Goal: Task Accomplishment & Management: Manage account settings

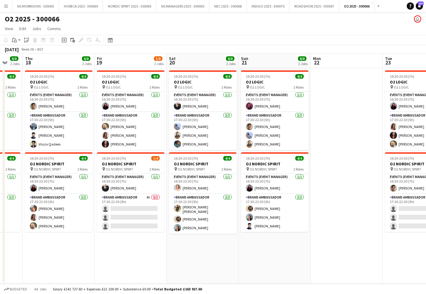
scroll to position [0, 194]
drag, startPoint x: 129, startPoint y: 189, endPoint x: 142, endPoint y: 186, distance: 12.9
click at [129, 189] on app-card-role "Events (Event Manager) [DATE] 16:30-23:30 (7h) [PERSON_NAME]" at bounding box center [130, 183] width 67 height 20
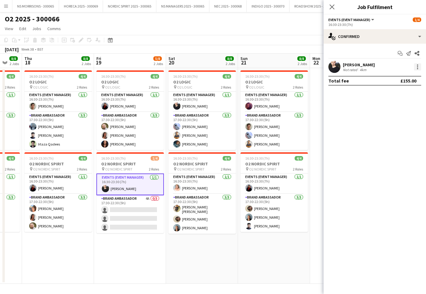
click at [418, 67] on div at bounding box center [417, 66] width 1 height 1
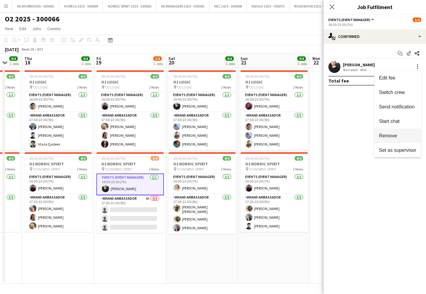
click at [405, 139] on button "Remove" at bounding box center [397, 136] width 47 height 14
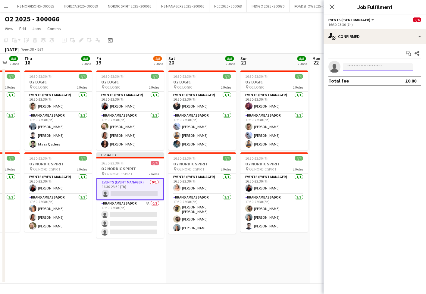
click at [349, 67] on input at bounding box center [378, 66] width 70 height 7
drag, startPoint x: 353, startPoint y: 69, endPoint x: 339, endPoint y: 67, distance: 14.0
click at [339, 67] on app-invite-slot "single-neutral-actions ****" at bounding box center [374, 67] width 102 height 12
type input "****"
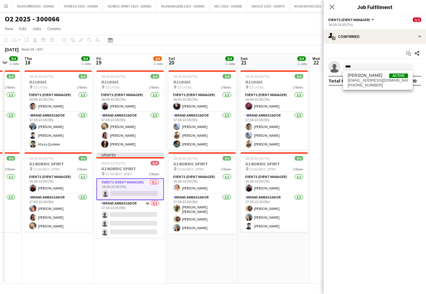
click at [341, 73] on app-confirmed-crew "single-neutral-actions **** Total fee £0.00" at bounding box center [374, 73] width 102 height 25
click at [351, 75] on app-confirmed-crew "single-neutral-actions **** Total fee £0.00" at bounding box center [374, 73] width 102 height 25
click at [356, 67] on input "****" at bounding box center [378, 66] width 70 height 7
click at [356, 76] on span "[PERSON_NAME]" at bounding box center [364, 75] width 35 height 5
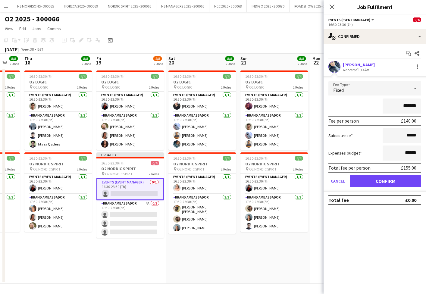
click at [385, 182] on button "Confirm" at bounding box center [385, 181] width 71 height 12
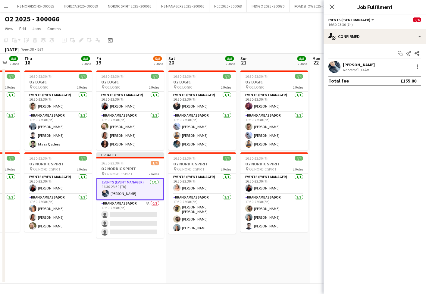
click at [303, 238] on app-date-cell "16:30-23:30 (7h) 4/4 O2 LOGIC pin O2 LOGIC 2 Roles Events (Event Manager) [DATE…" at bounding box center [274, 176] width 72 height 216
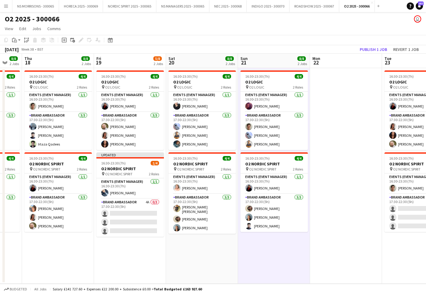
click at [372, 49] on button "Publish 1 job" at bounding box center [373, 49] width 32 height 8
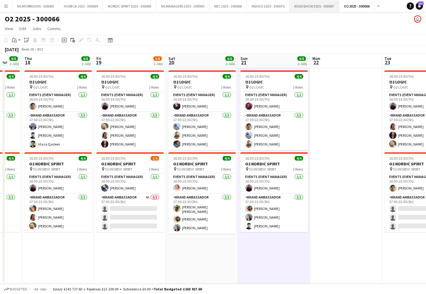
click at [317, 8] on button "ROADSHOW 2025 - 300067 Close" at bounding box center [314, 6] width 50 height 12
drag, startPoint x: 317, startPoint y: 8, endPoint x: 314, endPoint y: 11, distance: 3.6
click at [316, 8] on button "ROADSHOW 2025 - 300067 Close" at bounding box center [314, 6] width 50 height 12
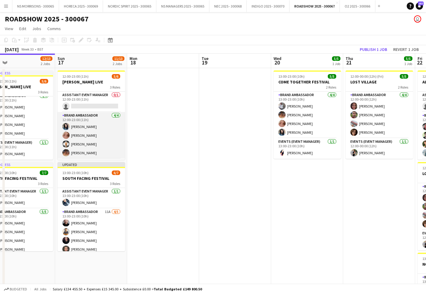
scroll to position [0, 233]
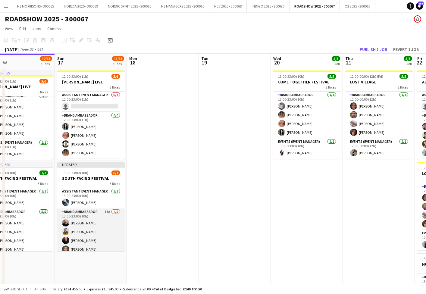
click at [89, 225] on app-card-role "Brand Ambassador 11A [DATE] 13:00-23:00 (10h) [PERSON_NAME] Muhammad [PERSON_NA…" at bounding box center [90, 235] width 67 height 55
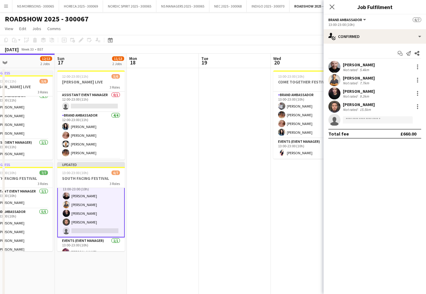
scroll to position [21, 0]
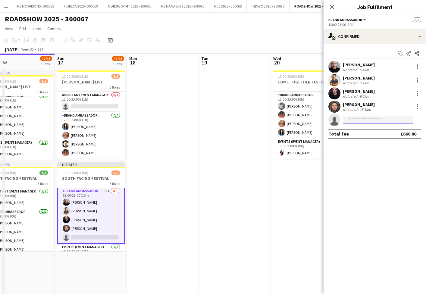
click at [353, 117] on input at bounding box center [378, 119] width 70 height 7
type input "****"
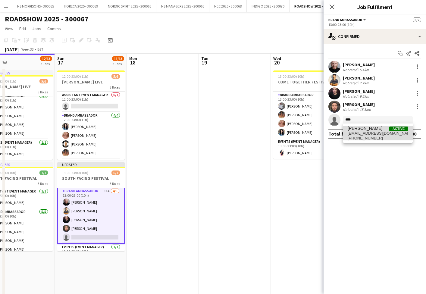
click at [353, 129] on span "[PERSON_NAME]" at bounding box center [364, 128] width 35 height 5
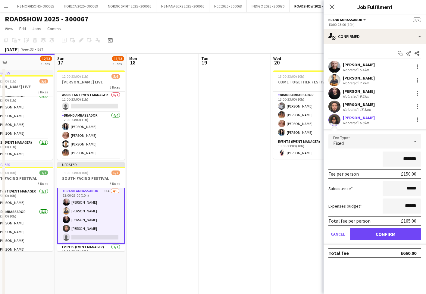
click at [360, 232] on button "Confirm" at bounding box center [385, 234] width 71 height 12
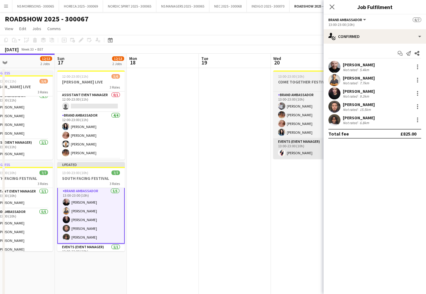
drag, startPoint x: 266, startPoint y: 206, endPoint x: 315, endPoint y: 148, distance: 76.0
click at [267, 205] on app-date-cell at bounding box center [235, 257] width 72 height 378
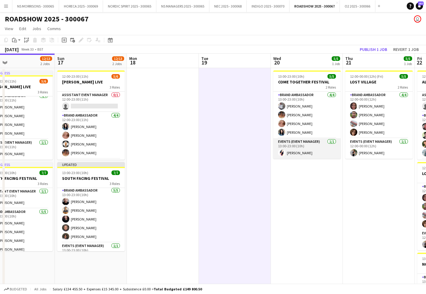
scroll to position [0, 232]
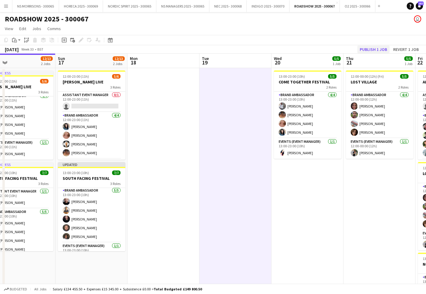
click at [376, 49] on button "Publish 1 job" at bounding box center [373, 49] width 32 height 8
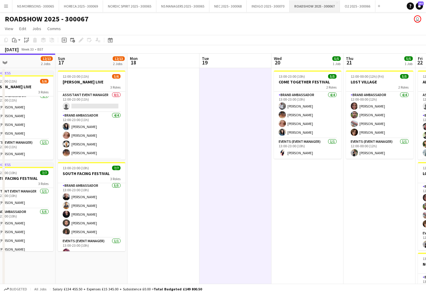
drag, startPoint x: 377, startPoint y: 6, endPoint x: 332, endPoint y: 8, distance: 45.5
click at [377, 6] on button "Add" at bounding box center [378, 6] width 5 height 5
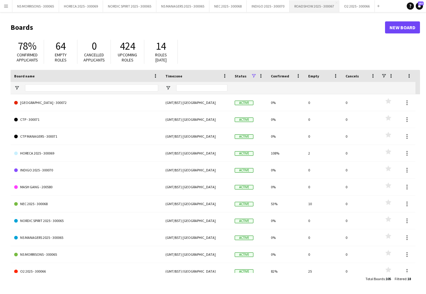
drag, startPoint x: 379, startPoint y: 5, endPoint x: 329, endPoint y: 9, distance: 50.1
click at [379, 5] on app-icon "Add" at bounding box center [378, 6] width 2 height 2
click at [378, 6] on app-icon "Add" at bounding box center [378, 6] width 2 height 2
click at [401, 28] on link "New Board" at bounding box center [402, 27] width 35 height 12
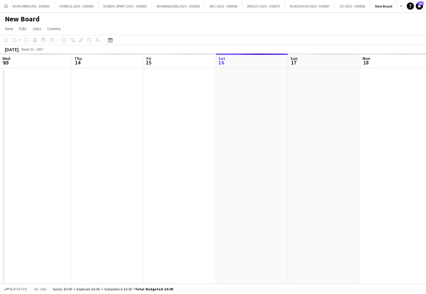
scroll to position [0, 144]
click at [18, 18] on h1 "New Board" at bounding box center [22, 18] width 35 height 9
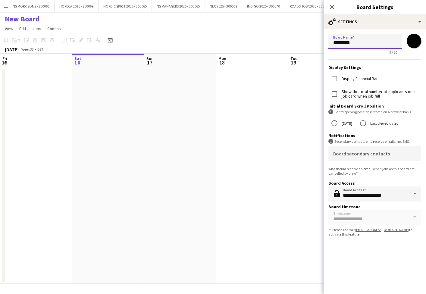
drag, startPoint x: 381, startPoint y: 46, endPoint x: 299, endPoint y: 40, distance: 82.7
click at [299, 40] on body "Menu Boards Boards Boards All jobs Status Workforce Workforce My Workforce Recr…" at bounding box center [213, 147] width 426 height 294
type input "**********"
drag, startPoint x: 410, startPoint y: 42, endPoint x: 409, endPoint y: 54, distance: 12.1
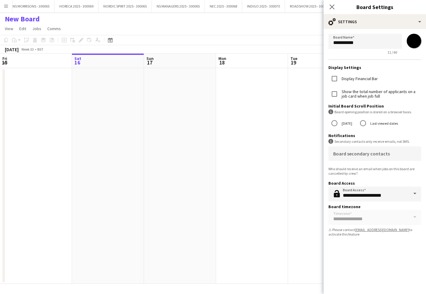
click at [410, 42] on input "*******" at bounding box center [414, 41] width 22 height 22
type input "*******"
click at [294, 96] on app-date-cell at bounding box center [324, 176] width 72 height 216
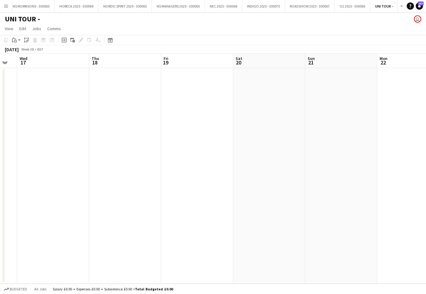
drag, startPoint x: 74, startPoint y: 98, endPoint x: 63, endPoint y: 91, distance: 12.9
click at [73, 98] on app-date-cell at bounding box center [53, 176] width 72 height 216
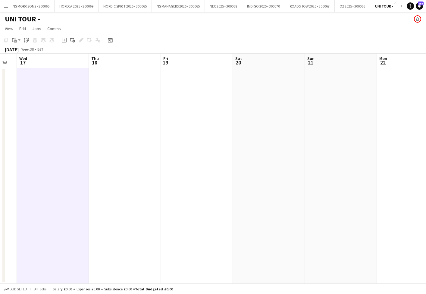
click at [66, 40] on icon "Add job" at bounding box center [64, 40] width 5 height 5
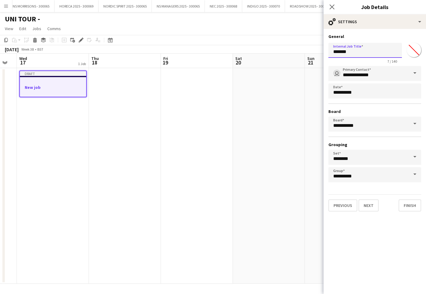
drag, startPoint x: 363, startPoint y: 50, endPoint x: 316, endPoint y: 50, distance: 47.0
click at [316, 50] on body "Menu Boards Boards Boards All jobs Status Workforce Workforce My Workforce Recr…" at bounding box center [213, 147] width 426 height 294
type input "**********"
click at [365, 208] on button "Next" at bounding box center [368, 205] width 20 height 12
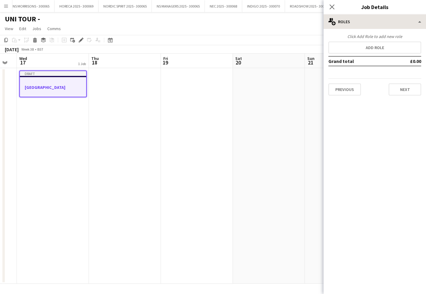
scroll to position [0, 0]
click at [369, 45] on button "Add role" at bounding box center [374, 48] width 93 height 12
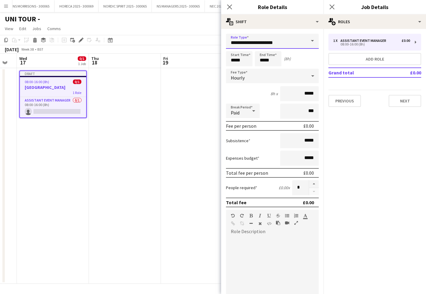
click at [239, 43] on input "**********" at bounding box center [272, 41] width 93 height 15
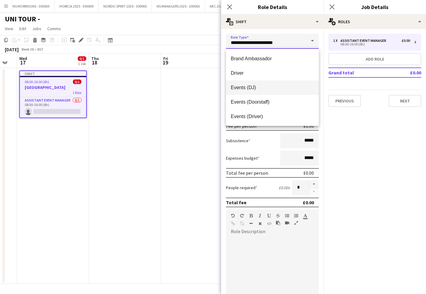
scroll to position [34, 0]
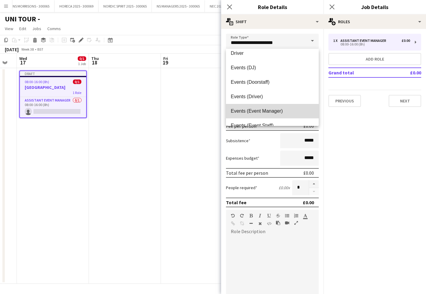
click at [242, 114] on mat-option "Events (Event Manager)" at bounding box center [272, 111] width 93 height 14
type input "**********"
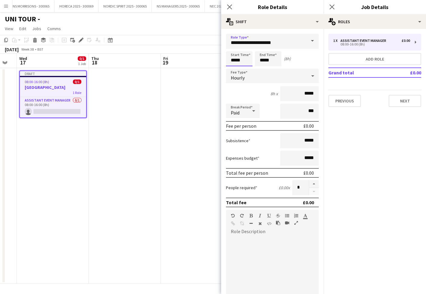
click at [243, 62] on input "*****" at bounding box center [239, 58] width 26 height 15
click at [232, 50] on div at bounding box center [233, 48] width 12 height 6
click at [231, 50] on div at bounding box center [233, 48] width 12 height 6
type input "*****"
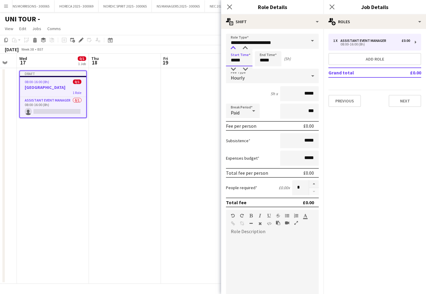
click at [231, 50] on div at bounding box center [233, 48] width 12 height 6
click at [271, 60] on input "*****" at bounding box center [268, 58] width 26 height 15
click at [261, 47] on div at bounding box center [262, 48] width 12 height 6
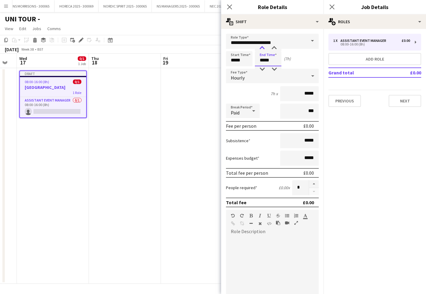
click at [261, 47] on div at bounding box center [262, 48] width 12 height 6
type input "*****"
click at [261, 47] on div at bounding box center [262, 48] width 12 height 6
click at [270, 77] on div "Hourly" at bounding box center [266, 76] width 81 height 14
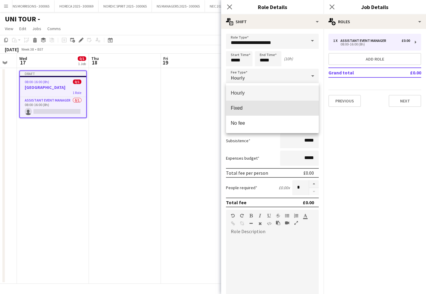
drag, startPoint x: 262, startPoint y: 105, endPoint x: 302, endPoint y: 95, distance: 41.5
click at [263, 105] on mat-option "Fixed" at bounding box center [272, 108] width 93 height 15
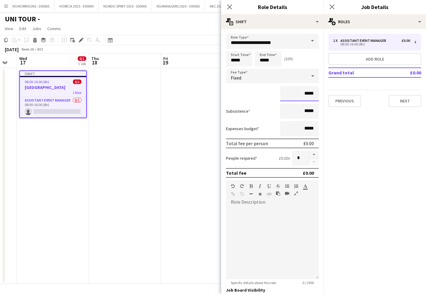
click at [304, 92] on input "*****" at bounding box center [299, 93] width 39 height 15
type input "*******"
click at [308, 128] on input "*****" at bounding box center [299, 128] width 39 height 15
type input "******"
click at [405, 104] on button "Next" at bounding box center [404, 101] width 33 height 12
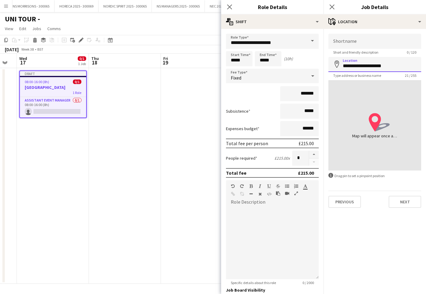
scroll to position [0, 0]
type input "**********"
click at [395, 201] on button "Next" at bounding box center [404, 202] width 33 height 12
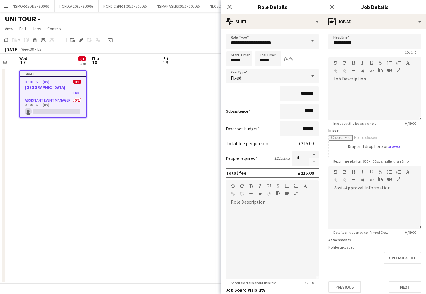
scroll to position [0, 0]
click at [408, 284] on button "Next" at bounding box center [404, 287] width 33 height 12
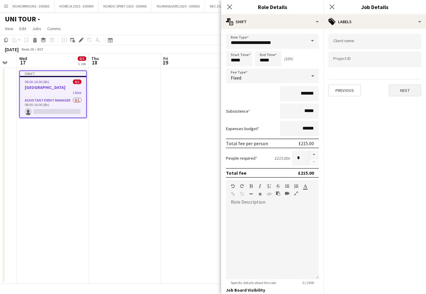
click at [405, 87] on button "Next" at bounding box center [404, 90] width 33 height 12
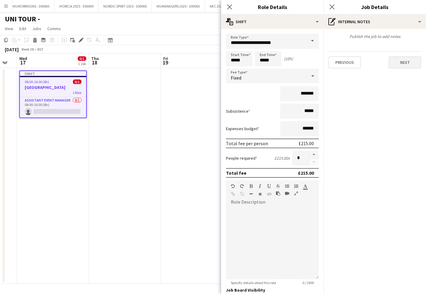
click at [397, 59] on button "Next" at bounding box center [404, 62] width 33 height 12
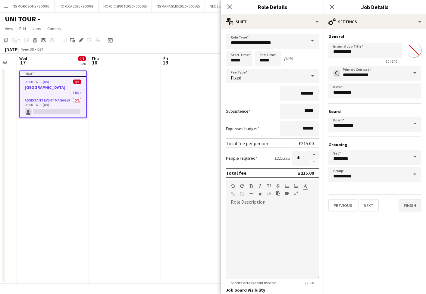
click at [403, 205] on button "Finish" at bounding box center [409, 205] width 23 height 12
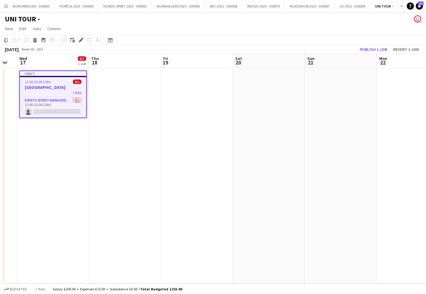
click at [168, 141] on app-date-cell at bounding box center [197, 176] width 72 height 216
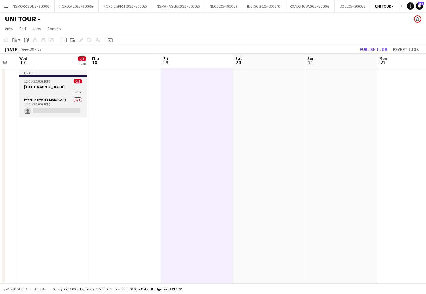
click at [59, 88] on h3 "[GEOGRAPHIC_DATA]" at bounding box center [52, 86] width 67 height 5
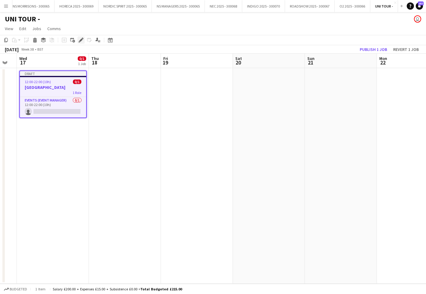
click at [79, 41] on icon at bounding box center [80, 42] width 2 height 2
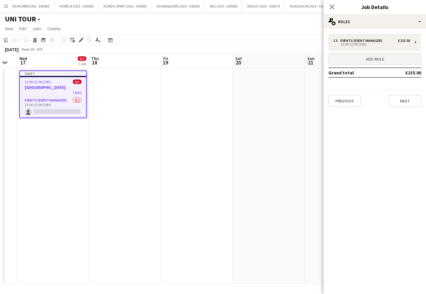
click at [360, 58] on button "Add role" at bounding box center [374, 59] width 93 height 12
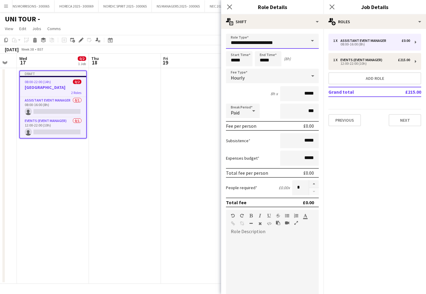
click at [245, 48] on input "**********" at bounding box center [272, 41] width 93 height 15
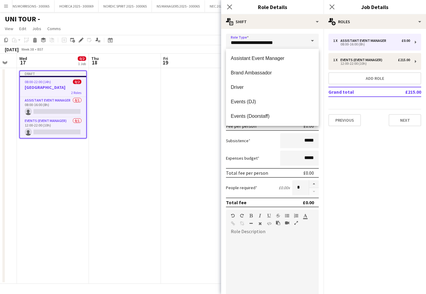
click at [246, 72] on span "Brand Ambassador" at bounding box center [272, 73] width 83 height 6
type input "**********"
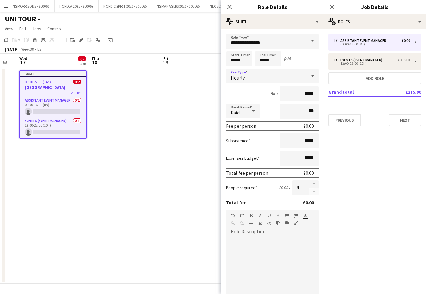
click at [285, 81] on div "Hourly" at bounding box center [266, 76] width 81 height 14
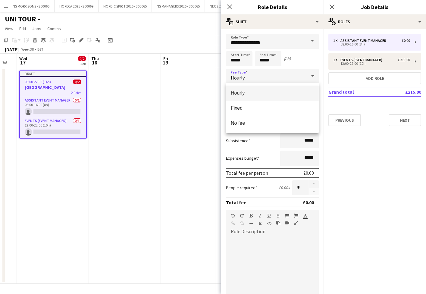
drag, startPoint x: 263, startPoint y: 105, endPoint x: 209, endPoint y: 54, distance: 74.3
click at [263, 105] on mat-option "Fixed" at bounding box center [272, 108] width 93 height 15
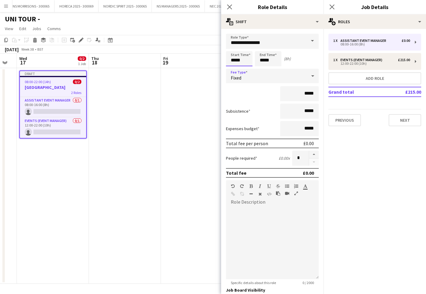
click at [235, 59] on input "*****" at bounding box center [239, 58] width 26 height 15
click at [235, 49] on div at bounding box center [233, 48] width 12 height 6
type input "*****"
click at [235, 49] on div at bounding box center [233, 48] width 12 height 6
click at [265, 58] on input "*****" at bounding box center [268, 58] width 26 height 15
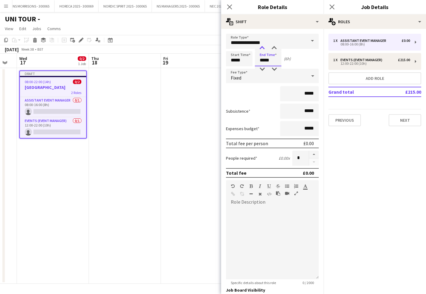
click at [262, 51] on div at bounding box center [262, 48] width 12 height 6
click at [263, 46] on div at bounding box center [262, 48] width 12 height 6
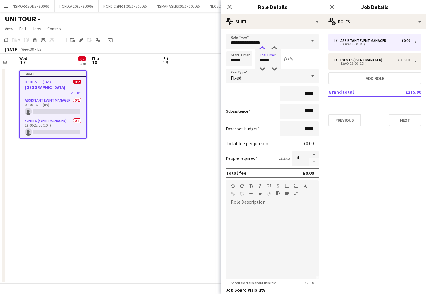
type input "*****"
drag, startPoint x: 263, startPoint y: 46, endPoint x: 249, endPoint y: 49, distance: 14.2
click at [263, 46] on div at bounding box center [262, 48] width 12 height 6
click at [238, 59] on input "*****" at bounding box center [239, 58] width 26 height 15
click at [235, 47] on div at bounding box center [233, 48] width 12 height 6
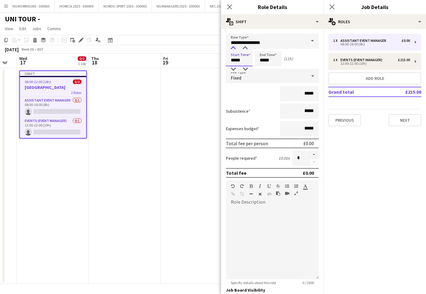
type input "*****"
click at [235, 47] on div at bounding box center [233, 48] width 12 height 6
click at [306, 92] on input "*****" at bounding box center [299, 93] width 39 height 15
type input "*******"
click at [314, 155] on button "button" at bounding box center [314, 155] width 10 height 8
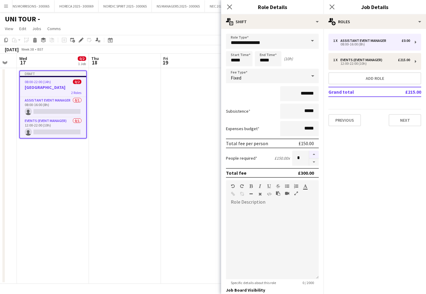
click at [314, 155] on button "button" at bounding box center [314, 155] width 10 height 8
type input "*"
click at [142, 127] on app-date-cell at bounding box center [125, 176] width 72 height 216
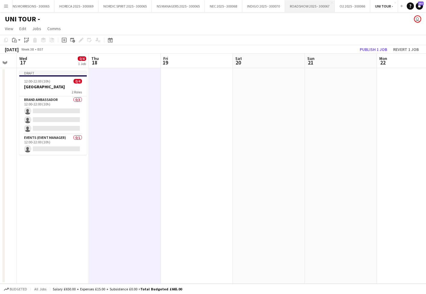
click at [296, 8] on button "ROADSHOW 2025 - 300067 Close" at bounding box center [310, 6] width 50 height 12
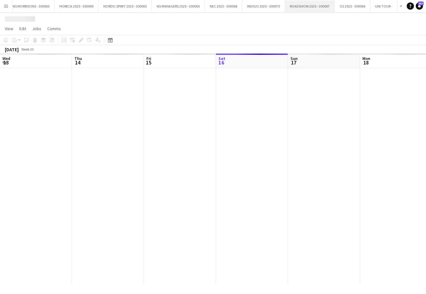
scroll to position [0, 144]
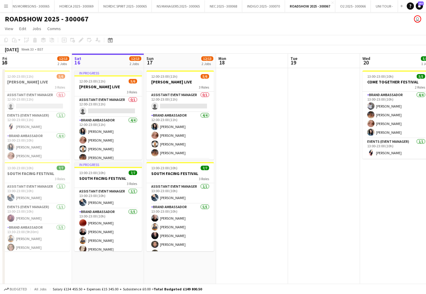
drag, startPoint x: 93, startPoint y: 82, endPoint x: 76, endPoint y: 70, distance: 20.8
click at [93, 82] on span "12:00-23:00 (11h)" at bounding box center [92, 81] width 26 height 5
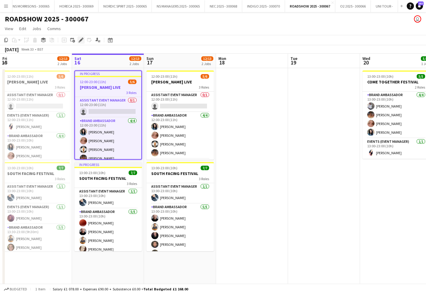
click at [81, 41] on icon "Edit" at bounding box center [81, 40] width 5 height 5
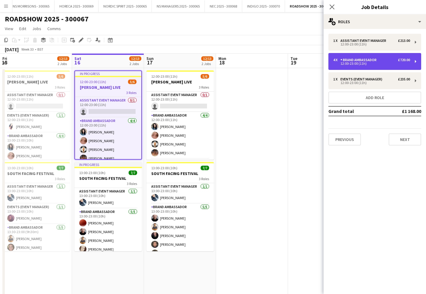
click at [363, 67] on div "4 x Brand Ambassador £720.00 12:00-23:00 (11h)" at bounding box center [374, 61] width 93 height 17
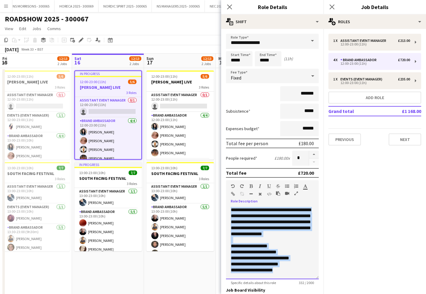
scroll to position [5, 0]
drag, startPoint x: 231, startPoint y: 209, endPoint x: 252, endPoint y: 288, distance: 82.0
click at [253, 289] on form "**********" at bounding box center [272, 206] width 102 height 345
copy div "**********"
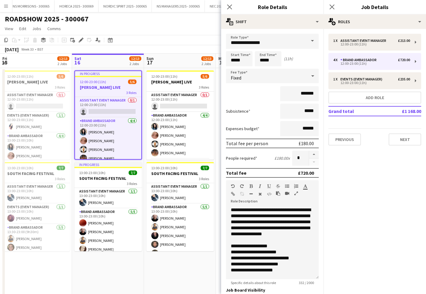
drag, startPoint x: 183, startPoint y: 33, endPoint x: 199, endPoint y: 24, distance: 18.2
click at [183, 33] on app-page-menu "View Day view expanded Day view collapsed Month view Date picker Jump to [DATE]…" at bounding box center [213, 28] width 426 height 11
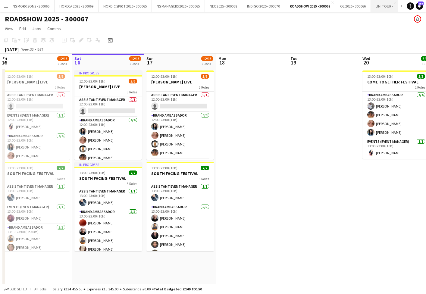
click at [381, 8] on button "UNI TOUR - Close" at bounding box center [384, 6] width 27 height 12
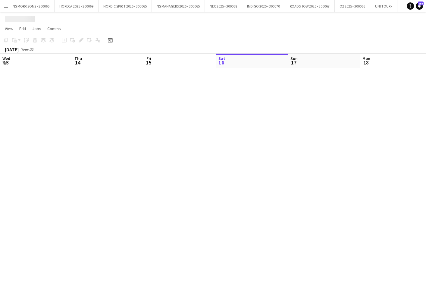
scroll to position [0, 144]
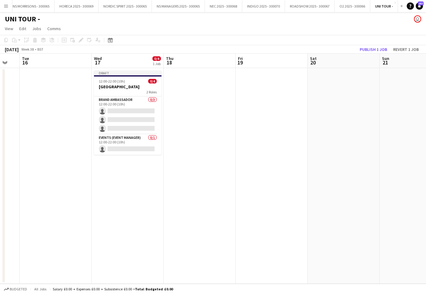
drag, startPoint x: 107, startPoint y: 79, endPoint x: 89, endPoint y: 54, distance: 32.1
click at [107, 79] on span "12:00-22:00 (10h)" at bounding box center [112, 81] width 26 height 5
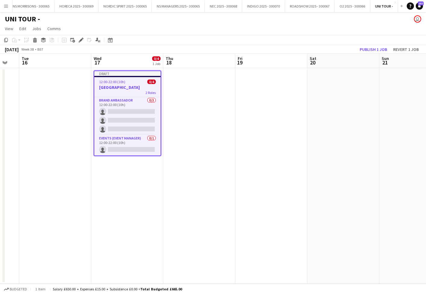
drag, startPoint x: 83, startPoint y: 39, endPoint x: 92, endPoint y: 40, distance: 8.8
click at [83, 39] on icon "Edit" at bounding box center [81, 40] width 5 height 5
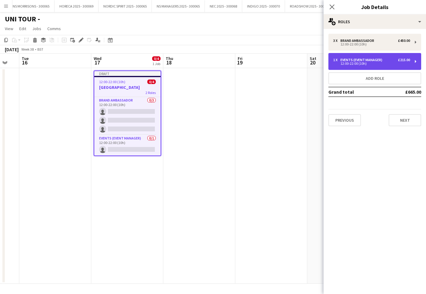
click at [359, 60] on div "Events (Event Manager)" at bounding box center [362, 60] width 44 height 4
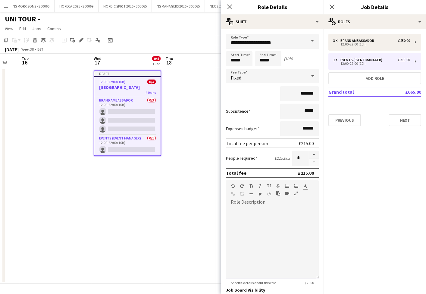
click at [280, 214] on div at bounding box center [272, 243] width 93 height 72
paste div
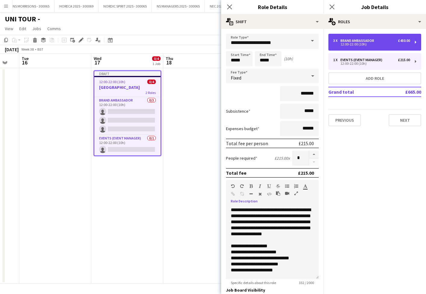
click at [355, 39] on div "Brand Ambassador" at bounding box center [358, 41] width 36 height 4
type input "**********"
type input "*******"
type input "*****"
type input "*"
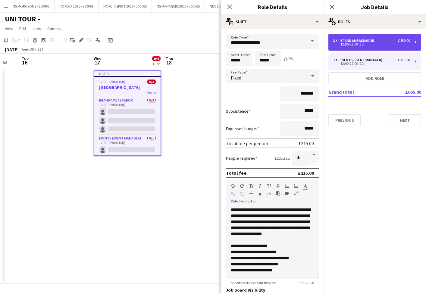
scroll to position [0, 0]
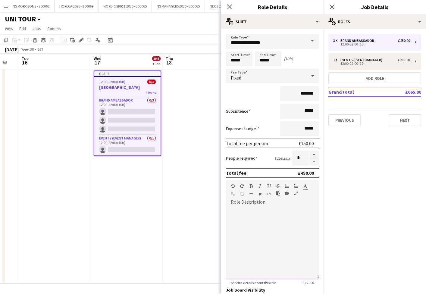
click at [272, 201] on div "Standard Heading 1 Heading 2 Heading 3 Heading 4 Heading 5 Heading 6 Heading 7 …" at bounding box center [272, 191] width 93 height 23
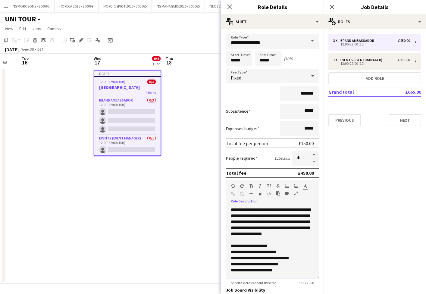
scroll to position [1, 0]
click at [220, 115] on app-date-cell at bounding box center [199, 176] width 72 height 216
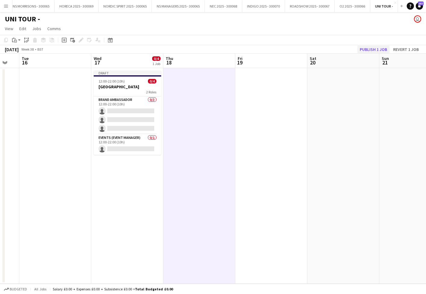
click at [368, 52] on button "Publish 1 job" at bounding box center [373, 49] width 32 height 8
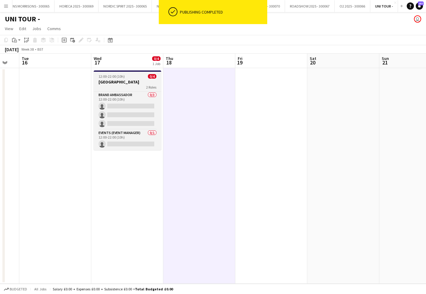
click at [112, 77] on span "12:00-22:00 (10h)" at bounding box center [111, 76] width 26 height 5
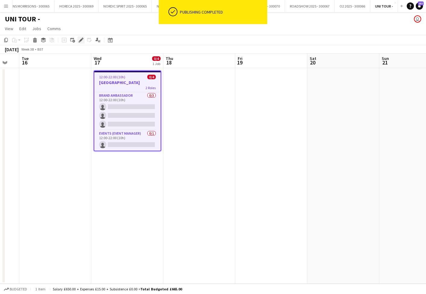
click at [81, 39] on icon at bounding box center [80, 40] width 3 height 3
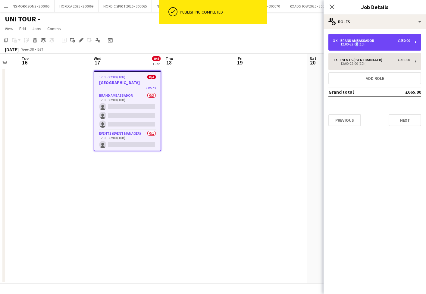
drag, startPoint x: 355, startPoint y: 44, endPoint x: 342, endPoint y: 67, distance: 26.8
click at [354, 44] on div "12:00-22:00 (10h)" at bounding box center [371, 44] width 77 height 3
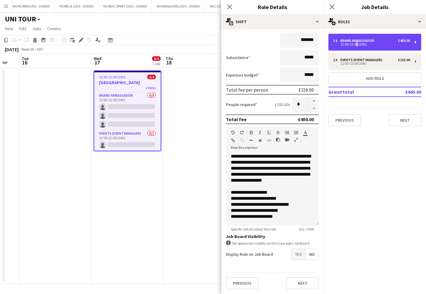
scroll to position [0, 0]
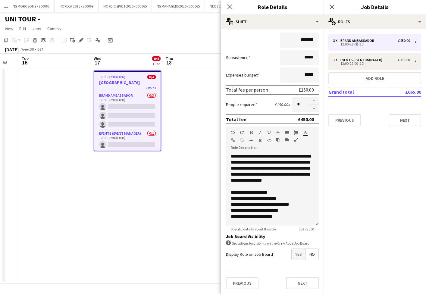
click at [297, 255] on span "Yes" at bounding box center [298, 254] width 14 height 11
click at [299, 265] on span "Yes" at bounding box center [298, 267] width 14 height 11
click at [147, 220] on app-date-cell "12:00-22:00 (10h) 0/4 NOTTINGHAM 2 Roles Brand Ambassador 0/3 12:00-22:00 (10h)…" at bounding box center [127, 176] width 72 height 216
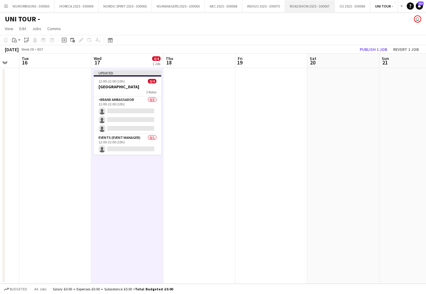
click at [309, 11] on button "ROADSHOW 2025 - 300067 Close" at bounding box center [310, 6] width 50 height 12
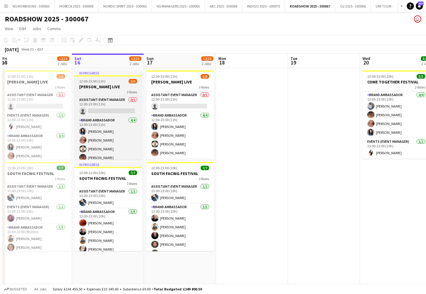
click at [88, 85] on h3 "[PERSON_NAME] LIVE" at bounding box center [107, 86] width 67 height 5
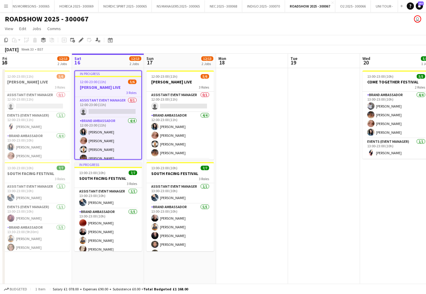
drag, startPoint x: 82, startPoint y: 42, endPoint x: 102, endPoint y: 42, distance: 20.5
click at [81, 42] on icon "Edit" at bounding box center [81, 40] width 5 height 5
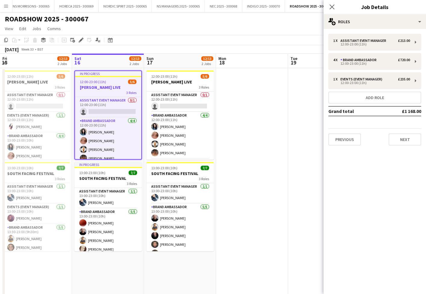
click at [401, 142] on button "Next" at bounding box center [404, 139] width 33 height 12
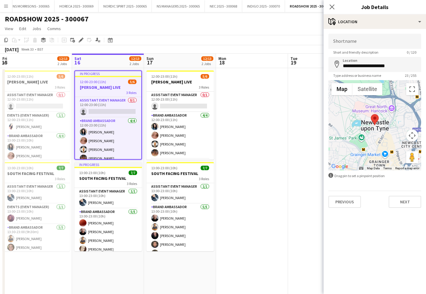
click at [399, 205] on button "Next" at bounding box center [404, 202] width 33 height 12
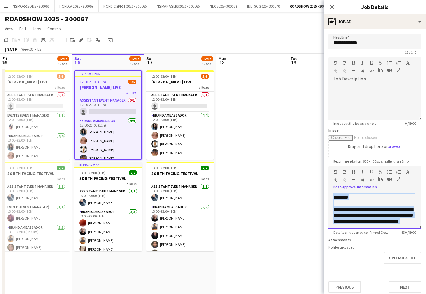
scroll to position [125, 0]
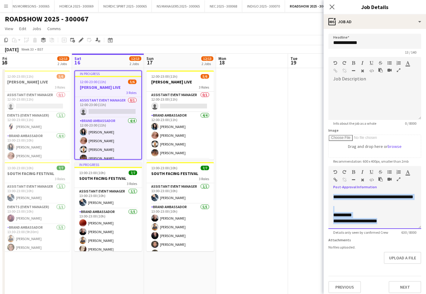
drag, startPoint x: 338, startPoint y: 201, endPoint x: 350, endPoint y: 250, distance: 49.9
click at [350, 250] on form "**********" at bounding box center [374, 163] width 102 height 259
paste div
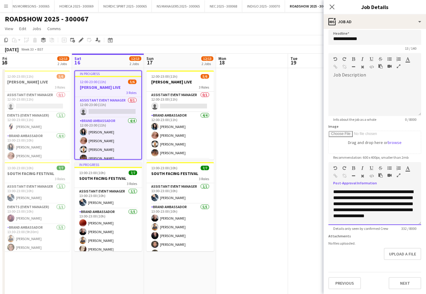
scroll to position [0, 0]
click at [348, 282] on button "Previous" at bounding box center [344, 283] width 33 height 12
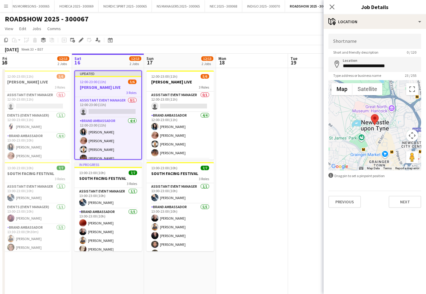
click at [285, 201] on app-date-cell at bounding box center [252, 257] width 72 height 378
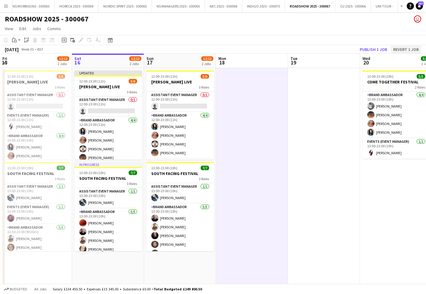
click at [407, 49] on button "Revert 1 job" at bounding box center [405, 49] width 30 height 8
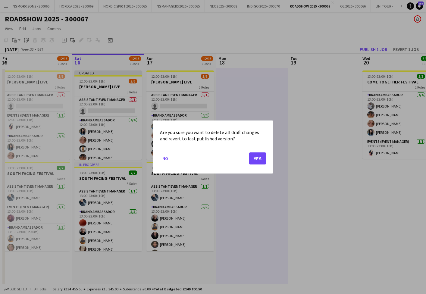
click at [254, 157] on button "Yes" at bounding box center [257, 158] width 17 height 12
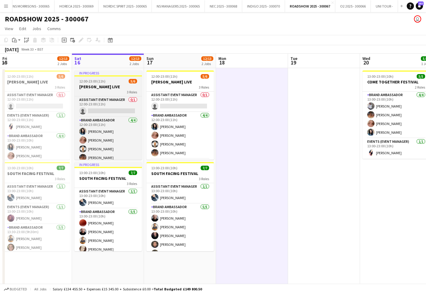
click at [121, 92] on div "3 Roles" at bounding box center [107, 91] width 67 height 5
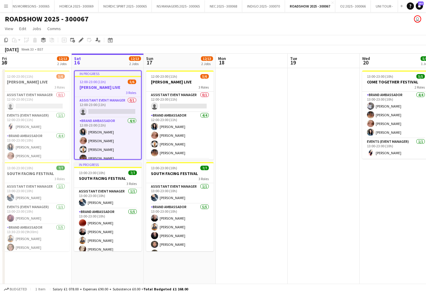
drag, startPoint x: 82, startPoint y: 40, endPoint x: 279, endPoint y: 41, distance: 196.9
click at [82, 40] on icon "Edit" at bounding box center [81, 40] width 5 height 5
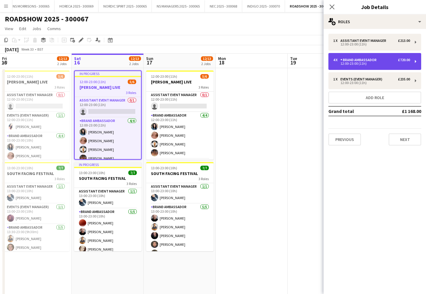
click at [377, 65] on div "4 x Brand Ambassador £720.00 12:00-23:00 (11h)" at bounding box center [374, 61] width 93 height 17
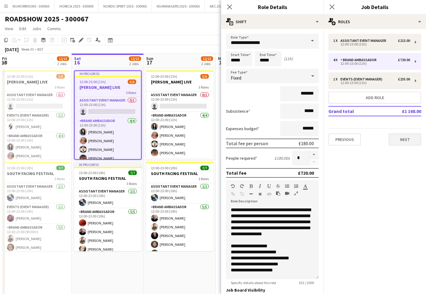
click at [400, 140] on button "Next" at bounding box center [404, 139] width 33 height 12
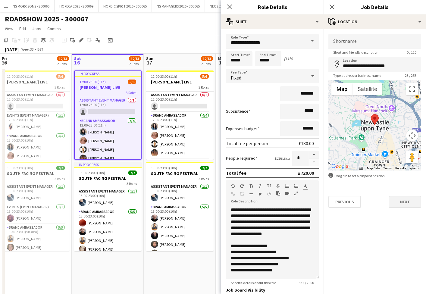
click at [400, 203] on button "Next" at bounding box center [404, 202] width 33 height 12
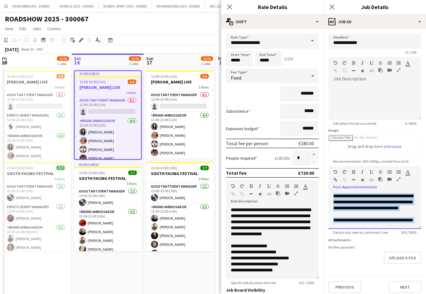
scroll to position [125, 0]
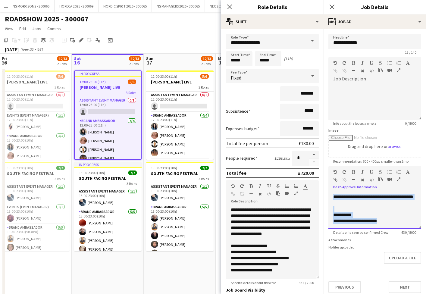
drag, startPoint x: 331, startPoint y: 196, endPoint x: 338, endPoint y: 263, distance: 66.9
click at [338, 263] on form "**********" at bounding box center [374, 163] width 102 height 259
copy div "**********"
click at [182, 43] on app-toolbar "Copy Paste Paste Command V Paste with crew Command Shift V Paste linked Job [GE…" at bounding box center [213, 40] width 426 height 10
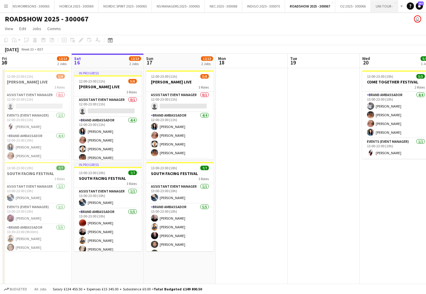
click at [378, 4] on button "UNI TOUR - Close" at bounding box center [384, 6] width 27 height 12
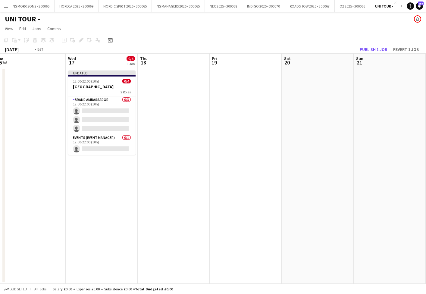
scroll to position [0, 149]
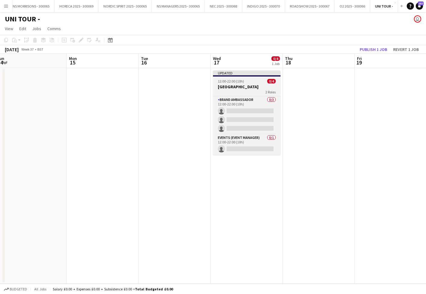
click at [214, 85] on h3 "[GEOGRAPHIC_DATA]" at bounding box center [246, 86] width 67 height 5
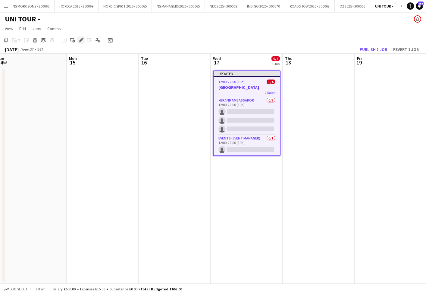
click at [82, 41] on icon "Edit" at bounding box center [81, 40] width 5 height 5
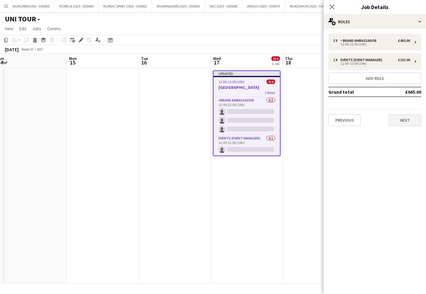
click at [396, 115] on button "Next" at bounding box center [404, 120] width 33 height 12
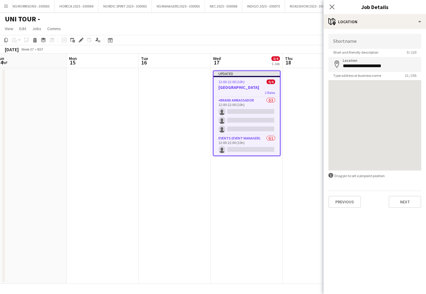
click at [381, 106] on div at bounding box center [374, 125] width 93 height 90
click at [405, 206] on button "Next" at bounding box center [404, 202] width 33 height 12
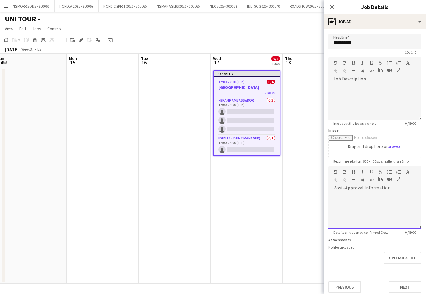
click at [352, 205] on div at bounding box center [374, 211] width 93 height 36
paste div
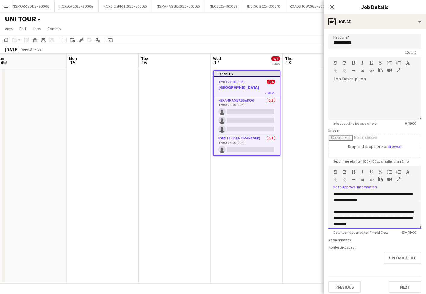
scroll to position [29, 0]
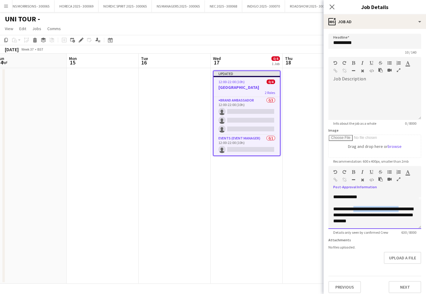
drag, startPoint x: 354, startPoint y: 208, endPoint x: 414, endPoint y: 209, distance: 59.3
click at [414, 209] on div "**********" at bounding box center [374, 215] width 83 height 18
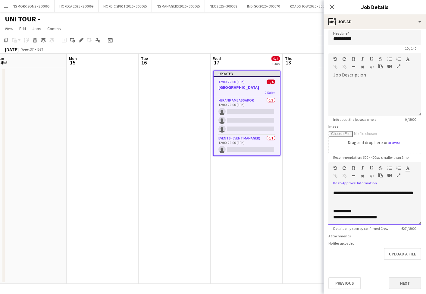
scroll to position [4, 0]
click at [403, 280] on button "Next" at bounding box center [404, 283] width 33 height 12
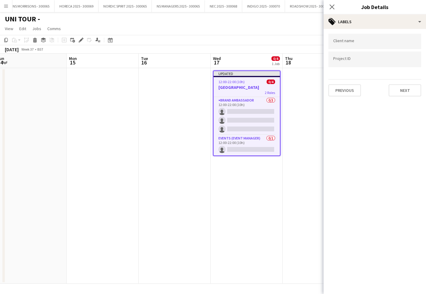
scroll to position [0, 0]
click at [280, 225] on app-date-cell "Updated 12:00-22:00 (10h) 0/4 NOTTINGHAM 2 Roles Brand Ambassador 0/3 12:00-22:…" at bounding box center [246, 176] width 72 height 216
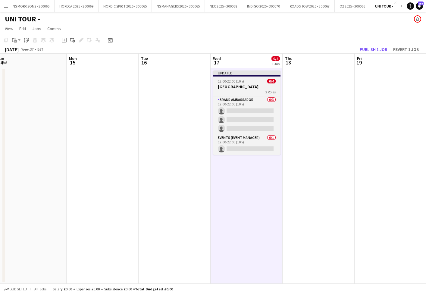
click at [232, 79] on span "12:00-22:00 (10h)" at bounding box center [231, 81] width 26 height 5
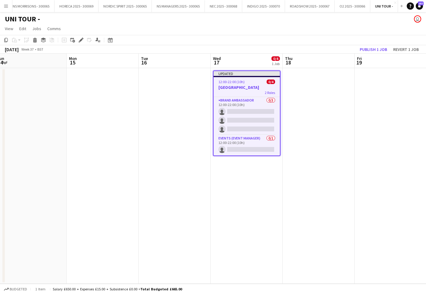
drag, startPoint x: 80, startPoint y: 39, endPoint x: 168, endPoint y: 46, distance: 88.2
click at [80, 39] on icon "Edit" at bounding box center [81, 40] width 5 height 5
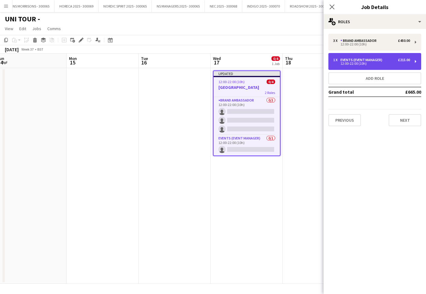
click at [373, 62] on div "12:00-22:00 (10h)" at bounding box center [371, 63] width 77 height 3
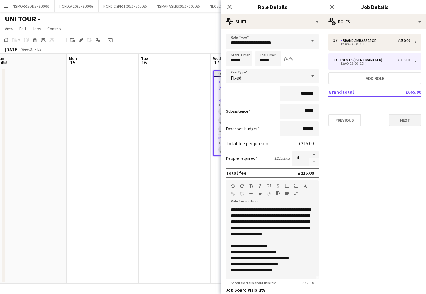
click at [399, 123] on button "Next" at bounding box center [404, 120] width 33 height 12
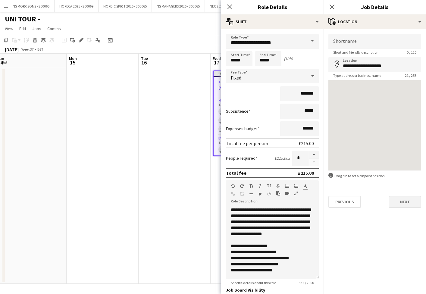
click at [405, 203] on button "Next" at bounding box center [404, 202] width 33 height 12
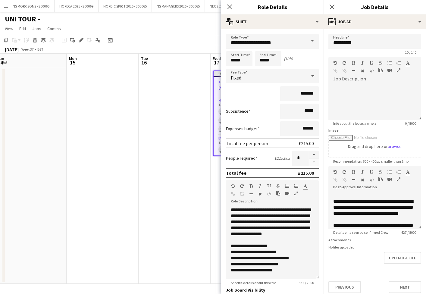
scroll to position [97, 0]
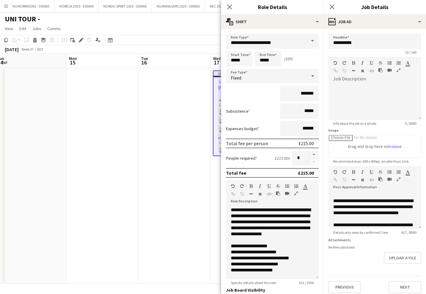
click at [127, 162] on app-date-cell at bounding box center [103, 176] width 72 height 216
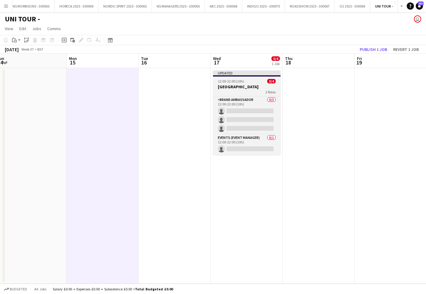
click at [240, 79] on span "12:00-22:00 (10h)" at bounding box center [231, 81] width 26 height 5
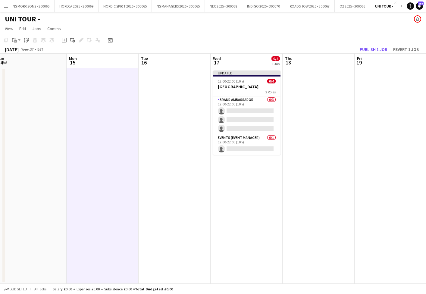
scroll to position [0, 150]
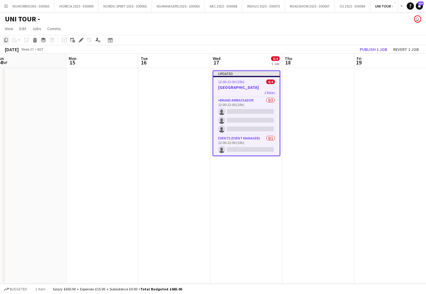
click at [5, 40] on icon "Copy" at bounding box center [6, 40] width 5 height 5
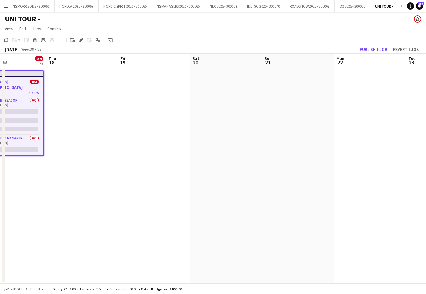
scroll to position [0, 174]
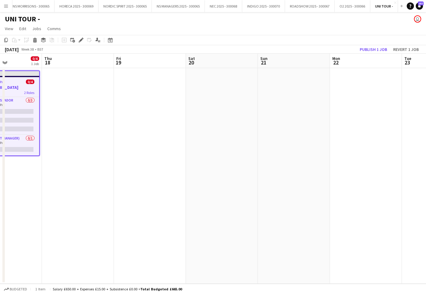
click at [80, 91] on app-date-cell at bounding box center [78, 176] width 72 height 216
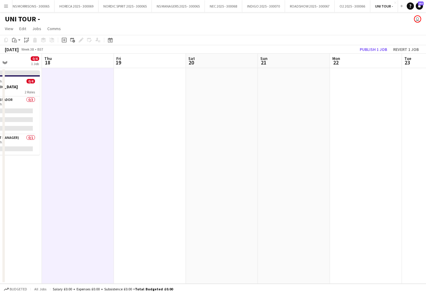
click at [142, 91] on app-date-cell at bounding box center [150, 176] width 72 height 216
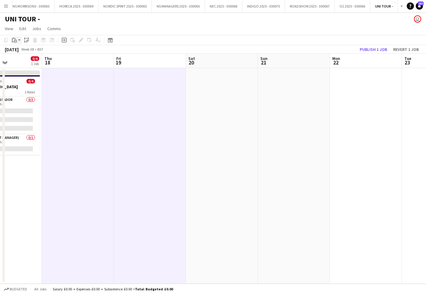
click at [16, 40] on icon "Paste" at bounding box center [14, 40] width 5 height 5
click at [20, 51] on link "Paste Command V" at bounding box center [40, 51] width 48 height 5
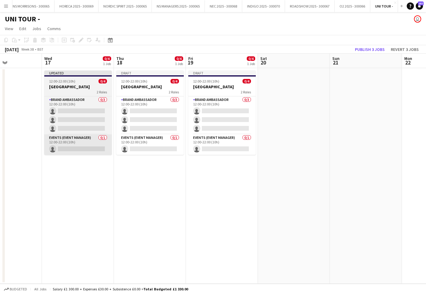
scroll to position [0, 175]
click at [66, 88] on h3 "[GEOGRAPHIC_DATA]" at bounding box center [77, 86] width 67 height 5
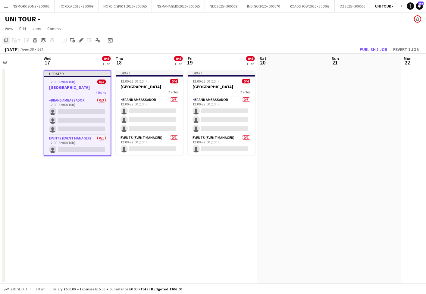
click at [6, 40] on icon "Copy" at bounding box center [6, 40] width 5 height 5
drag, startPoint x: 74, startPoint y: 176, endPoint x: 145, endPoint y: 176, distance: 71.3
click at [74, 176] on app-date-cell "Updated 12:00-22:00 (10h) 0/4 NOTTINGHAM 2 Roles Brand Ambassador 0/3 12:00-22:…" at bounding box center [77, 176] width 72 height 216
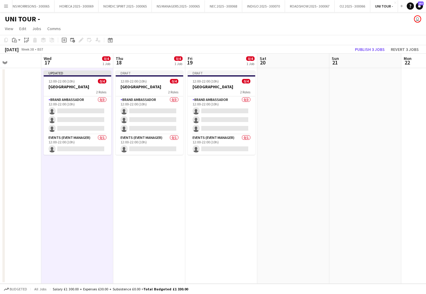
drag, startPoint x: 167, startPoint y: 178, endPoint x: 182, endPoint y: 177, distance: 14.8
click at [167, 178] on app-date-cell "Draft 12:00-22:00 (10h) 0/4 NOTTINGHAM 2 Roles Brand Ambassador 0/3 12:00-22:00…" at bounding box center [149, 176] width 72 height 216
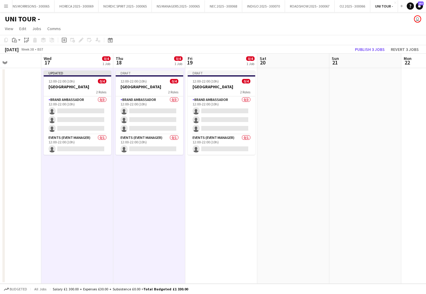
click at [215, 179] on app-date-cell "Draft 12:00-22:00 (10h) 0/4 NOTTINGHAM 2 Roles Brand Ambassador 0/3 12:00-22:00…" at bounding box center [221, 176] width 72 height 216
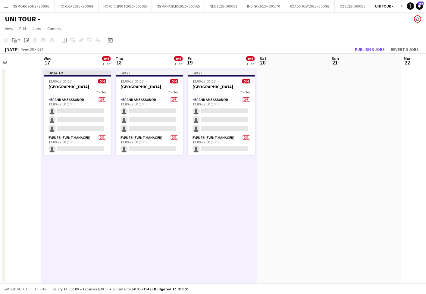
drag, startPoint x: 14, startPoint y: 42, endPoint x: 18, endPoint y: 55, distance: 12.9
click at [14, 43] on div "Paste" at bounding box center [14, 39] width 7 height 7
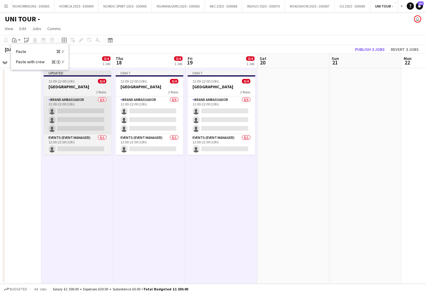
drag, startPoint x: 20, startPoint y: 52, endPoint x: 43, endPoint y: 100, distance: 53.7
click at [20, 52] on link "Paste Command V" at bounding box center [40, 51] width 48 height 5
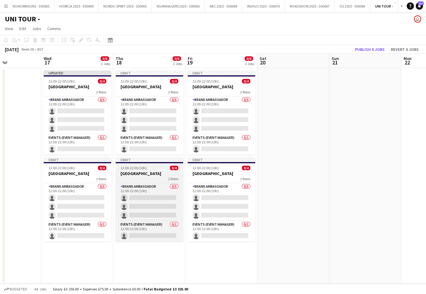
drag, startPoint x: 73, startPoint y: 172, endPoint x: 138, endPoint y: 170, distance: 65.3
click at [73, 172] on h3 "[GEOGRAPHIC_DATA]" at bounding box center [77, 173] width 67 height 5
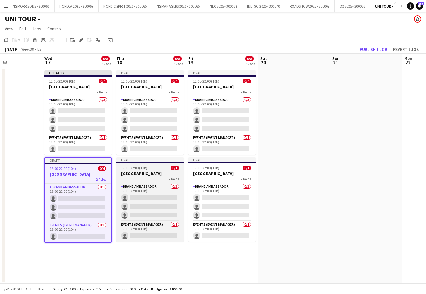
click at [167, 170] on app-job-card "Draft 12:00-22:00 (10h) 0/4 NOTTINGHAM 2 Roles Brand Ambassador 0/3 12:00-22:00…" at bounding box center [149, 199] width 67 height 84
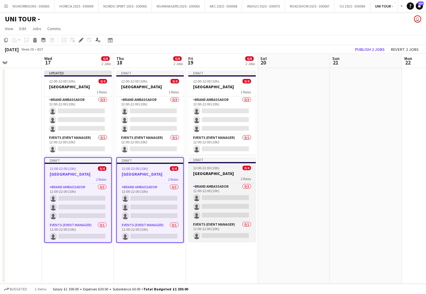
drag, startPoint x: 225, startPoint y: 173, endPoint x: 217, endPoint y: 163, distance: 12.8
click at [225, 173] on h3 "[GEOGRAPHIC_DATA]" at bounding box center [221, 173] width 67 height 5
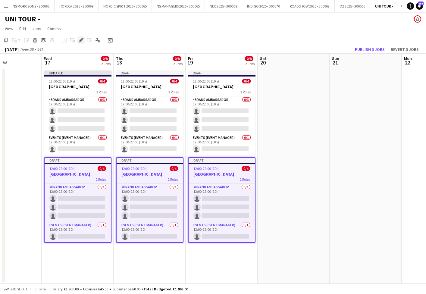
click at [82, 40] on icon "Edit" at bounding box center [81, 40] width 5 height 5
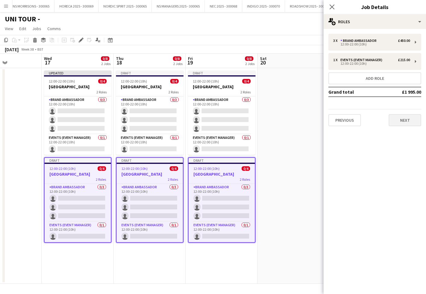
click at [395, 116] on button "Next" at bounding box center [404, 120] width 33 height 12
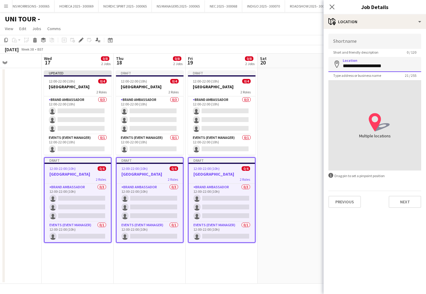
drag, startPoint x: 371, startPoint y: 67, endPoint x: 313, endPoint y: 63, distance: 58.2
type input "**********"
click at [372, 119] on icon "location-icon Created with Sketch." at bounding box center [378, 122] width 21 height 21
click at [400, 203] on button "Next" at bounding box center [404, 202] width 33 height 12
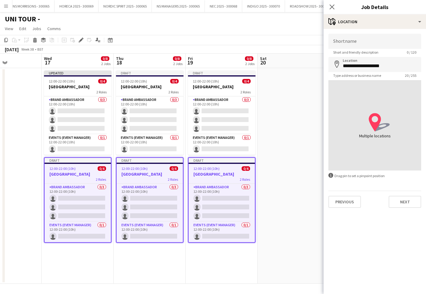
scroll to position [0, 0]
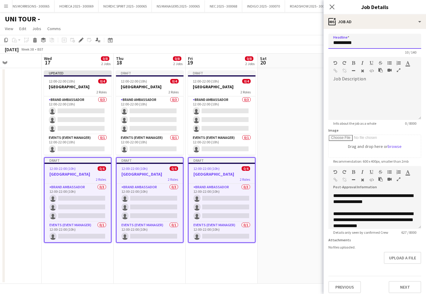
drag, startPoint x: 373, startPoint y: 43, endPoint x: 329, endPoint y: 40, distance: 44.1
click at [329, 40] on input "**********" at bounding box center [374, 41] width 93 height 15
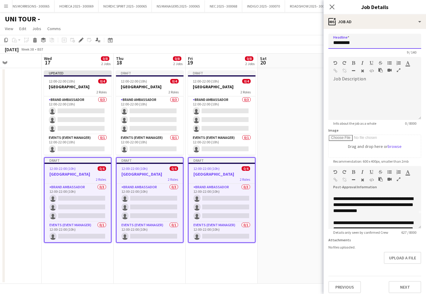
scroll to position [17, 0]
type input "*********"
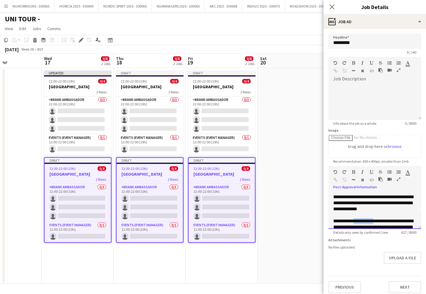
drag, startPoint x: 382, startPoint y: 222, endPoint x: 351, endPoint y: 219, distance: 31.1
click at [354, 220] on div "**********" at bounding box center [374, 227] width 83 height 18
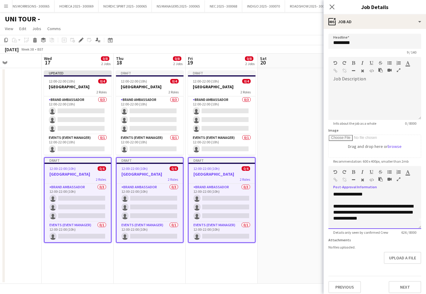
scroll to position [6, 0]
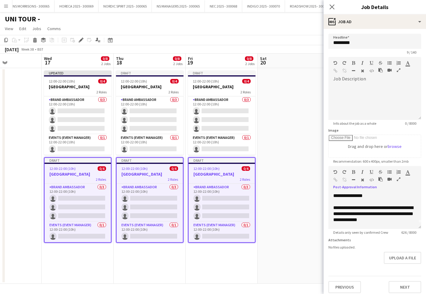
drag, startPoint x: 403, startPoint y: 290, endPoint x: 400, endPoint y: 289, distance: 3.1
click at [403, 290] on button "Next" at bounding box center [404, 287] width 33 height 12
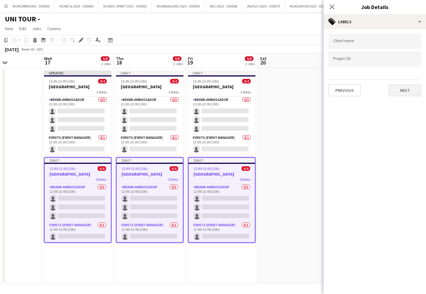
click at [403, 92] on button "Next" at bounding box center [404, 90] width 33 height 12
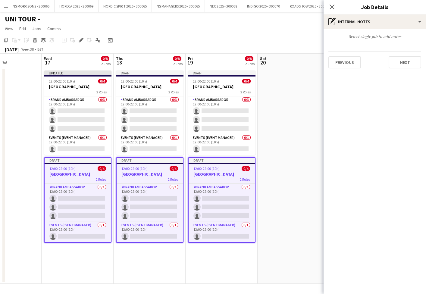
click at [396, 58] on button "Next" at bounding box center [404, 62] width 33 height 12
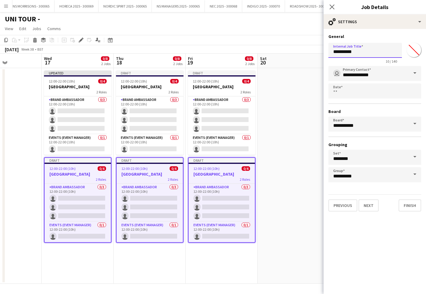
drag, startPoint x: 369, startPoint y: 53, endPoint x: 309, endPoint y: 49, distance: 60.3
click at [309, 49] on body "Menu Boards Boards Boards All jobs Status Workforce Workforce My Workforce Recr…" at bounding box center [213, 147] width 426 height 294
type input "*********"
click at [402, 202] on button "Finish" at bounding box center [409, 205] width 23 height 12
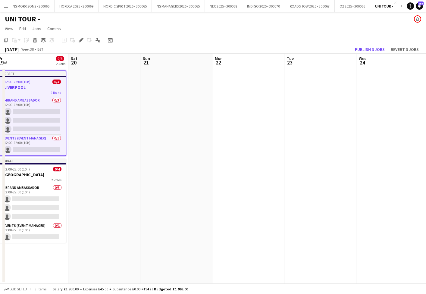
scroll to position [0, 222]
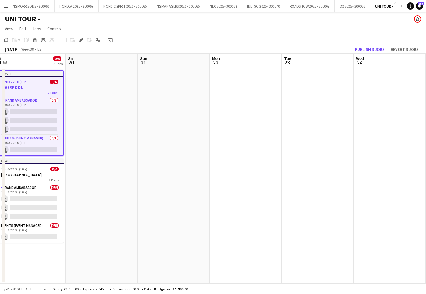
click at [303, 117] on app-date-cell at bounding box center [317, 176] width 72 height 216
click at [246, 118] on app-date-cell at bounding box center [246, 176] width 72 height 216
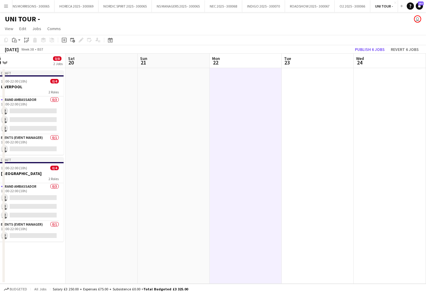
drag, startPoint x: 307, startPoint y: 118, endPoint x: 338, endPoint y: 118, distance: 31.3
click at [307, 118] on app-date-cell at bounding box center [317, 176] width 72 height 216
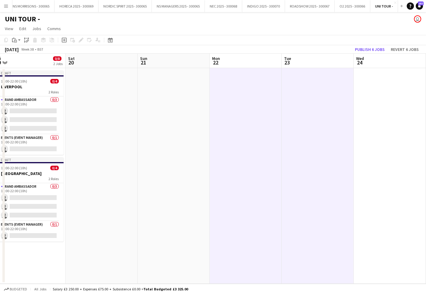
click at [374, 120] on app-date-cell at bounding box center [389, 176] width 72 height 216
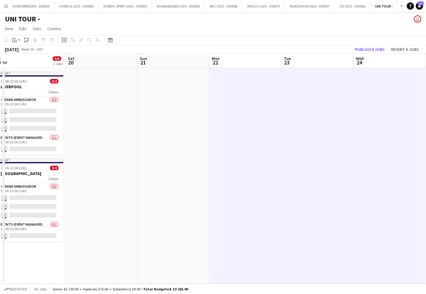
drag, startPoint x: 12, startPoint y: 40, endPoint x: 24, endPoint y: 45, distance: 13.2
click at [12, 40] on icon at bounding box center [13, 40] width 2 height 4
drag, startPoint x: 29, startPoint y: 51, endPoint x: 143, endPoint y: 73, distance: 115.6
click at [30, 51] on link "Paste Command V" at bounding box center [40, 51] width 48 height 5
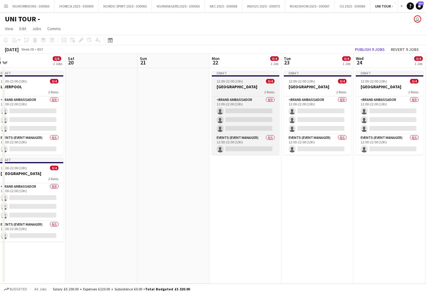
click at [257, 90] on div "2 Roles" at bounding box center [245, 91] width 67 height 5
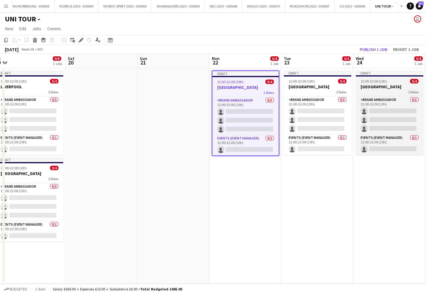
drag, startPoint x: 318, startPoint y: 89, endPoint x: 367, endPoint y: 87, distance: 49.1
click at [318, 89] on h3 "[GEOGRAPHIC_DATA]" at bounding box center [317, 86] width 67 height 5
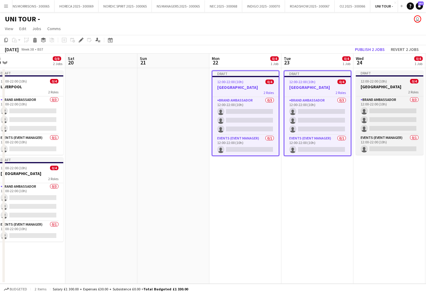
click at [377, 87] on h3 "[GEOGRAPHIC_DATA]" at bounding box center [389, 86] width 67 height 5
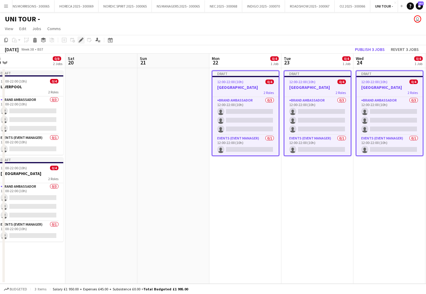
click at [84, 40] on div "Edit" at bounding box center [80, 39] width 7 height 7
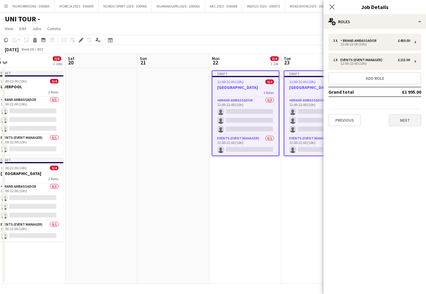
click at [416, 120] on button "Next" at bounding box center [404, 120] width 33 height 12
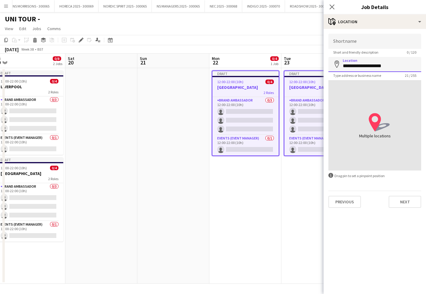
drag, startPoint x: 366, startPoint y: 66, endPoint x: 325, endPoint y: 64, distance: 41.3
drag, startPoint x: 368, startPoint y: 64, endPoint x: 336, endPoint y: 64, distance: 31.9
click at [336, 64] on div "**********" at bounding box center [374, 64] width 93 height 15
type input "**********"
drag, startPoint x: 411, startPoint y: 200, endPoint x: 409, endPoint y: 189, distance: 10.6
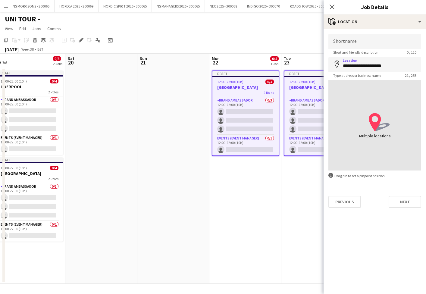
click at [411, 200] on button "Next" at bounding box center [404, 202] width 33 height 12
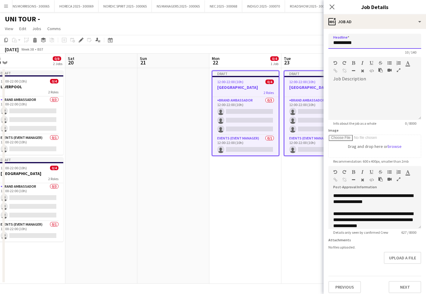
drag, startPoint x: 362, startPoint y: 42, endPoint x: 328, endPoint y: 42, distance: 34.0
click at [328, 42] on form "**********" at bounding box center [374, 163] width 102 height 259
paste input "text"
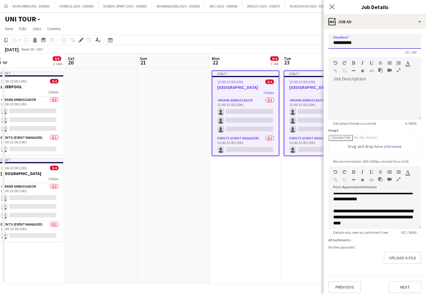
scroll to position [29, 0]
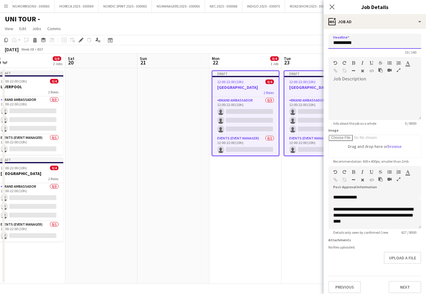
type input "**********"
drag, startPoint x: 381, startPoint y: 210, endPoint x: 353, endPoint y: 208, distance: 27.7
click at [353, 208] on div "**********" at bounding box center [374, 215] width 83 height 18
paste div
drag, startPoint x: 407, startPoint y: 285, endPoint x: 408, endPoint y: 260, distance: 24.7
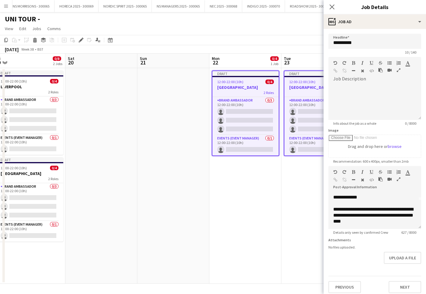
click at [407, 285] on button "Next" at bounding box center [404, 287] width 33 height 12
type input "*******"
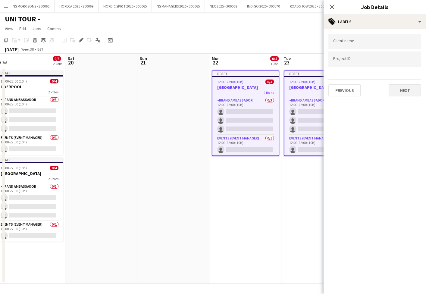
click at [397, 90] on button "Next" at bounding box center [404, 90] width 33 height 12
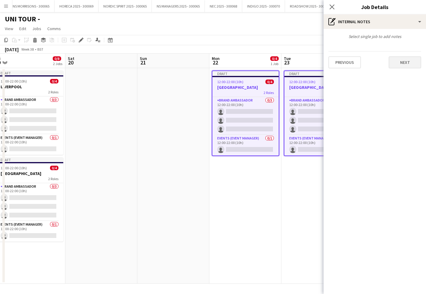
click at [398, 61] on button "Next" at bounding box center [404, 62] width 33 height 12
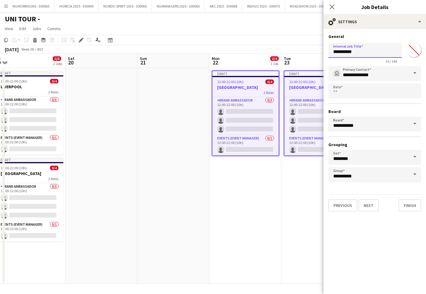
drag, startPoint x: 365, startPoint y: 53, endPoint x: 320, endPoint y: 48, distance: 45.1
click at [320, 48] on body "Menu Boards Boards Boards All jobs Status Workforce Workforce My Workforce Recr…" at bounding box center [213, 147] width 426 height 294
paste input "text"
type input "**********"
click at [407, 203] on button "Finish" at bounding box center [409, 205] width 23 height 12
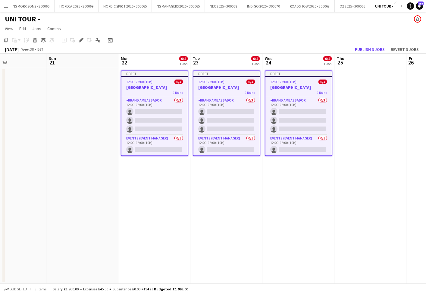
scroll to position [0, 242]
drag, startPoint x: 156, startPoint y: 186, endPoint x: 225, endPoint y: 184, distance: 69.9
click at [156, 186] on app-date-cell "Draft 12:00-22:00 (10h) 0/4 BIRMINGHAM 2 Roles Brand Ambassador 0/3 12:00-22:00…" at bounding box center [154, 176] width 72 height 216
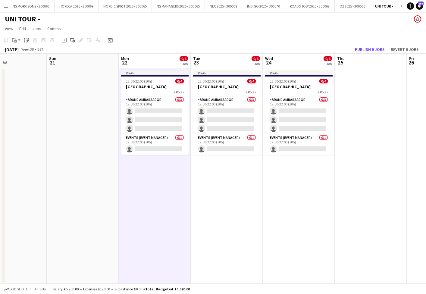
click at [260, 183] on app-date-cell "Draft 12:00-22:00 (10h) 0/4 BIRMINGHAM 2 Roles Brand Ambassador 0/3 12:00-22:00…" at bounding box center [227, 176] width 72 height 216
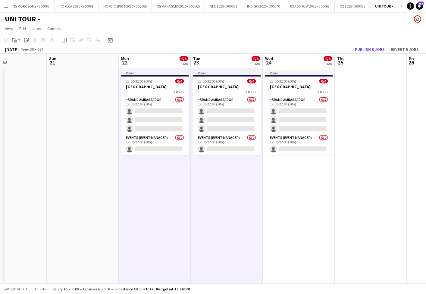
drag, startPoint x: 302, startPoint y: 184, endPoint x: 260, endPoint y: 160, distance: 48.3
click at [302, 184] on app-date-cell "Draft 12:00-22:00 (10h) 0/4 BIRMINGHAM 2 Roles Brand Ambassador 0/3 12:00-22:00…" at bounding box center [299, 176] width 72 height 216
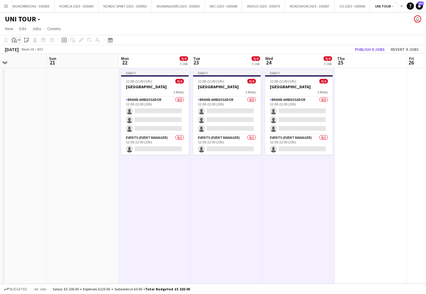
click at [19, 41] on app-action-btn "Paste" at bounding box center [16, 39] width 11 height 7
drag, startPoint x: 23, startPoint y: 53, endPoint x: 79, endPoint y: 89, distance: 66.6
click at [24, 53] on link "Paste Command V" at bounding box center [40, 51] width 48 height 5
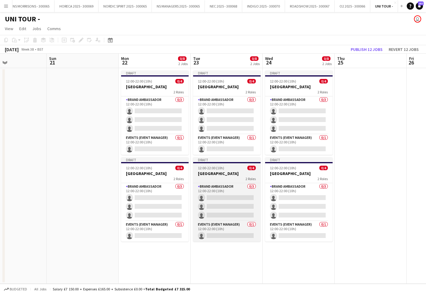
drag, startPoint x: 141, startPoint y: 170, endPoint x: 212, endPoint y: 168, distance: 70.5
click at [144, 169] on app-calendar-viewport "Wed 17 0/8 2 Jobs Thu 18 0/8 2 Jobs Fri 19 0/8 2 Jobs Sat 20 Sun 21 Mon 22 0/8 …" at bounding box center [213, 169] width 426 height 230
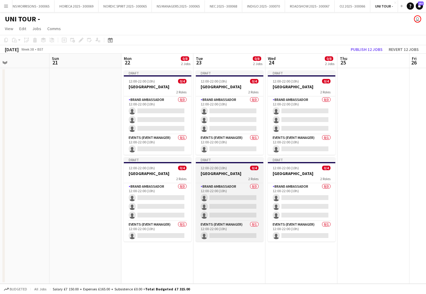
click at [235, 169] on div "12:00-22:00 (10h) 0/4" at bounding box center [229, 168] width 67 height 5
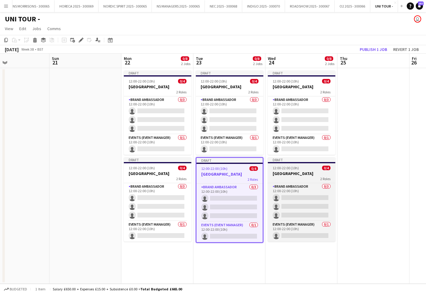
click at [277, 173] on h3 "[GEOGRAPHIC_DATA]" at bounding box center [301, 173] width 67 height 5
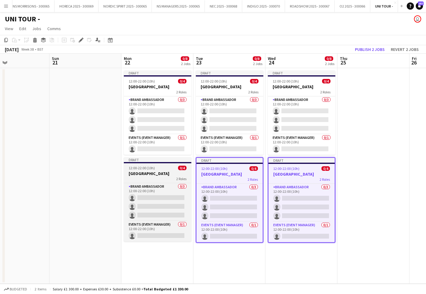
click at [157, 171] on h3 "[GEOGRAPHIC_DATA]" at bounding box center [157, 173] width 67 height 5
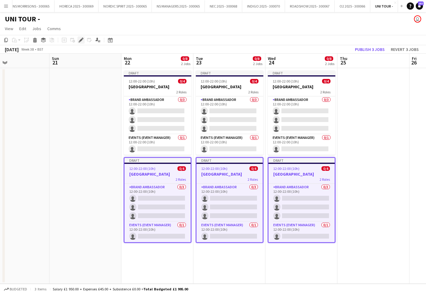
click at [82, 40] on icon "Edit" at bounding box center [81, 40] width 5 height 5
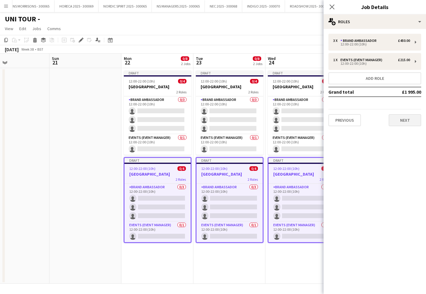
click at [400, 122] on button "Next" at bounding box center [404, 120] width 33 height 12
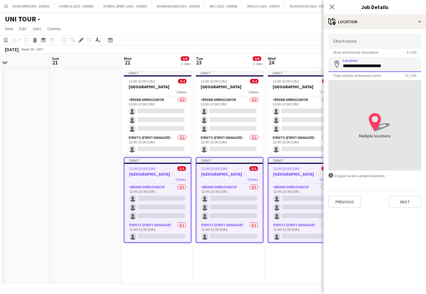
drag, startPoint x: 370, startPoint y: 66, endPoint x: 334, endPoint y: 65, distance: 36.4
drag, startPoint x: 367, startPoint y: 65, endPoint x: 331, endPoint y: 64, distance: 36.5
click at [331, 64] on input "**********" at bounding box center [374, 64] width 93 height 15
type input "**********"
click at [412, 202] on button "Next" at bounding box center [404, 202] width 33 height 12
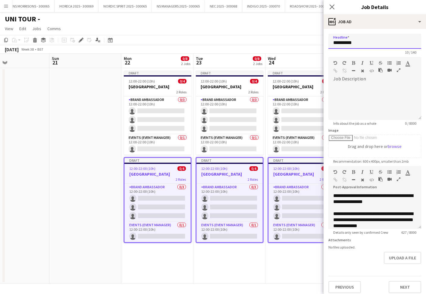
drag, startPoint x: 345, startPoint y: 43, endPoint x: 328, endPoint y: 42, distance: 16.9
click at [328, 42] on input "**********" at bounding box center [374, 41] width 93 height 15
paste input "text"
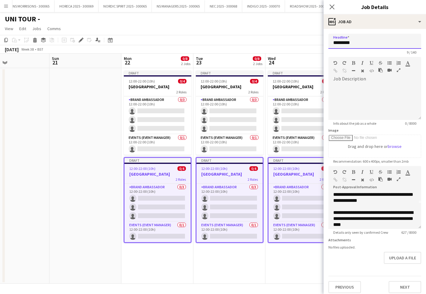
type input "*********"
drag, startPoint x: 355, startPoint y: 210, endPoint x: 381, endPoint y: 210, distance: 25.3
click at [381, 210] on div "**********" at bounding box center [374, 219] width 83 height 18
paste div
click at [396, 282] on button "Next" at bounding box center [404, 287] width 33 height 12
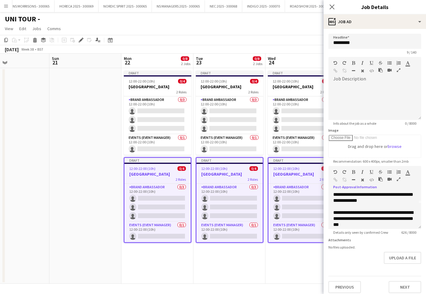
type input "*******"
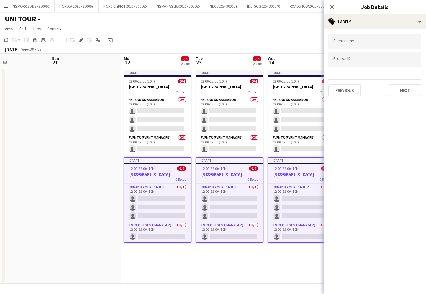
drag, startPoint x: 394, startPoint y: 91, endPoint x: 383, endPoint y: 78, distance: 16.5
click at [394, 91] on button "Next" at bounding box center [404, 90] width 33 height 12
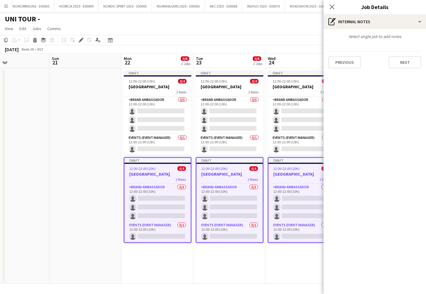
drag, startPoint x: 394, startPoint y: 64, endPoint x: 378, endPoint y: 55, distance: 18.2
click at [394, 64] on button "Next" at bounding box center [404, 62] width 33 height 12
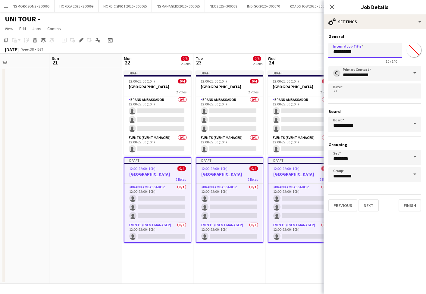
drag, startPoint x: 363, startPoint y: 52, endPoint x: 332, endPoint y: 51, distance: 31.0
click at [332, 51] on input "**********" at bounding box center [364, 50] width 73 height 15
paste input "text"
type input "*********"
drag, startPoint x: 406, startPoint y: 205, endPoint x: 402, endPoint y: 205, distance: 3.9
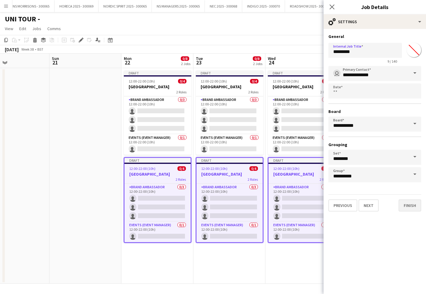
click at [406, 205] on button "Finish" at bounding box center [409, 205] width 23 height 12
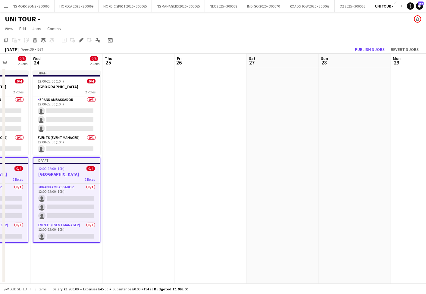
scroll to position [0, 187]
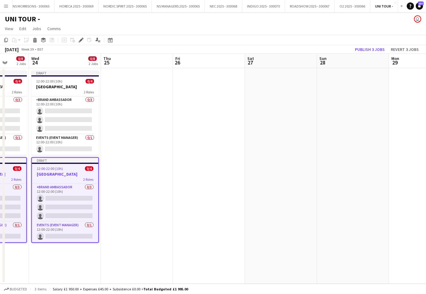
click at [155, 105] on app-date-cell at bounding box center [137, 176] width 72 height 216
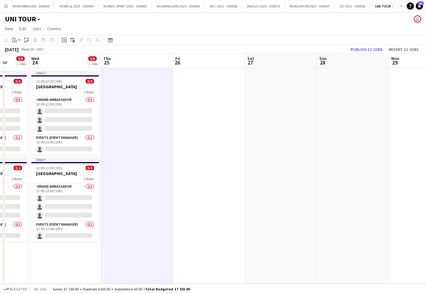
click at [236, 106] on app-date-cell at bounding box center [209, 176] width 72 height 216
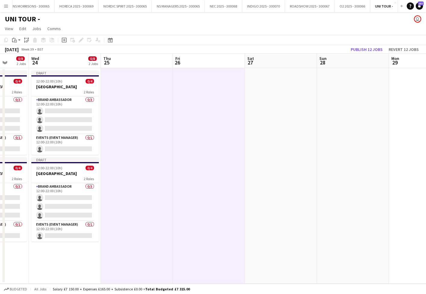
drag, startPoint x: 275, startPoint y: 107, endPoint x: 225, endPoint y: 92, distance: 52.0
click at [275, 107] on app-date-cell at bounding box center [281, 176] width 72 height 216
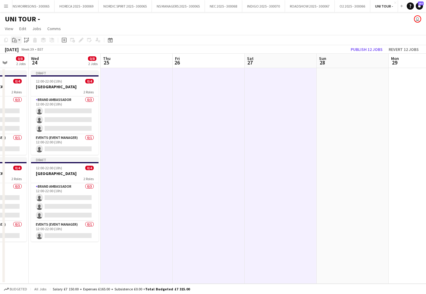
click at [16, 41] on icon "Paste" at bounding box center [14, 40] width 5 height 5
drag, startPoint x: 22, startPoint y: 53, endPoint x: 100, endPoint y: 74, distance: 81.1
click at [22, 53] on link "Paste Command V" at bounding box center [40, 51] width 48 height 5
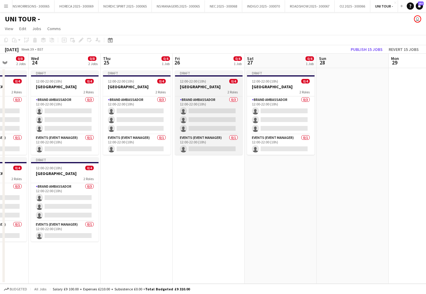
drag, startPoint x: 156, startPoint y: 91, endPoint x: 227, endPoint y: 88, distance: 71.1
click at [156, 91] on span "2 Roles" at bounding box center [160, 92] width 10 height 5
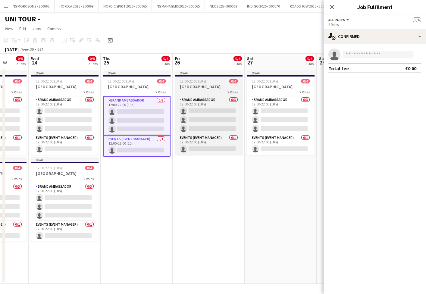
click at [227, 88] on h3 "[GEOGRAPHIC_DATA]" at bounding box center [208, 86] width 67 height 5
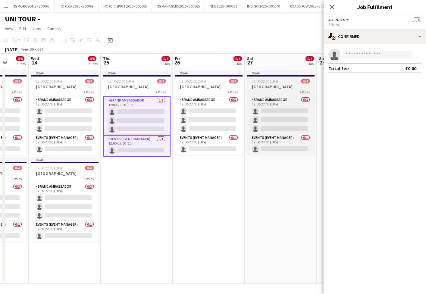
click at [256, 86] on h3 "[GEOGRAPHIC_DATA]" at bounding box center [280, 86] width 67 height 5
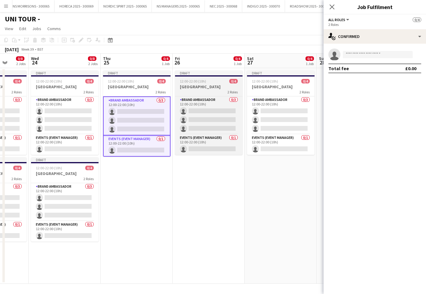
scroll to position [0, 188]
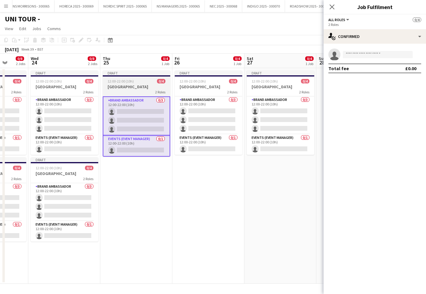
click at [131, 86] on h3 "[GEOGRAPHIC_DATA]" at bounding box center [136, 86] width 67 height 5
click at [143, 84] on h3 "[GEOGRAPHIC_DATA]" at bounding box center [136, 86] width 67 height 5
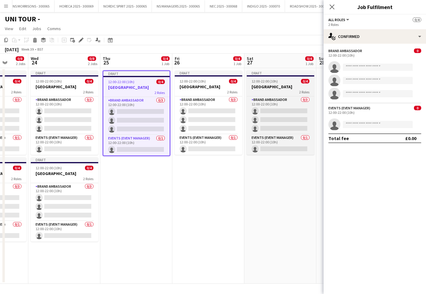
drag, startPoint x: 203, startPoint y: 85, endPoint x: 251, endPoint y: 87, distance: 48.2
click at [203, 85] on h3 "[GEOGRAPHIC_DATA]" at bounding box center [208, 86] width 67 height 5
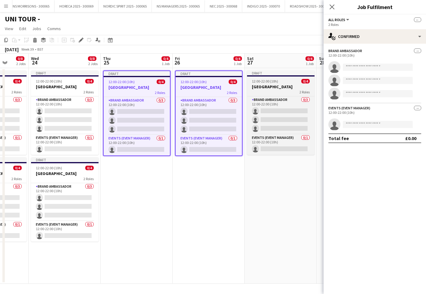
click at [261, 87] on h3 "[GEOGRAPHIC_DATA]" at bounding box center [280, 86] width 67 height 5
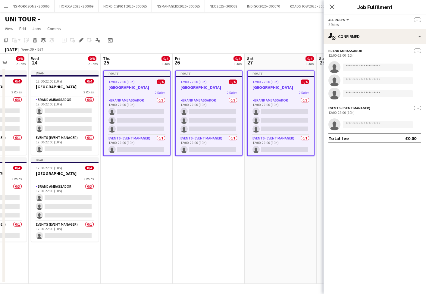
scroll to position [0, 188]
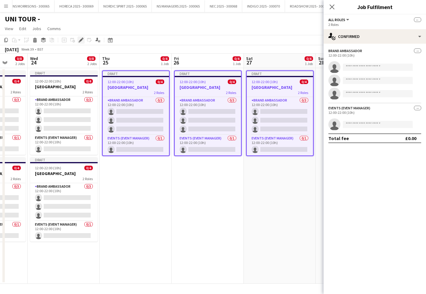
click at [83, 41] on div "Edit" at bounding box center [80, 39] width 7 height 7
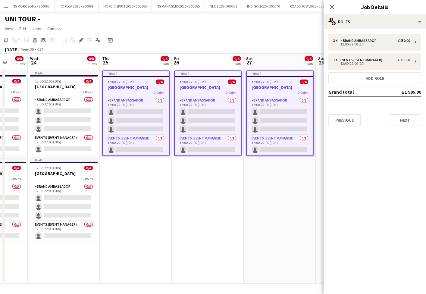
click at [400, 117] on button "Next" at bounding box center [404, 120] width 33 height 12
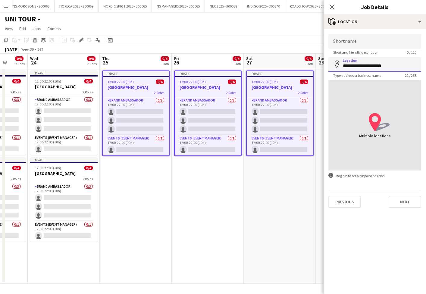
drag, startPoint x: 371, startPoint y: 67, endPoint x: 331, endPoint y: 66, distance: 39.1
type input "**********"
drag, startPoint x: 408, startPoint y: 201, endPoint x: 396, endPoint y: 167, distance: 36.4
click at [408, 201] on button "Next" at bounding box center [404, 202] width 33 height 12
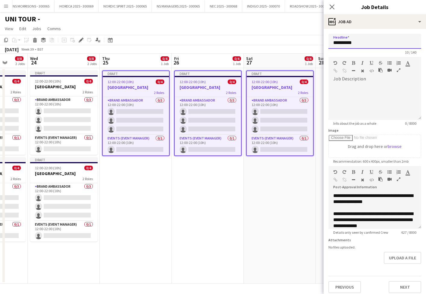
drag, startPoint x: 368, startPoint y: 41, endPoint x: 315, endPoint y: 41, distance: 53.3
click at [315, 41] on body "Menu Boards Boards Boards All jobs Status Workforce Workforce My Workforce Recr…" at bounding box center [213, 147] width 426 height 294
drag, startPoint x: 348, startPoint y: 42, endPoint x: 320, endPoint y: 41, distance: 28.6
click at [320, 41] on body "Menu Boards Boards Boards All jobs Status Workforce Workforce My Workforce Recr…" at bounding box center [213, 147] width 426 height 294
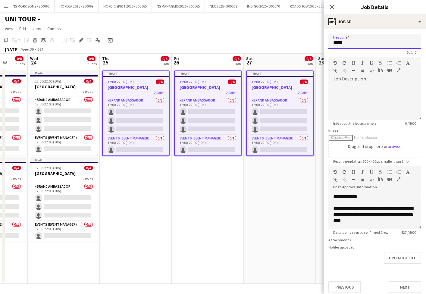
scroll to position [30, 0]
type input "*****"
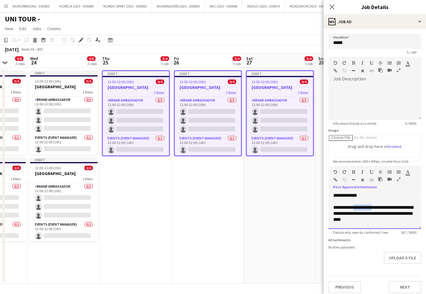
drag, startPoint x: 381, startPoint y: 208, endPoint x: 354, endPoint y: 207, distance: 27.1
click at [354, 207] on div "**********" at bounding box center [374, 213] width 83 height 18
paste div
drag, startPoint x: 403, startPoint y: 285, endPoint x: 391, endPoint y: 204, distance: 82.2
click at [403, 285] on button "Next" at bounding box center [404, 287] width 33 height 12
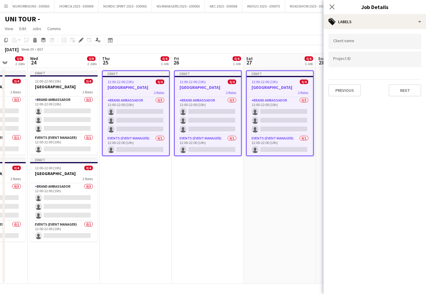
click at [400, 92] on button "Next" at bounding box center [404, 90] width 33 height 12
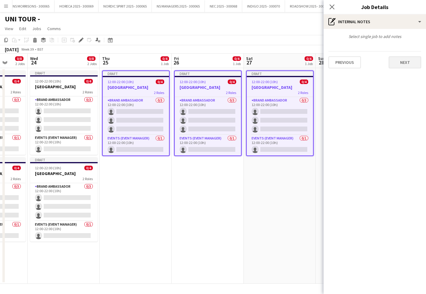
click at [397, 60] on button "Next" at bounding box center [404, 62] width 33 height 12
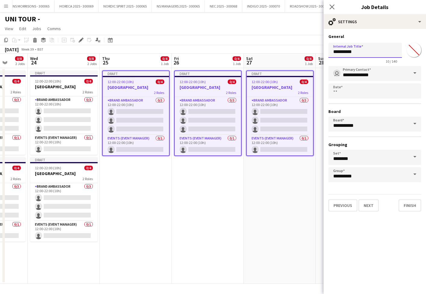
drag, startPoint x: 383, startPoint y: 49, endPoint x: 329, endPoint y: 51, distance: 53.6
click at [329, 51] on input "**********" at bounding box center [364, 50] width 73 height 15
paste input "text"
type input "*****"
click at [413, 205] on button "Finish" at bounding box center [409, 205] width 23 height 12
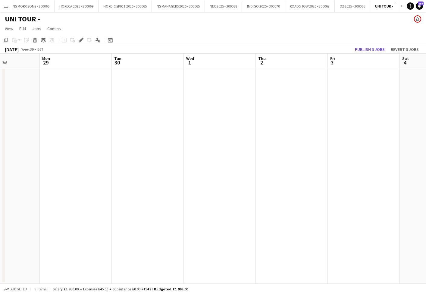
scroll to position [0, 214]
click at [132, 106] on app-date-cell at bounding box center [109, 176] width 72 height 216
click at [66, 105] on app-date-cell at bounding box center [37, 176] width 72 height 216
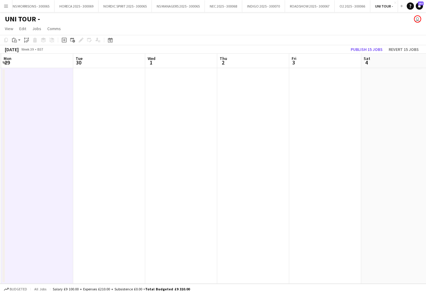
click at [133, 106] on app-date-cell at bounding box center [109, 176] width 72 height 216
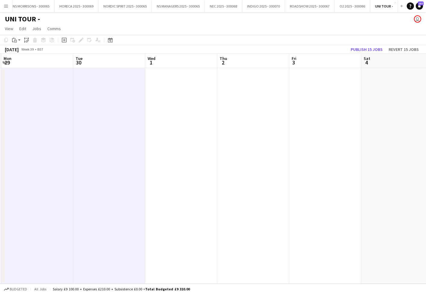
click at [197, 109] on app-date-cell at bounding box center [181, 176] width 72 height 216
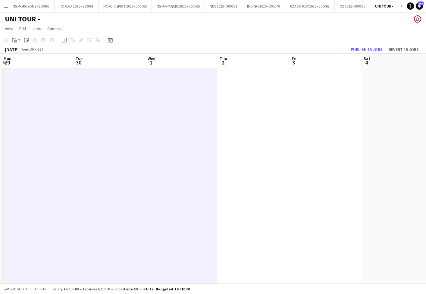
drag, startPoint x: 17, startPoint y: 42, endPoint x: 21, endPoint y: 50, distance: 9.7
click at [17, 42] on icon at bounding box center [15, 41] width 3 height 3
drag, startPoint x: 21, startPoint y: 51, endPoint x: 30, endPoint y: 70, distance: 20.7
click at [21, 51] on link "Paste Command V" at bounding box center [40, 51] width 48 height 5
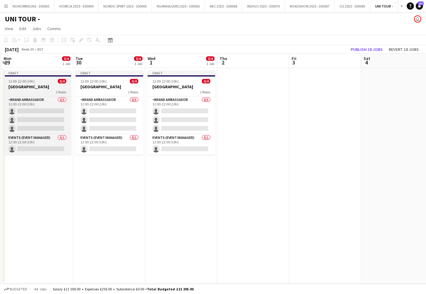
click at [31, 85] on h3 "[GEOGRAPHIC_DATA]" at bounding box center [37, 86] width 67 height 5
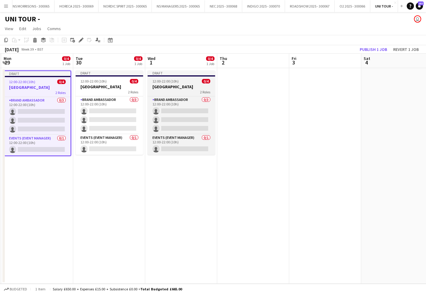
drag, startPoint x: 138, startPoint y: 88, endPoint x: 154, endPoint y: 87, distance: 16.0
click at [138, 88] on h3 "[GEOGRAPHIC_DATA]" at bounding box center [109, 86] width 67 height 5
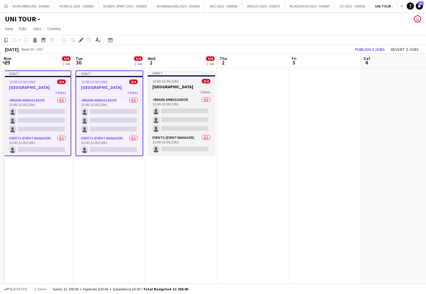
click at [183, 88] on h3 "[GEOGRAPHIC_DATA]" at bounding box center [181, 86] width 67 height 5
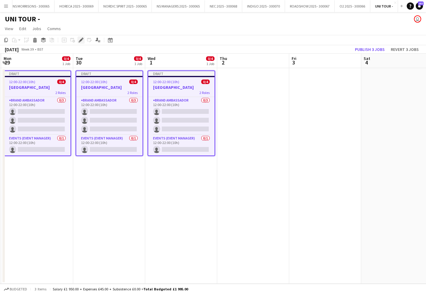
click at [79, 40] on icon "Edit" at bounding box center [81, 40] width 5 height 5
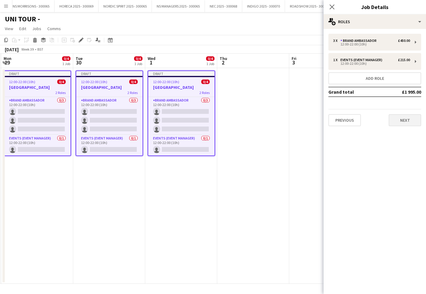
click at [396, 120] on button "Next" at bounding box center [404, 120] width 33 height 12
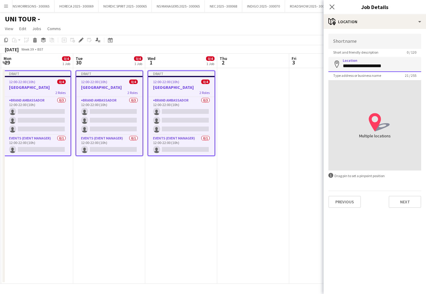
drag, startPoint x: 370, startPoint y: 65, endPoint x: 326, endPoint y: 65, distance: 44.6
type input "**********"
drag, startPoint x: 389, startPoint y: 192, endPoint x: 390, endPoint y: 197, distance: 4.3
click at [389, 193] on div "Previous Next" at bounding box center [374, 199] width 93 height 17
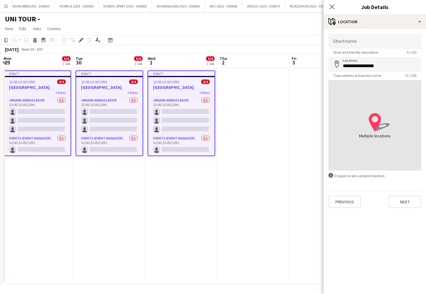
drag, startPoint x: 390, startPoint y: 197, endPoint x: 381, endPoint y: 132, distance: 65.3
click at [390, 197] on button "Next" at bounding box center [404, 202] width 33 height 12
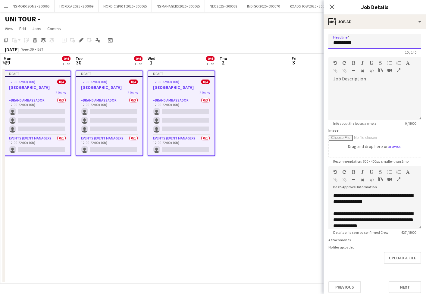
drag, startPoint x: 363, startPoint y: 42, endPoint x: 320, endPoint y: 41, distance: 43.1
click at [321, 40] on body "Menu Boards Boards Boards All jobs Status Workforce Workforce My Workforce Recr…" at bounding box center [213, 147] width 426 height 294
drag, startPoint x: 359, startPoint y: 44, endPoint x: 328, endPoint y: 40, distance: 31.5
click at [328, 40] on form "**********" at bounding box center [374, 163] width 102 height 259
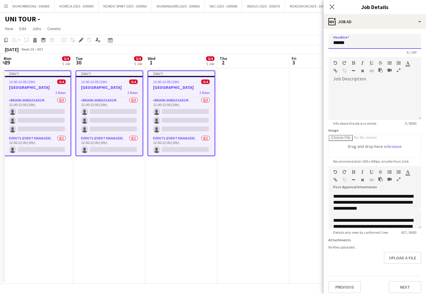
scroll to position [28, 0]
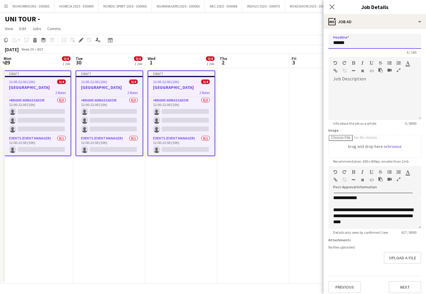
type input "******"
drag, startPoint x: 359, startPoint y: 210, endPoint x: 380, endPoint y: 209, distance: 20.8
click at [380, 209] on div "**********" at bounding box center [374, 216] width 83 height 18
copy div "**********"
click at [362, 43] on input "******" at bounding box center [374, 41] width 93 height 15
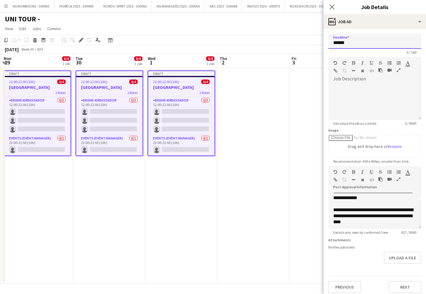
drag, startPoint x: 352, startPoint y: 42, endPoint x: 318, endPoint y: 39, distance: 34.1
click at [318, 39] on body "Menu Boards Boards Boards All jobs Status Workforce Workforce My Workforce Recr…" at bounding box center [213, 147] width 426 height 294
drag, startPoint x: 381, startPoint y: 211, endPoint x: 354, endPoint y: 210, distance: 27.4
click at [354, 210] on div "**********" at bounding box center [374, 216] width 83 height 18
paste div
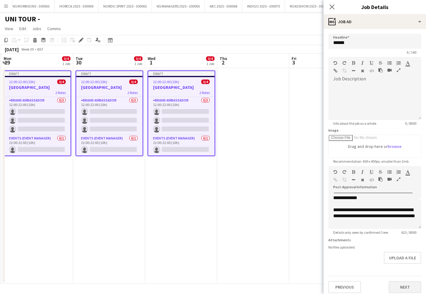
click at [413, 289] on button "Next" at bounding box center [404, 287] width 33 height 12
type input "*******"
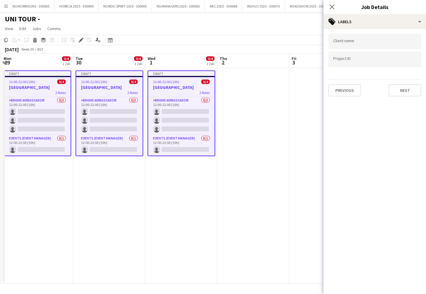
click at [400, 92] on button "Next" at bounding box center [404, 90] width 33 height 12
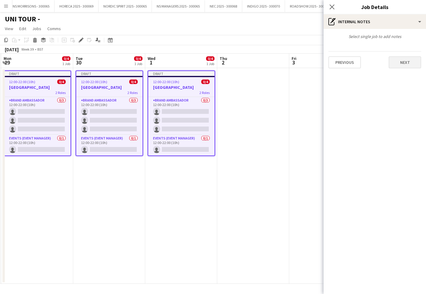
click at [390, 62] on button "Next" at bounding box center [404, 62] width 33 height 12
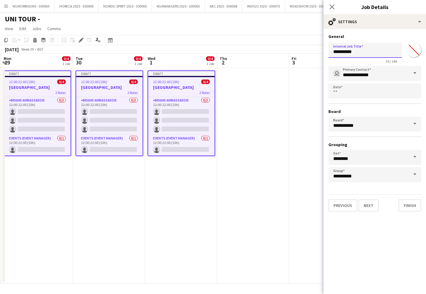
drag, startPoint x: 374, startPoint y: 52, endPoint x: 321, endPoint y: 53, distance: 53.0
click at [321, 53] on body "Menu Boards Boards Boards All jobs Status Workforce Workforce My Workforce Recr…" at bounding box center [213, 147] width 426 height 294
paste input "text"
type input "******"
click at [415, 201] on button "Finish" at bounding box center [409, 205] width 23 height 12
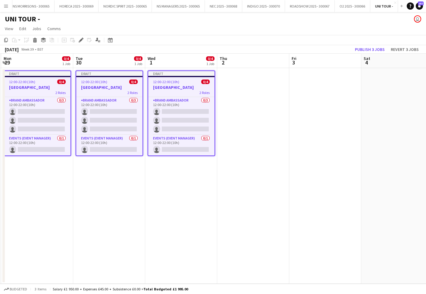
click at [362, 47] on button "Publish 3 jobs" at bounding box center [369, 49] width 35 height 8
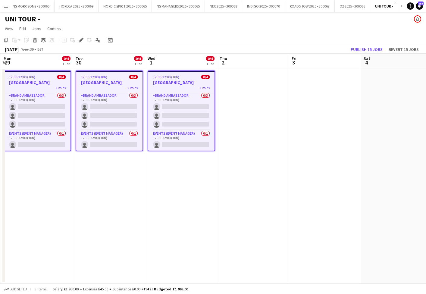
drag, startPoint x: 92, startPoint y: 80, endPoint x: 86, endPoint y: 46, distance: 34.1
click at [92, 80] on h3 "[GEOGRAPHIC_DATA]" at bounding box center [109, 82] width 66 height 5
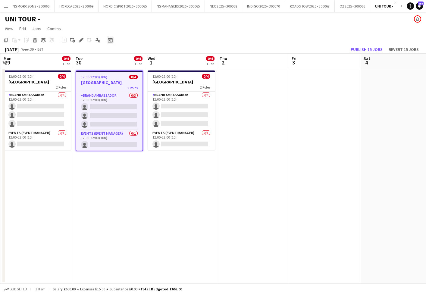
drag, startPoint x: 83, startPoint y: 38, endPoint x: 110, endPoint y: 38, distance: 26.8
click at [83, 38] on icon "Edit" at bounding box center [81, 40] width 5 height 5
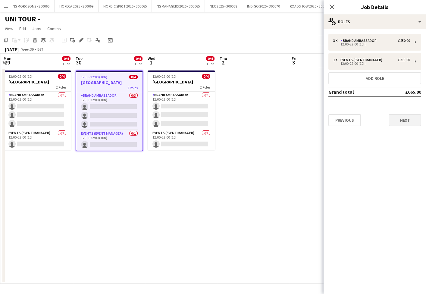
click at [393, 120] on button "Next" at bounding box center [404, 120] width 33 height 12
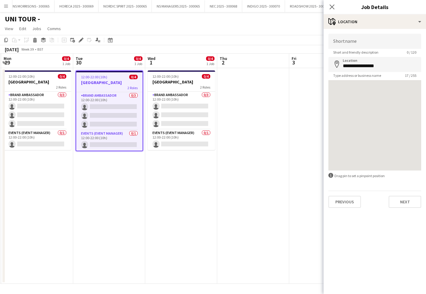
click at [244, 161] on app-date-cell at bounding box center [253, 176] width 72 height 216
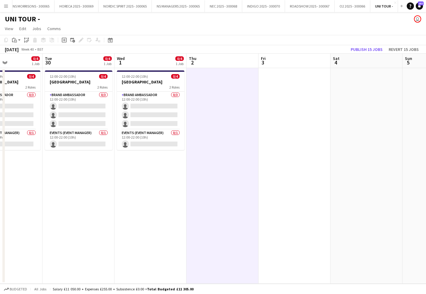
scroll to position [0, 184]
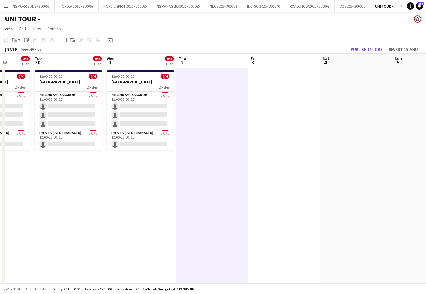
drag, startPoint x: 151, startPoint y: 181, endPoint x: 209, endPoint y: 148, distance: 65.9
click at [151, 181] on app-date-cell "12:00-22:00 (10h) 0/4 LONDON 2 Roles Brand Ambassador 0/3 12:00-22:00 (10h) sin…" at bounding box center [140, 176] width 72 height 216
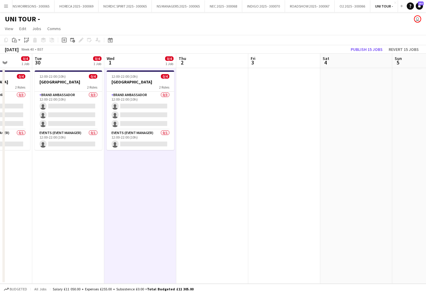
click at [222, 141] on app-date-cell at bounding box center [212, 176] width 72 height 216
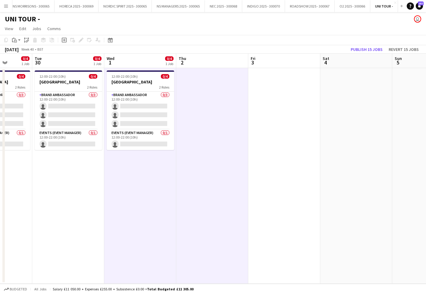
drag, startPoint x: 288, startPoint y: 134, endPoint x: 190, endPoint y: 100, distance: 103.7
click at [288, 134] on app-date-cell at bounding box center [284, 176] width 72 height 216
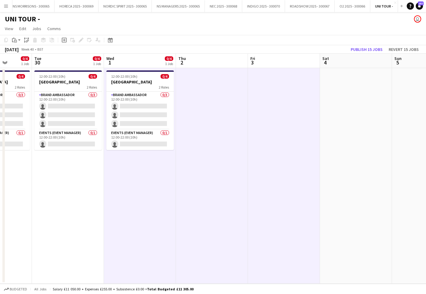
drag, startPoint x: 15, startPoint y: 40, endPoint x: 21, endPoint y: 51, distance: 13.2
click at [15, 40] on icon at bounding box center [15, 41] width 3 height 3
click at [27, 47] on div "Paste Command V Paste with crew Command Shift V" at bounding box center [40, 57] width 58 height 26
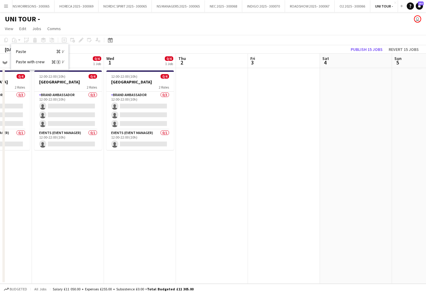
drag, startPoint x: 153, startPoint y: 191, endPoint x: 204, endPoint y: 153, distance: 63.7
click at [153, 190] on app-date-cell "12:00-22:00 (10h) 0/4 LONDON 2 Roles Brand Ambassador 0/3 12:00-22:00 (10h) sin…" at bounding box center [140, 176] width 72 height 216
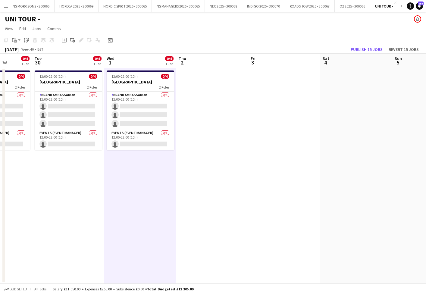
click at [214, 144] on app-date-cell at bounding box center [212, 176] width 72 height 216
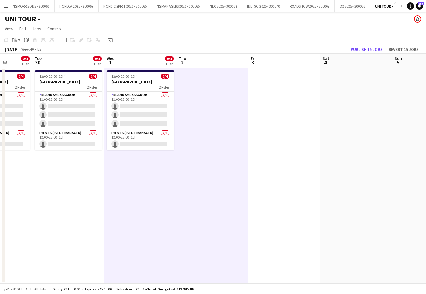
drag, startPoint x: 288, startPoint y: 131, endPoint x: 285, endPoint y: 130, distance: 3.4
click at [288, 131] on app-date-cell at bounding box center [284, 176] width 72 height 216
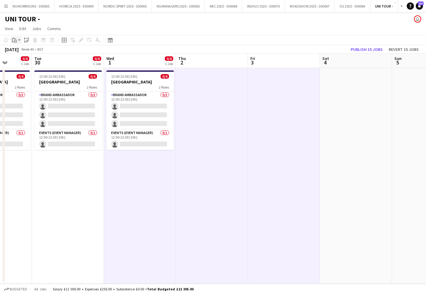
click at [14, 39] on icon "Paste" at bounding box center [14, 40] width 5 height 5
click at [21, 52] on link "Paste Command V" at bounding box center [40, 51] width 48 height 5
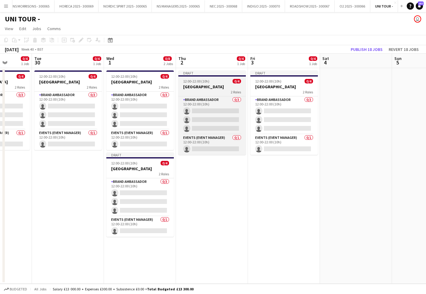
drag, startPoint x: 156, startPoint y: 164, endPoint x: 217, endPoint y: 89, distance: 97.4
click at [157, 164] on div "12:00-22:00 (10h) 0/4" at bounding box center [139, 163] width 67 height 5
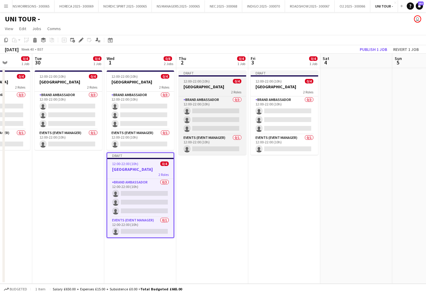
click at [222, 82] on div "12:00-22:00 (10h) 0/4" at bounding box center [212, 81] width 67 height 5
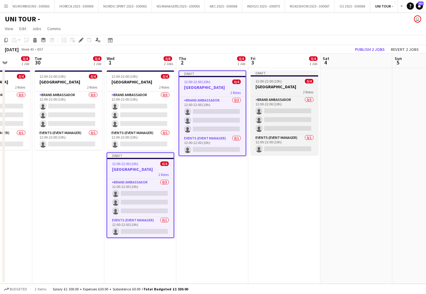
click at [291, 90] on div "2 Roles" at bounding box center [283, 91] width 67 height 5
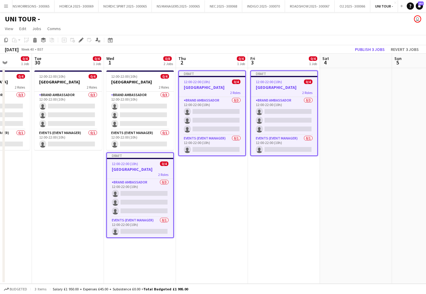
drag, startPoint x: 81, startPoint y: 39, endPoint x: 106, endPoint y: 41, distance: 25.1
click at [81, 39] on icon at bounding box center [80, 40] width 3 height 3
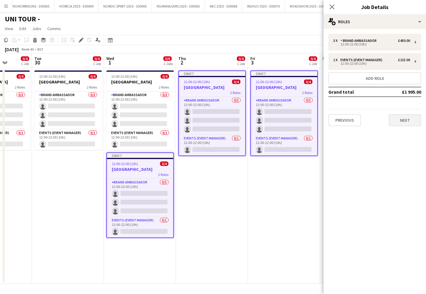
click at [397, 117] on button "Next" at bounding box center [404, 120] width 33 height 12
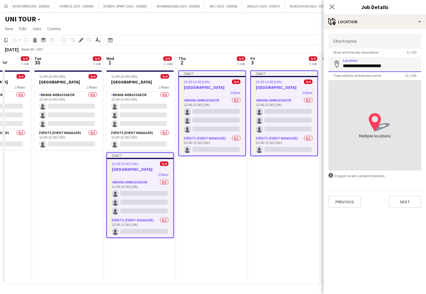
drag, startPoint x: 351, startPoint y: 65, endPoint x: 337, endPoint y: 65, distance: 13.8
drag, startPoint x: 365, startPoint y: 65, endPoint x: 337, endPoint y: 66, distance: 28.9
click at [337, 66] on div "**********" at bounding box center [374, 64] width 93 height 15
type input "**********"
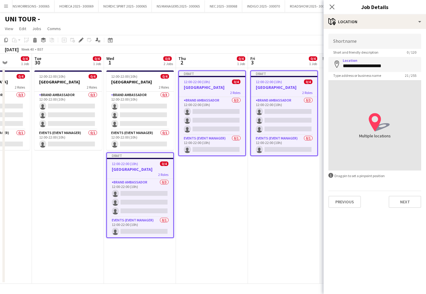
drag, startPoint x: 411, startPoint y: 203, endPoint x: 403, endPoint y: 201, distance: 7.7
click at [411, 203] on button "Next" at bounding box center [404, 202] width 33 height 12
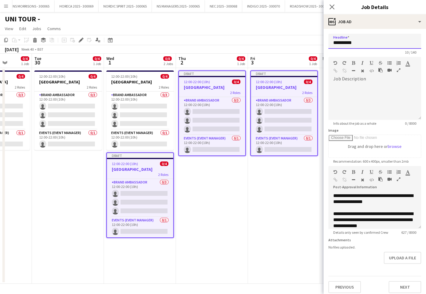
drag, startPoint x: 369, startPoint y: 42, endPoint x: 328, endPoint y: 41, distance: 40.9
click at [328, 41] on input "**********" at bounding box center [374, 41] width 93 height 15
paste input "text"
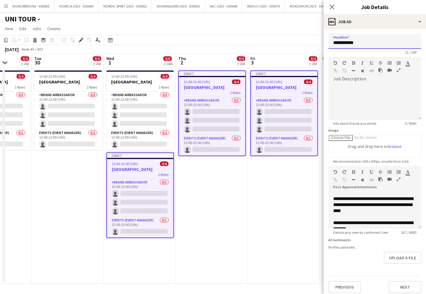
scroll to position [39, 0]
type input "**********"
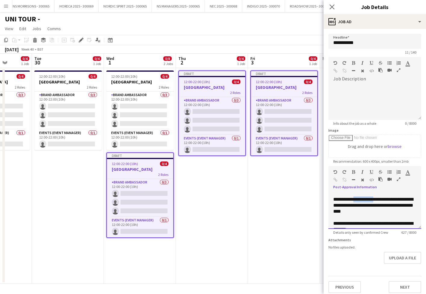
drag, startPoint x: 381, startPoint y: 199, endPoint x: 355, endPoint y: 198, distance: 25.9
click at [355, 198] on div "**********" at bounding box center [374, 205] width 83 height 18
paste div
click at [405, 283] on button "Next" at bounding box center [404, 287] width 33 height 12
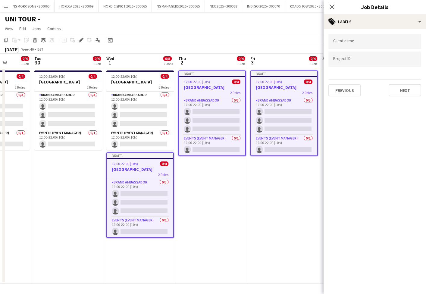
drag, startPoint x: 403, startPoint y: 94, endPoint x: 400, endPoint y: 91, distance: 4.5
click at [403, 94] on button "Next" at bounding box center [404, 90] width 33 height 12
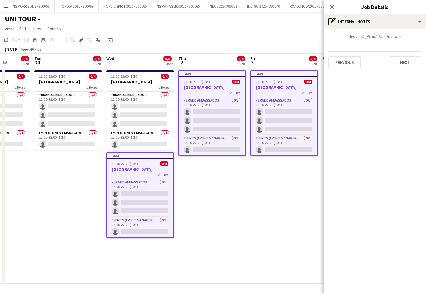
drag, startPoint x: 400, startPoint y: 61, endPoint x: 387, endPoint y: 51, distance: 16.1
click at [400, 61] on button "Next" at bounding box center [404, 62] width 33 height 12
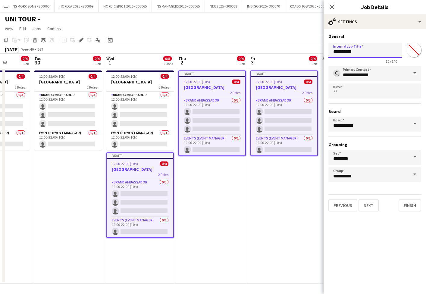
drag, startPoint x: 372, startPoint y: 51, endPoint x: 328, endPoint y: 50, distance: 44.3
click at [328, 50] on form "**********" at bounding box center [374, 123] width 102 height 178
paste input "text"
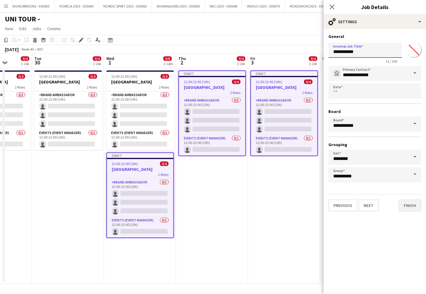
type input "**********"
drag, startPoint x: 412, startPoint y: 204, endPoint x: 407, endPoint y: 204, distance: 4.3
click at [412, 204] on button "Finish" at bounding box center [409, 205] width 23 height 12
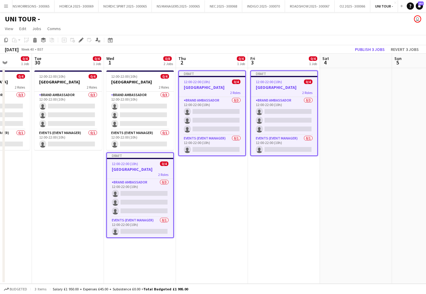
click at [371, 48] on button "Publish 3 jobs" at bounding box center [369, 49] width 35 height 8
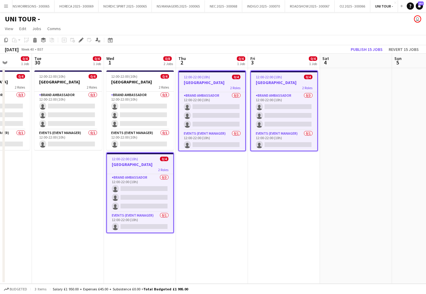
click at [204, 184] on app-date-cell "12:00-22:00 (10h) 0/4 MANCHESTER 2 Roles Brand Ambassador 0/3 12:00-22:00 (10h)…" at bounding box center [212, 176] width 72 height 216
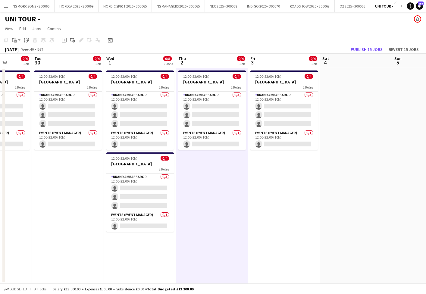
click at [281, 179] on app-date-cell "12:00-22:00 (10h) 0/4 MANCHESTER 2 Roles Brand Ambassador 0/3 12:00-22:00 (10h)…" at bounding box center [284, 176] width 72 height 216
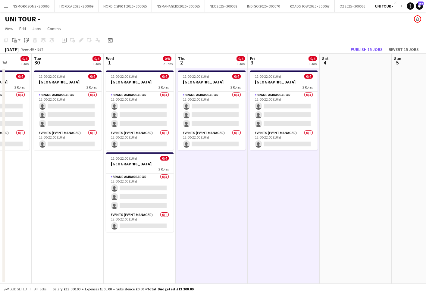
click at [346, 161] on app-date-cell at bounding box center [355, 176] width 72 height 216
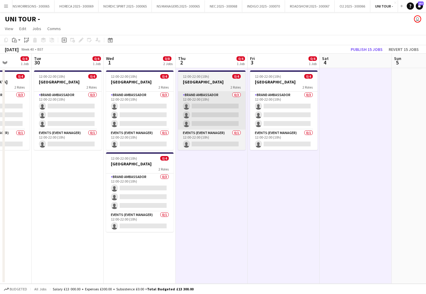
scroll to position [0, 185]
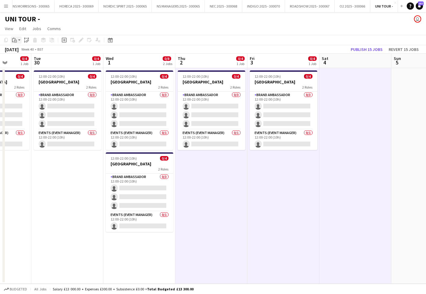
click at [14, 41] on icon "Paste" at bounding box center [14, 40] width 5 height 5
click at [20, 50] on link "Paste Command V" at bounding box center [40, 51] width 48 height 5
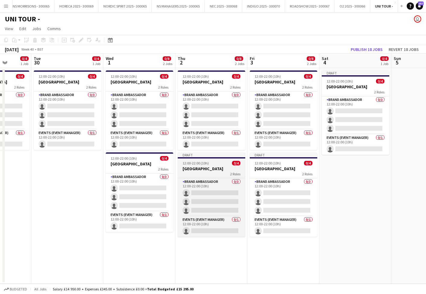
click at [223, 169] on h3 "[GEOGRAPHIC_DATA]" at bounding box center [211, 168] width 67 height 5
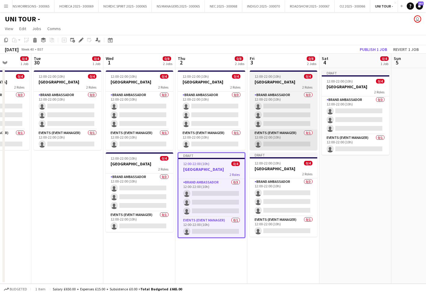
click at [289, 162] on div "12:00-22:00 (10h) 0/4" at bounding box center [283, 163] width 67 height 5
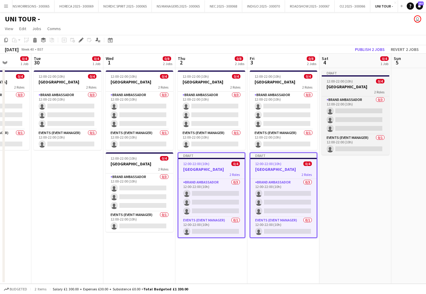
click at [352, 89] on div "2 Roles" at bounding box center [355, 91] width 67 height 5
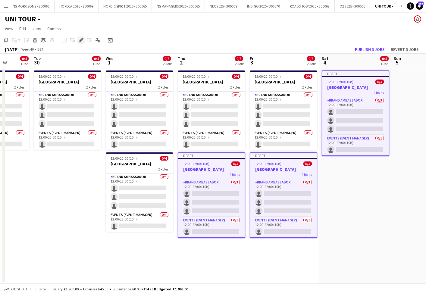
click at [82, 40] on icon at bounding box center [80, 40] width 3 height 3
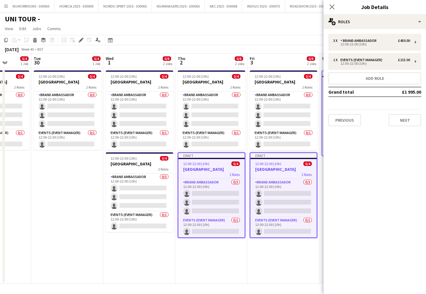
drag, startPoint x: 409, startPoint y: 124, endPoint x: 378, endPoint y: 101, distance: 38.1
click at [409, 124] on button "Next" at bounding box center [404, 120] width 33 height 12
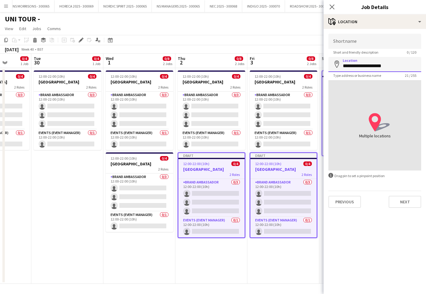
drag, startPoint x: 371, startPoint y: 67, endPoint x: 332, endPoint y: 66, distance: 38.5
type input "**********"
drag, startPoint x: 400, startPoint y: 201, endPoint x: 390, endPoint y: 112, distance: 89.2
click at [400, 201] on button "Next" at bounding box center [404, 202] width 33 height 12
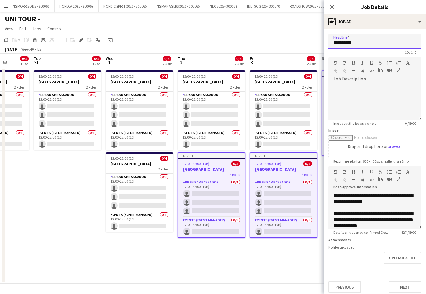
drag, startPoint x: 364, startPoint y: 44, endPoint x: 323, endPoint y: 41, distance: 41.0
click at [323, 41] on body "Menu Boards Boards Boards All jobs Status Workforce Workforce My Workforce Recr…" at bounding box center [213, 147] width 426 height 294
drag, startPoint x: 359, startPoint y: 43, endPoint x: 329, endPoint y: 42, distance: 30.1
click at [329, 42] on input "********" at bounding box center [374, 41] width 93 height 15
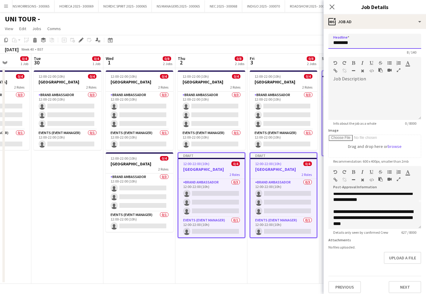
type input "********"
drag, startPoint x: 382, startPoint y: 211, endPoint x: 354, endPoint y: 210, distance: 28.3
click at [354, 210] on div "**********" at bounding box center [374, 218] width 83 height 18
paste div
drag, startPoint x: 405, startPoint y: 283, endPoint x: 409, endPoint y: 271, distance: 13.3
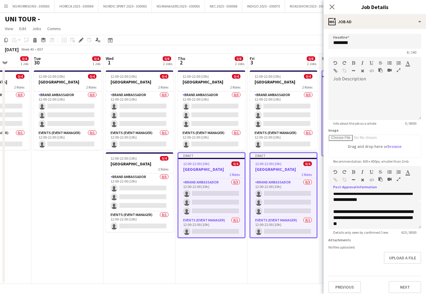
click at [406, 283] on button "Next" at bounding box center [404, 287] width 33 height 12
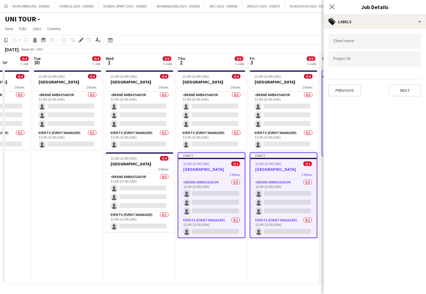
type input "*******"
click at [404, 93] on button "Next" at bounding box center [404, 90] width 33 height 12
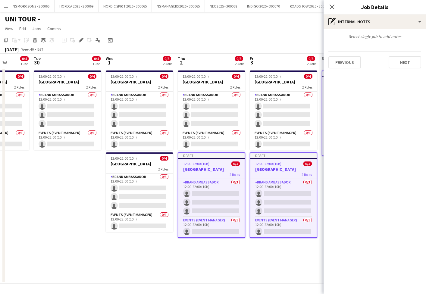
drag, startPoint x: 396, startPoint y: 62, endPoint x: 373, endPoint y: 55, distance: 24.8
click at [396, 62] on button "Next" at bounding box center [404, 62] width 33 height 12
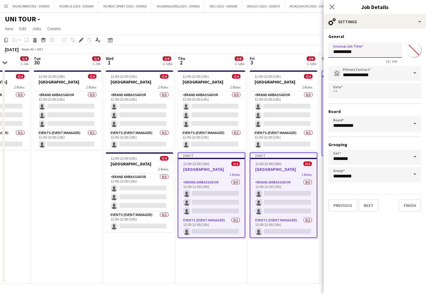
drag, startPoint x: 365, startPoint y: 51, endPoint x: 328, endPoint y: 47, distance: 37.2
click at [328, 47] on form "**********" at bounding box center [374, 123] width 102 height 178
paste input "text"
type input "********"
drag, startPoint x: 414, startPoint y: 208, endPoint x: 399, endPoint y: 206, distance: 14.6
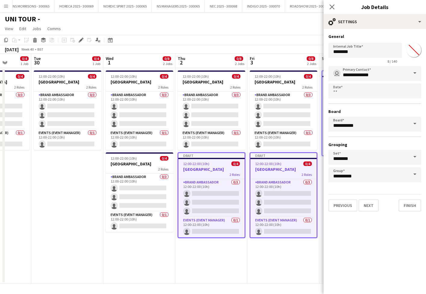
click at [414, 208] on button "Finish" at bounding box center [409, 205] width 23 height 12
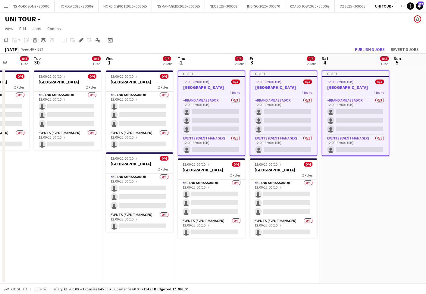
click at [365, 48] on button "Publish 3 jobs" at bounding box center [369, 49] width 35 height 8
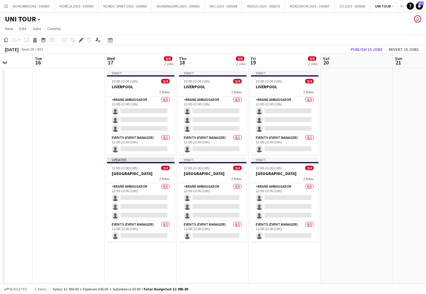
scroll to position [0, 179]
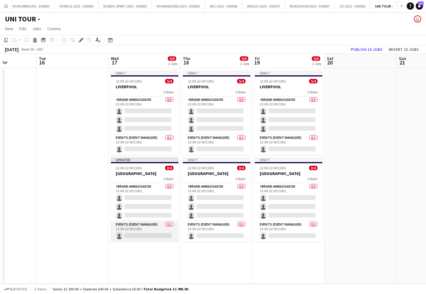
drag, startPoint x: 136, startPoint y: 235, endPoint x: 163, endPoint y: 233, distance: 26.8
click at [136, 235] on app-card-role "Events (Event Manager) 0/1 12:00-22:00 (10h) single-neutral-actions" at bounding box center [144, 231] width 67 height 20
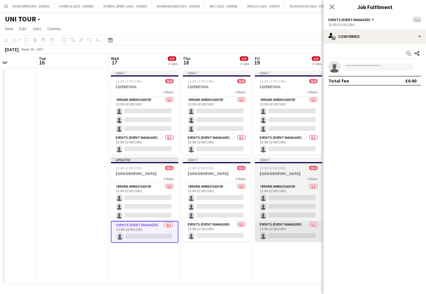
drag, startPoint x: 199, startPoint y: 231, endPoint x: 255, endPoint y: 230, distance: 56.0
click at [199, 231] on app-card-role "Events (Event Manager) 0/1 12:00-22:00 (10h) single-neutral-actions" at bounding box center [216, 231] width 67 height 20
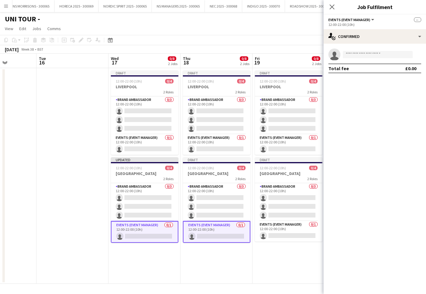
drag, startPoint x: 265, startPoint y: 231, endPoint x: 297, endPoint y: 175, distance: 64.6
click at [265, 231] on app-card-role "Events (Event Manager) 0/1 12:00-22:00 (10h) single-neutral-actions" at bounding box center [288, 231] width 67 height 20
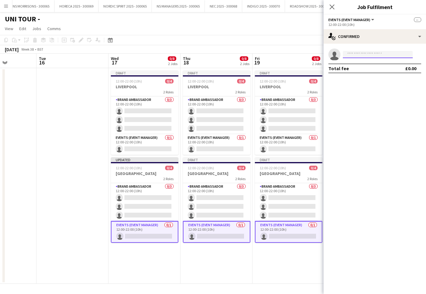
click at [353, 54] on input at bounding box center [378, 54] width 70 height 7
type input "****"
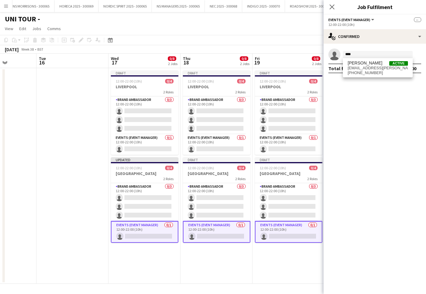
click at [353, 64] on span "[PERSON_NAME]" at bounding box center [364, 63] width 35 height 5
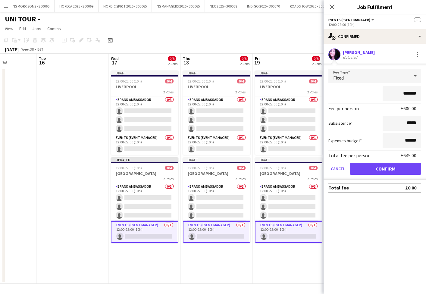
drag, startPoint x: 369, startPoint y: 169, endPoint x: 362, endPoint y: 166, distance: 7.9
click at [368, 169] on button "Confirm" at bounding box center [385, 169] width 71 height 12
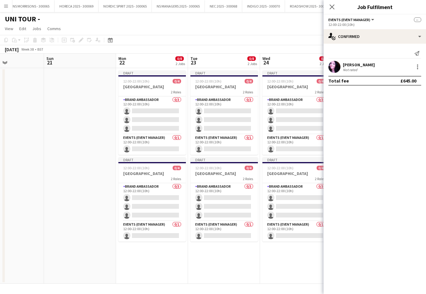
scroll to position [0, 179]
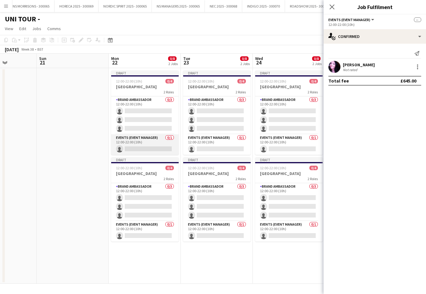
click at [171, 147] on app-card-role "Events (Event Manager) 0/1 12:00-22:00 (10h) single-neutral-actions" at bounding box center [144, 144] width 67 height 20
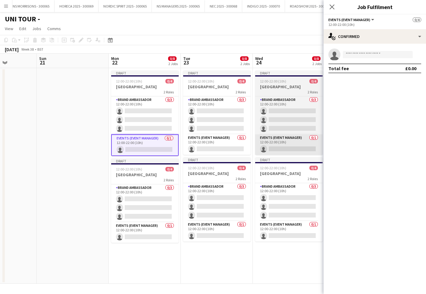
drag, startPoint x: 229, startPoint y: 146, endPoint x: 281, endPoint y: 148, distance: 51.8
click at [229, 146] on app-card-role "Events (Event Manager) 0/1 12:00-22:00 (10h) single-neutral-actions" at bounding box center [216, 144] width 67 height 20
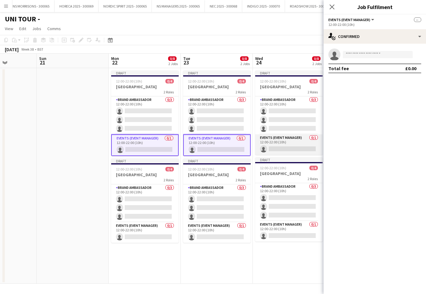
click at [296, 148] on app-card-role "Events (Event Manager) 0/1 12:00-22:00 (10h) single-neutral-actions" at bounding box center [288, 144] width 67 height 20
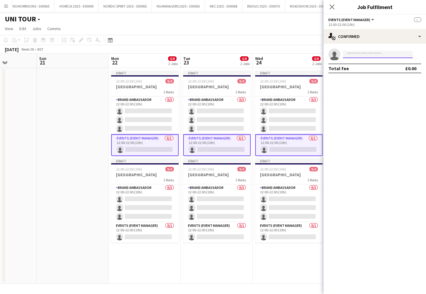
click at [350, 55] on input at bounding box center [378, 54] width 70 height 7
type input "****"
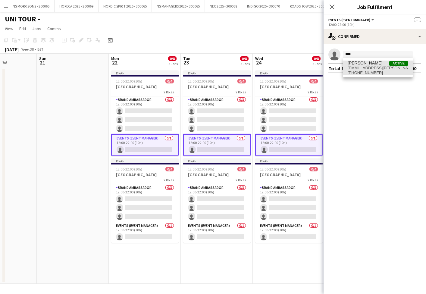
drag, startPoint x: 355, startPoint y: 64, endPoint x: 357, endPoint y: 72, distance: 8.2
click at [357, 72] on span "[PHONE_NUMBER]" at bounding box center [377, 72] width 60 height 5
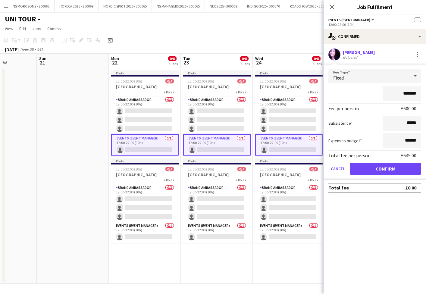
click at [365, 171] on button "Confirm" at bounding box center [385, 169] width 71 height 12
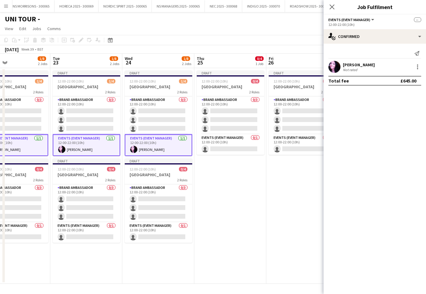
scroll to position [0, 161]
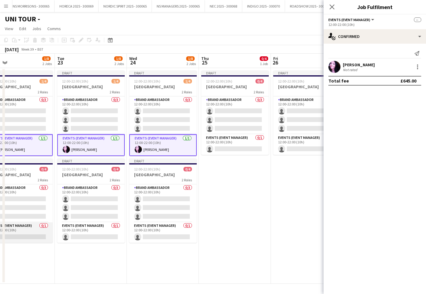
click at [44, 235] on app-card-role "Events (Event Manager) 0/1 12:00-22:00 (10h) single-neutral-actions" at bounding box center [18, 232] width 67 height 20
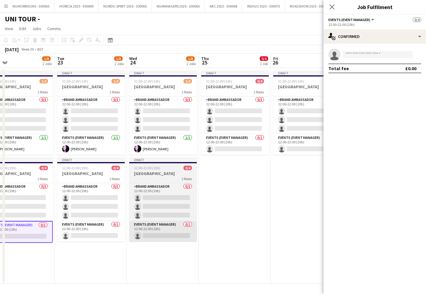
drag, startPoint x: 91, startPoint y: 235, endPoint x: 182, endPoint y: 232, distance: 91.6
click at [91, 235] on app-card-role "Events (Event Manager) 0/1 12:00-22:00 (10h) single-neutral-actions" at bounding box center [90, 231] width 67 height 20
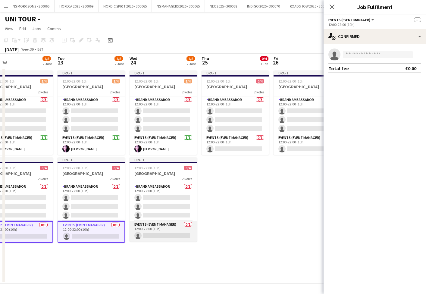
click at [182, 232] on app-card-role "Events (Event Manager) 0/1 12:00-22:00 (10h) single-neutral-actions" at bounding box center [162, 231] width 67 height 20
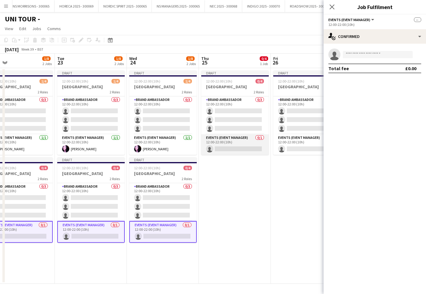
click at [253, 149] on app-card-role "Events (Event Manager) 0/1 12:00-22:00 (10h) single-neutral-actions" at bounding box center [234, 144] width 67 height 20
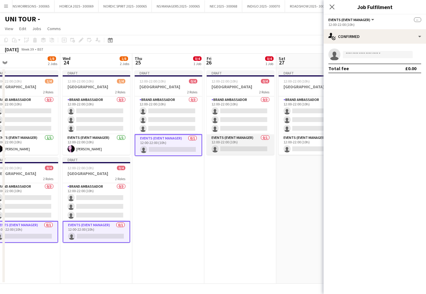
click at [231, 148] on app-card-role "Events (Event Manager) 0/1 12:00-22:00 (10h) single-neutral-actions" at bounding box center [240, 144] width 67 height 20
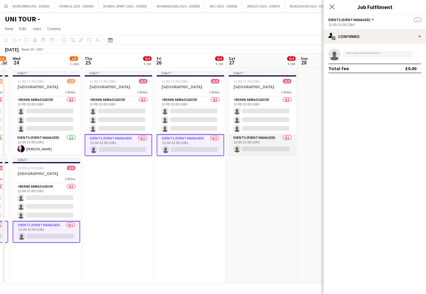
scroll to position [0, 211]
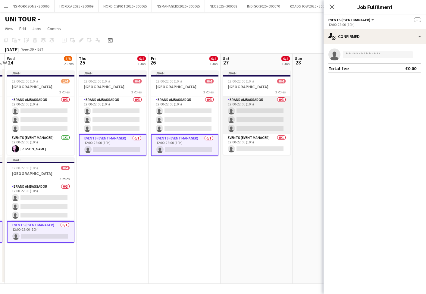
drag, startPoint x: 254, startPoint y: 148, endPoint x: 270, endPoint y: 132, distance: 21.9
click at [254, 148] on app-card-role "Events (Event Manager) 0/1 12:00-22:00 (10h) single-neutral-actions" at bounding box center [256, 144] width 67 height 20
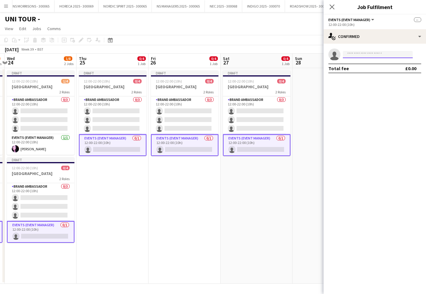
click at [357, 53] on input at bounding box center [378, 54] width 70 height 7
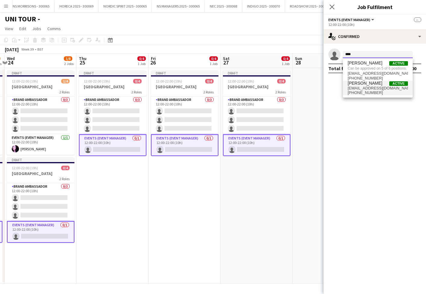
type input "****"
click at [360, 86] on span "[EMAIL_ADDRESS][DOMAIN_NAME]" at bounding box center [377, 88] width 60 height 5
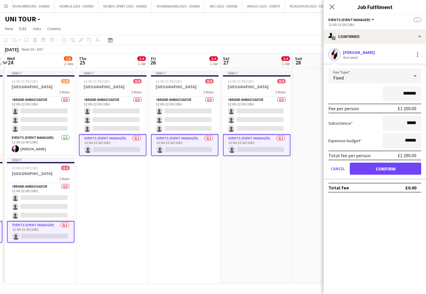
click at [360, 167] on button "Confirm" at bounding box center [385, 169] width 71 height 12
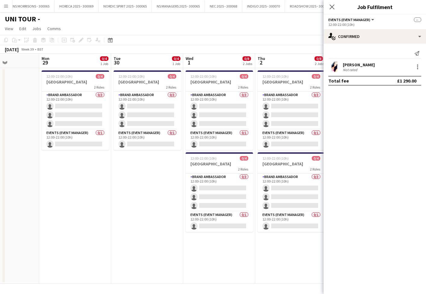
scroll to position [0, 181]
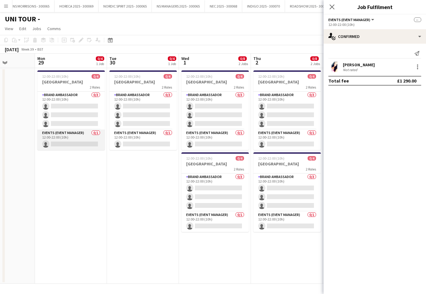
drag, startPoint x: 85, startPoint y: 141, endPoint x: 104, endPoint y: 142, distance: 19.0
click at [85, 141] on app-card-role "Events (Event Manager) 0/1 12:00-22:00 (10h) single-neutral-actions" at bounding box center [70, 139] width 67 height 20
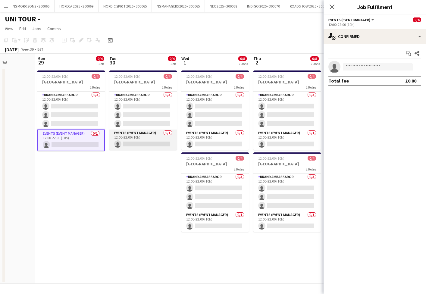
click at [152, 144] on app-card-role "Events (Event Manager) 0/1 12:00-22:00 (10h) single-neutral-actions" at bounding box center [142, 139] width 67 height 20
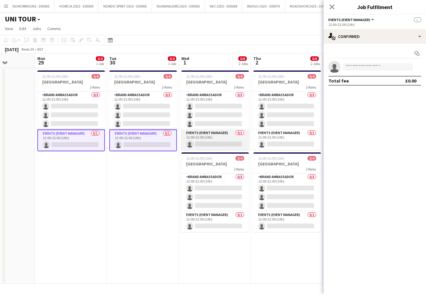
click at [212, 142] on app-card-role "Events (Event Manager) 0/1 12:00-22:00 (10h) single-neutral-actions" at bounding box center [214, 139] width 67 height 20
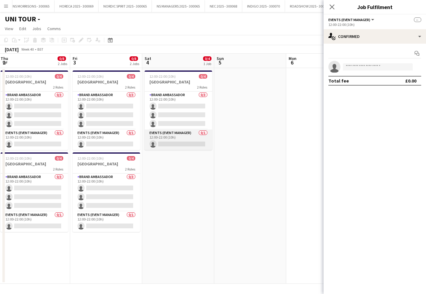
scroll to position [0, 219]
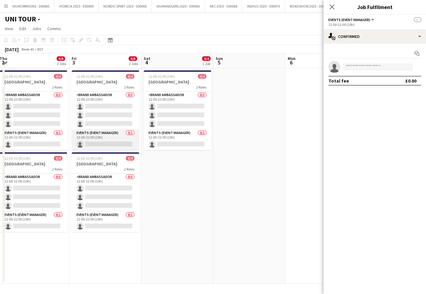
click at [130, 141] on app-card-role "Events (Event Manager) 0/1 12:00-22:00 (10h) single-neutral-actions" at bounding box center [105, 139] width 67 height 20
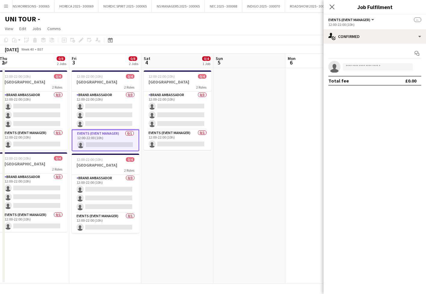
drag, startPoint x: 168, startPoint y: 141, endPoint x: 273, endPoint y: 118, distance: 107.8
click at [168, 141] on app-card-role "Events (Event Manager) 0/1 12:00-22:00 (10h) single-neutral-actions" at bounding box center [177, 139] width 67 height 20
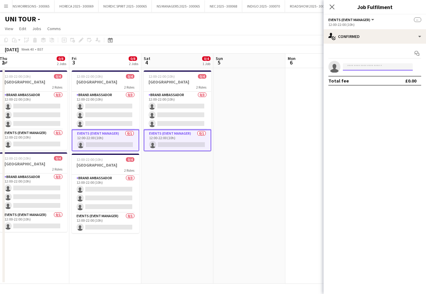
click at [353, 67] on input at bounding box center [378, 66] width 70 height 7
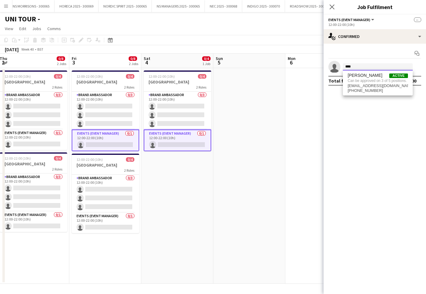
type input "****"
click at [355, 81] on span "Can be approved on 3 of 5 positions." at bounding box center [377, 80] width 60 height 5
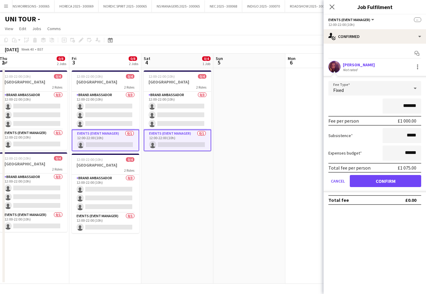
click at [366, 180] on button "Confirm" at bounding box center [385, 181] width 71 height 12
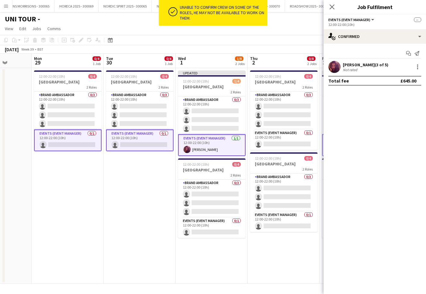
scroll to position [0, 184]
drag, startPoint x: 141, startPoint y: 143, endPoint x: 175, endPoint y: 131, distance: 35.6
click at [141, 143] on app-card-role "Events (Event Manager) 0/1 12:00-22:00 (10h) single-neutral-actions" at bounding box center [139, 140] width 67 height 22
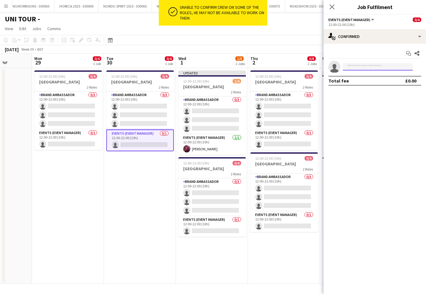
click at [345, 67] on input at bounding box center [378, 66] width 70 height 7
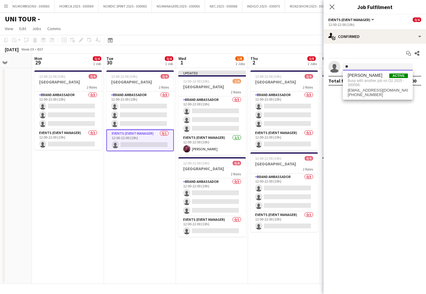
type input "*"
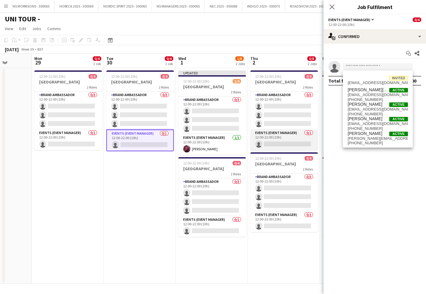
click at [281, 143] on app-card-role "Events (Event Manager) 0/1 12:00-22:00 (10h) single-neutral-actions" at bounding box center [283, 139] width 67 height 20
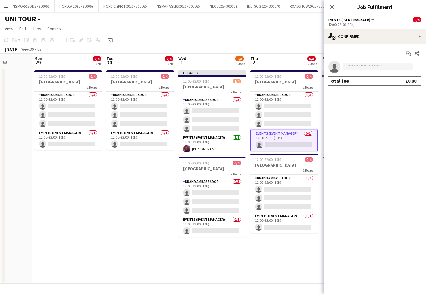
click at [369, 66] on input at bounding box center [378, 66] width 70 height 7
type input "****"
drag, startPoint x: 368, startPoint y: 67, endPoint x: 368, endPoint y: 75, distance: 8.4
click at [368, 75] on span "[PERSON_NAME]" at bounding box center [364, 75] width 35 height 5
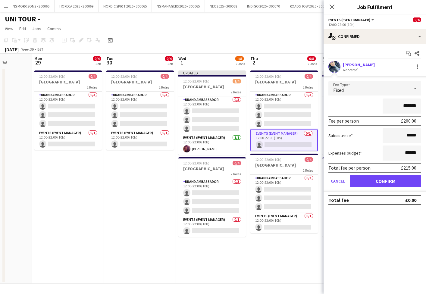
click at [368, 180] on button "Confirm" at bounding box center [385, 181] width 71 height 12
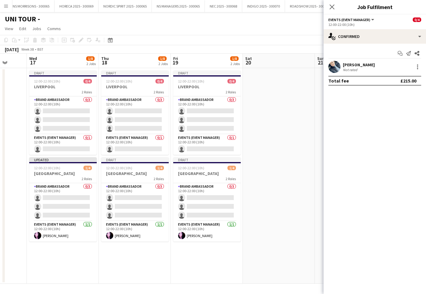
scroll to position [0, 194]
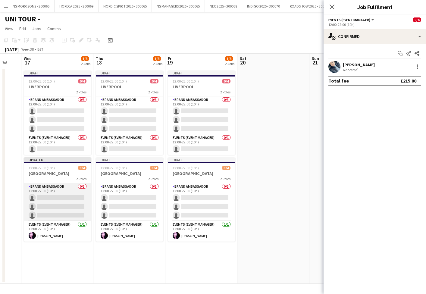
click at [51, 201] on app-card-role "Brand Ambassador 0/3 12:00-22:00 (10h) single-neutral-actions single-neutral-ac…" at bounding box center [57, 202] width 67 height 38
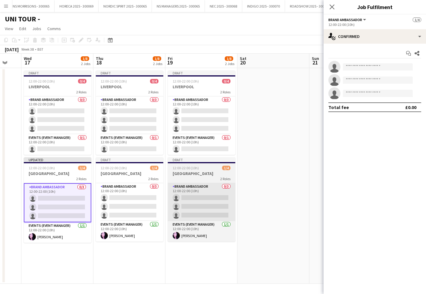
drag, startPoint x: 133, startPoint y: 194, endPoint x: 231, endPoint y: 197, distance: 98.2
click at [133, 194] on app-card-role "Brand Ambassador 0/3 12:00-22:00 (10h) single-neutral-actions single-neutral-ac…" at bounding box center [129, 202] width 67 height 38
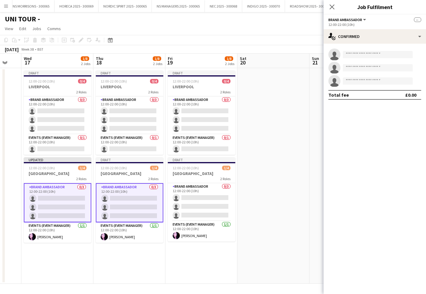
drag, startPoint x: 234, startPoint y: 197, endPoint x: 265, endPoint y: 167, distance: 43.2
click at [234, 197] on app-card-role "Brand Ambassador 0/3 12:00-22:00 (10h) single-neutral-actions single-neutral-ac…" at bounding box center [201, 202] width 67 height 38
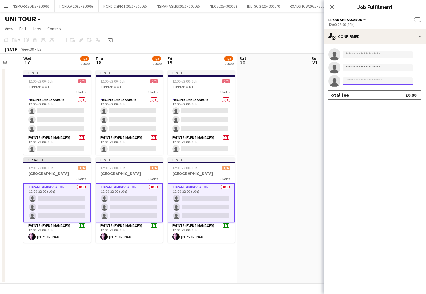
click at [358, 81] on input at bounding box center [378, 80] width 70 height 7
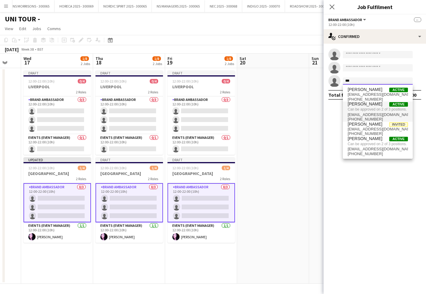
type input "***"
click at [364, 107] on span "Can be approved on 2 of 3 positions." at bounding box center [377, 109] width 60 height 5
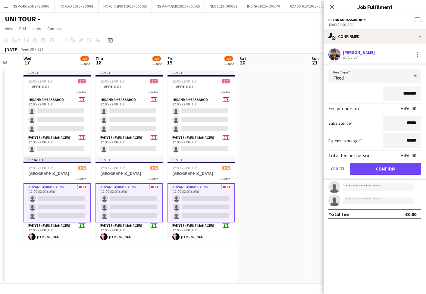
click at [368, 167] on button "Confirm" at bounding box center [385, 169] width 71 height 12
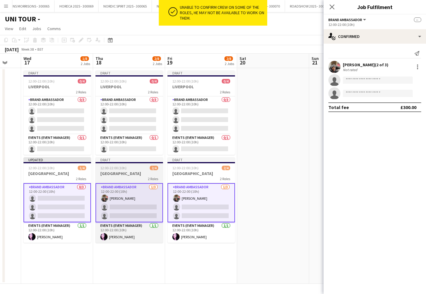
drag, startPoint x: 62, startPoint y: 197, endPoint x: 122, endPoint y: 184, distance: 61.0
click at [62, 197] on app-card-role "Brand Ambassador 0/3 12:00-22:00 (10h) single-neutral-actions single-neutral-ac…" at bounding box center [56, 202] width 67 height 39
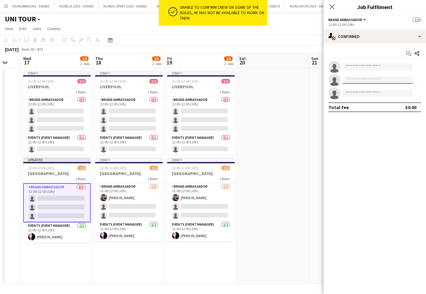
click at [371, 81] on input at bounding box center [378, 79] width 70 height 7
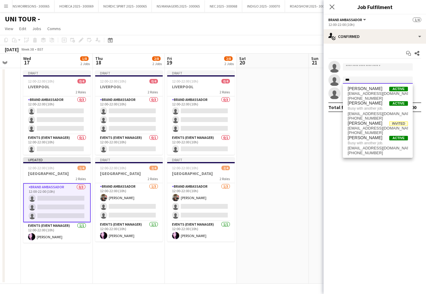
scroll to position [0, 1]
type input "***"
click at [262, 141] on app-date-cell at bounding box center [273, 176] width 72 height 216
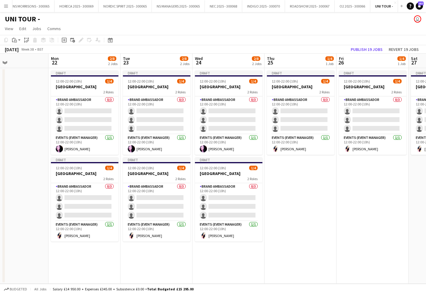
scroll to position [0, 175]
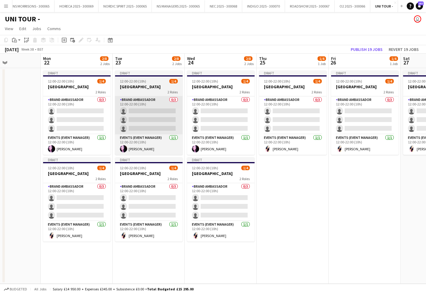
drag, startPoint x: 82, startPoint y: 113, endPoint x: 143, endPoint y: 116, distance: 60.9
click at [82, 113] on app-card-role "Brand Ambassador 0/3 12:00-22:00 (10h) single-neutral-actions single-neutral-ac…" at bounding box center [76, 115] width 67 height 38
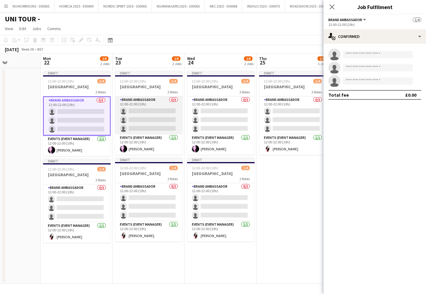
drag, startPoint x: 158, startPoint y: 117, endPoint x: 164, endPoint y: 117, distance: 6.0
click at [158, 117] on app-card-role "Brand Ambassador 0/3 12:00-22:00 (10h) single-neutral-actions single-neutral-ac…" at bounding box center [148, 115] width 67 height 38
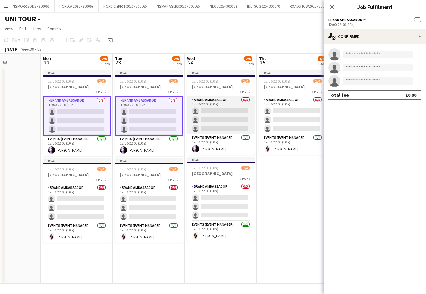
click at [228, 123] on app-card-role "Brand Ambassador 0/3 12:00-22:00 (10h) single-neutral-actions single-neutral-ac…" at bounding box center [220, 115] width 67 height 38
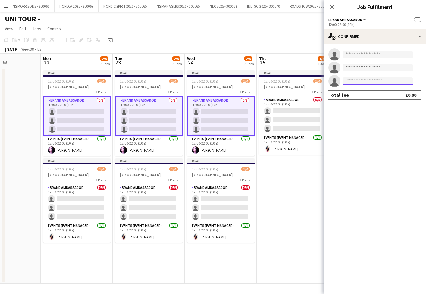
click at [351, 83] on input at bounding box center [378, 80] width 70 height 7
type input "******"
drag, startPoint x: 357, startPoint y: 92, endPoint x: 361, endPoint y: 98, distance: 7.5
click at [361, 98] on span "[PHONE_NUMBER]" at bounding box center [377, 99] width 60 height 5
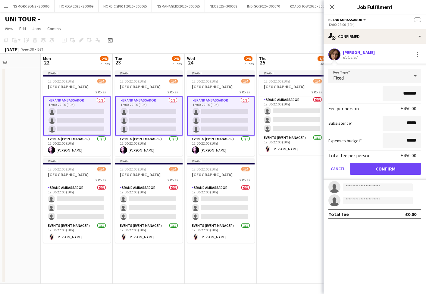
drag, startPoint x: 365, startPoint y: 166, endPoint x: 365, endPoint y: 148, distance: 17.8
click at [365, 166] on button "Confirm" at bounding box center [385, 169] width 71 height 12
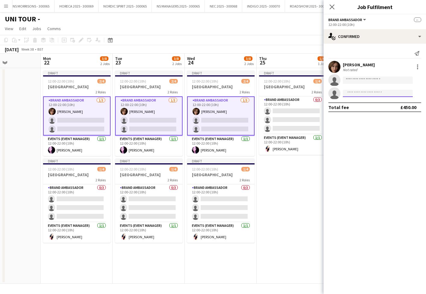
click at [353, 93] on input at bounding box center [378, 93] width 70 height 7
type input "*"
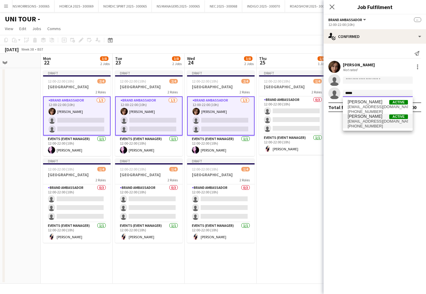
type input "*****"
click at [355, 120] on span "[EMAIL_ADDRESS][DOMAIN_NAME]" at bounding box center [377, 121] width 60 height 5
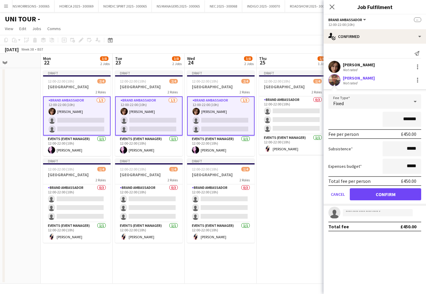
click at [371, 192] on button "Confirm" at bounding box center [385, 194] width 71 height 12
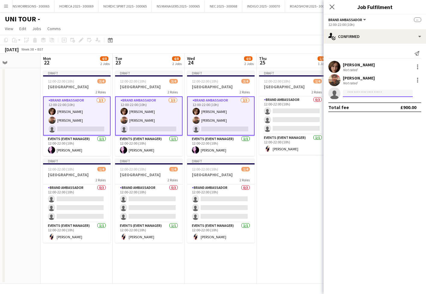
click at [362, 94] on input at bounding box center [378, 93] width 70 height 7
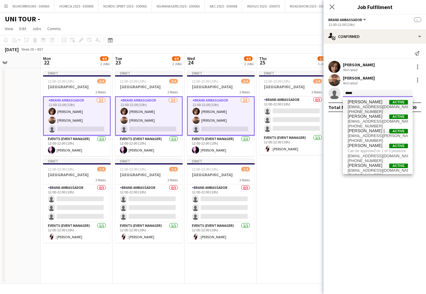
type input "****"
click at [365, 105] on span "[EMAIL_ADDRESS][DOMAIN_NAME]" at bounding box center [377, 106] width 60 height 5
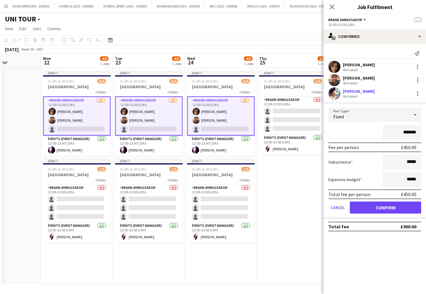
scroll to position [0, 0]
click at [364, 203] on button "Confirm" at bounding box center [385, 207] width 71 height 12
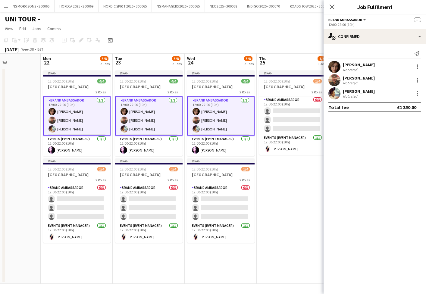
click at [277, 183] on app-date-cell "Draft 12:00-22:00 (10h) 1/4 LEEDS 2 Roles Brand Ambassador 0/3 12:00-22:00 (10h…" at bounding box center [292, 176] width 72 height 216
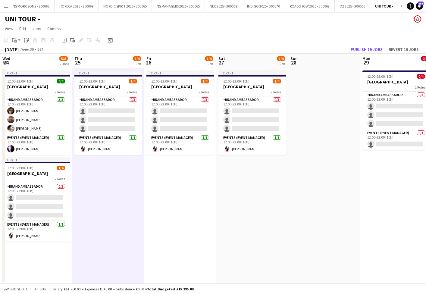
scroll to position [0, 218]
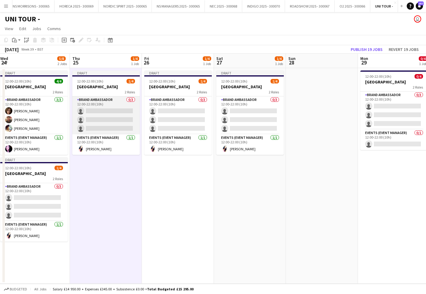
click at [108, 114] on app-card-role "Brand Ambassador 0/3 12:00-22:00 (10h) single-neutral-actions single-neutral-ac…" at bounding box center [105, 115] width 67 height 38
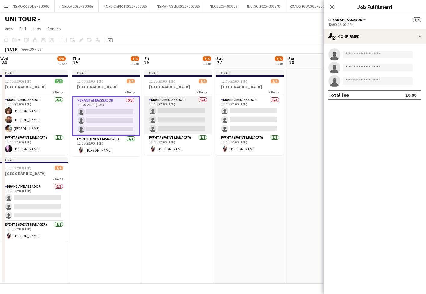
click at [189, 118] on app-card-role "Brand Ambassador 0/3 12:00-22:00 (10h) single-neutral-actions single-neutral-ac…" at bounding box center [177, 115] width 67 height 38
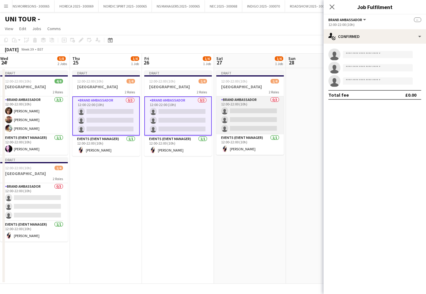
drag, startPoint x: 247, startPoint y: 117, endPoint x: 258, endPoint y: 112, distance: 12.5
click at [247, 117] on app-card-role "Brand Ambassador 0/3 12:00-22:00 (10h) single-neutral-actions single-neutral-ac…" at bounding box center [249, 115] width 67 height 38
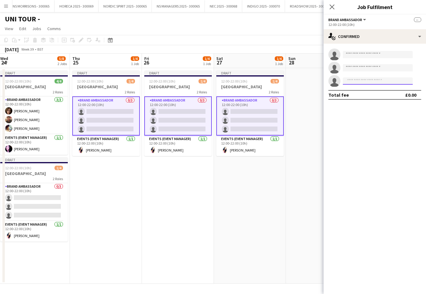
click at [372, 82] on input at bounding box center [378, 80] width 70 height 7
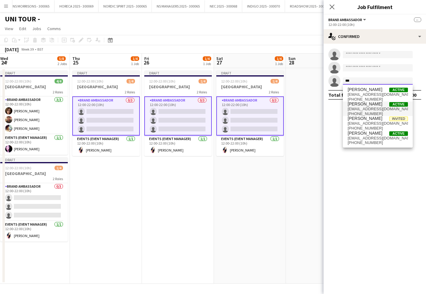
type input "***"
click at [376, 106] on span "[PERSON_NAME]" at bounding box center [364, 103] width 35 height 5
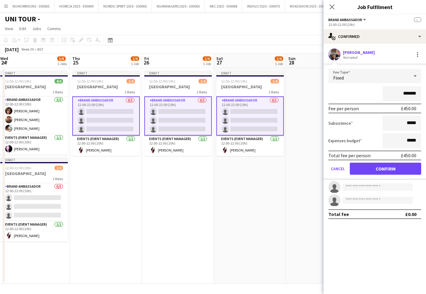
click at [369, 168] on button "Confirm" at bounding box center [385, 169] width 71 height 12
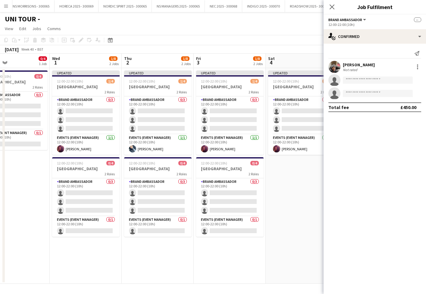
scroll to position [0, 239]
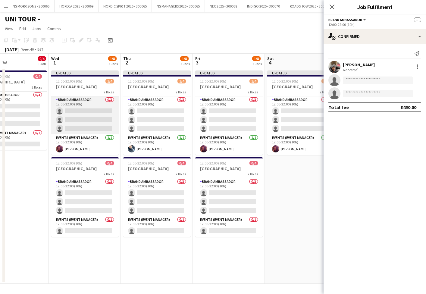
drag, startPoint x: 86, startPoint y: 120, endPoint x: 94, endPoint y: 120, distance: 8.1
click at [86, 120] on app-card-role "Brand Ambassador 0/3 12:00-22:00 (10h) single-neutral-actions single-neutral-ac…" at bounding box center [84, 115] width 67 height 38
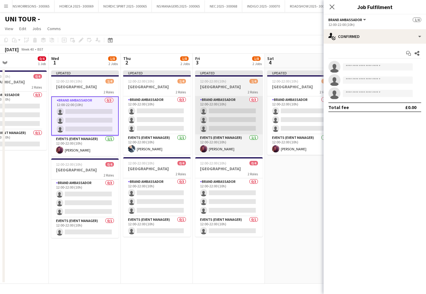
drag, startPoint x: 159, startPoint y: 118, endPoint x: 230, endPoint y: 120, distance: 71.1
click at [159, 118] on app-card-role "Brand Ambassador 0/3 12:00-22:00 (10h) single-neutral-actions single-neutral-ac…" at bounding box center [156, 115] width 67 height 38
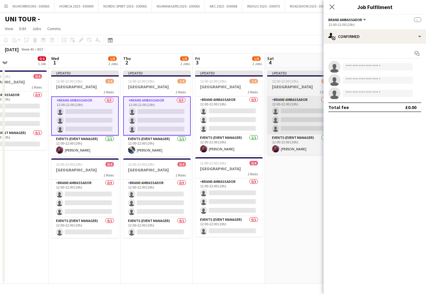
drag, startPoint x: 241, startPoint y: 120, endPoint x: 300, endPoint y: 110, distance: 60.4
click at [241, 120] on app-card-role "Brand Ambassador 0/3 12:00-22:00 (10h) single-neutral-actions single-neutral-ac…" at bounding box center [228, 115] width 67 height 38
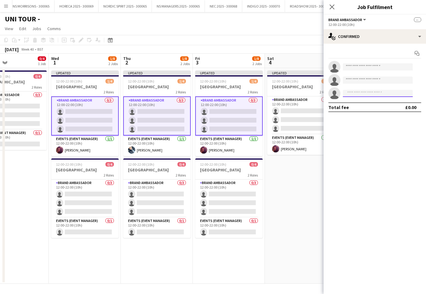
click at [366, 95] on input at bounding box center [378, 93] width 70 height 7
click at [362, 94] on input "****" at bounding box center [378, 93] width 70 height 7
drag, startPoint x: 360, startPoint y: 95, endPoint x: 343, endPoint y: 94, distance: 16.6
click at [343, 94] on input "****" at bounding box center [378, 93] width 70 height 7
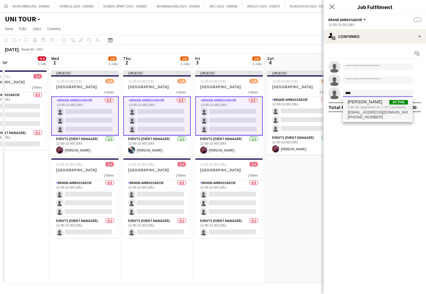
type input "****"
click at [352, 107] on span "Can be approved on 2 of 3 positions." at bounding box center [377, 106] width 60 height 5
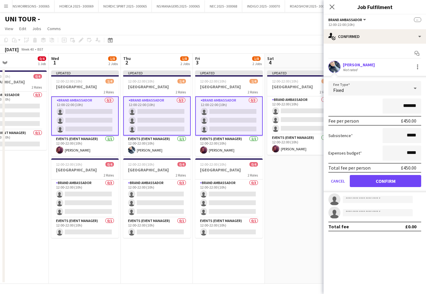
click at [365, 178] on button "Confirm" at bounding box center [385, 181] width 71 height 12
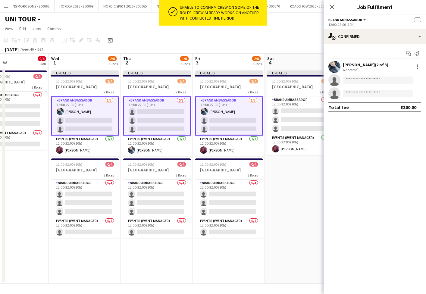
click at [167, 117] on app-card-role "Brand Ambassador 0/3 12:00-22:00 (10h) single-neutral-actions single-neutral-ac…" at bounding box center [156, 115] width 67 height 39
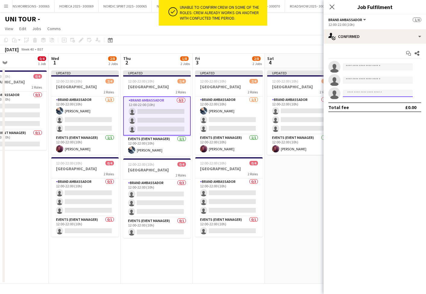
click at [374, 96] on input at bounding box center [378, 93] width 70 height 7
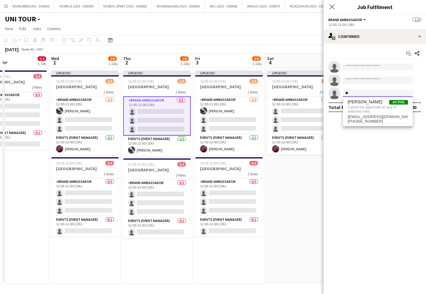
type input "*"
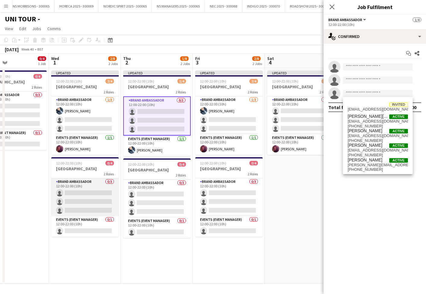
drag, startPoint x: 93, startPoint y: 198, endPoint x: 101, endPoint y: 197, distance: 8.2
click at [93, 198] on app-card-role "Brand Ambassador 0/3 12:00-22:00 (10h) single-neutral-actions single-neutral-ac…" at bounding box center [84, 197] width 67 height 38
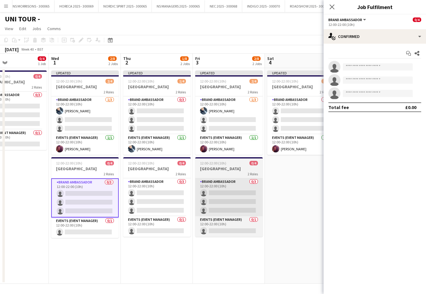
drag, startPoint x: 172, startPoint y: 197, endPoint x: 209, endPoint y: 198, distance: 37.0
click at [172, 197] on app-card-role "Brand Ambassador 0/3 12:00-22:00 (10h) single-neutral-actions single-neutral-ac…" at bounding box center [156, 197] width 67 height 38
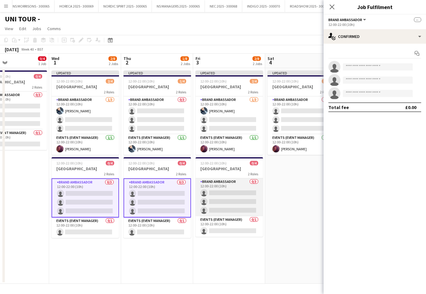
drag, startPoint x: 230, startPoint y: 200, endPoint x: 237, endPoint y: 197, distance: 7.5
click at [230, 200] on app-card-role "Brand Ambassador 0/3 12:00-22:00 (10h) single-neutral-actions single-neutral-ac…" at bounding box center [228, 197] width 67 height 38
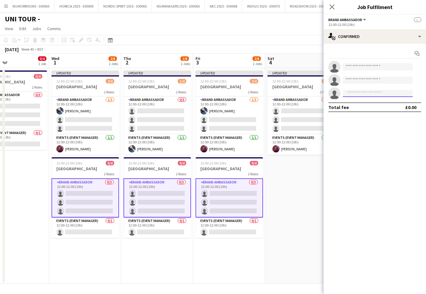
click at [354, 95] on input at bounding box center [378, 93] width 70 height 7
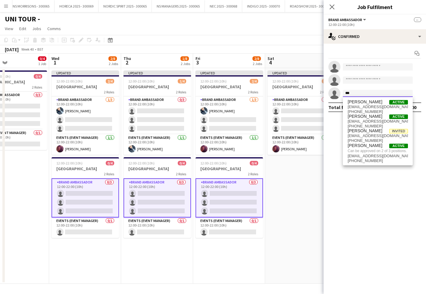
type input "***"
click at [357, 120] on span "[EMAIL_ADDRESS][DOMAIN_NAME]" at bounding box center [377, 121] width 60 height 5
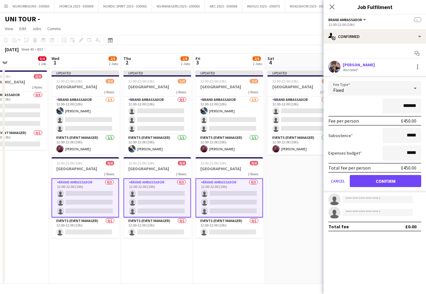
click at [365, 178] on button "Confirm" at bounding box center [385, 181] width 71 height 12
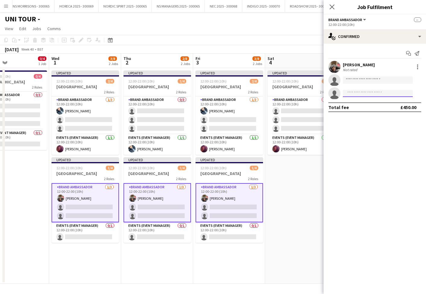
click at [354, 92] on input at bounding box center [378, 93] width 70 height 7
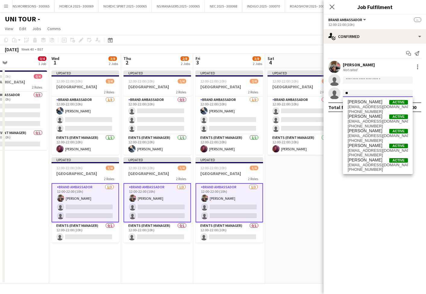
type input "*"
type input "***"
click at [366, 135] on span "[EMAIL_ADDRESS][DOMAIN_NAME]" at bounding box center [377, 135] width 60 height 5
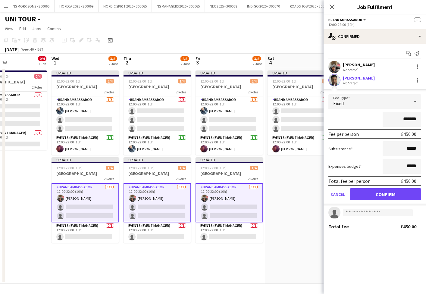
drag, startPoint x: 372, startPoint y: 195, endPoint x: 362, endPoint y: 192, distance: 10.6
click at [372, 195] on button "Confirm" at bounding box center [385, 194] width 71 height 12
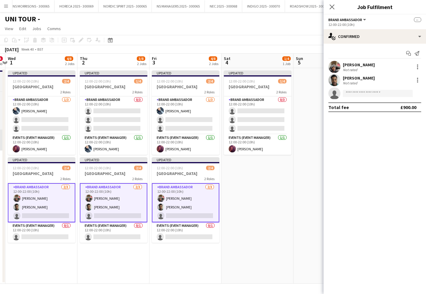
scroll to position [0, 210]
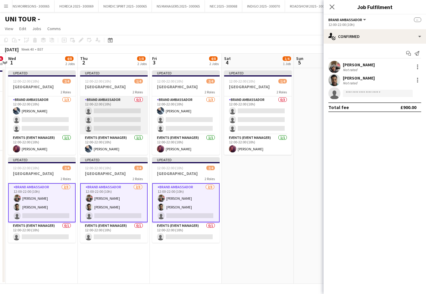
click at [116, 118] on app-card-role "Brand Ambassador 0/3 12:00-22:00 (10h) single-neutral-actions single-neutral-ac…" at bounding box center [113, 115] width 67 height 38
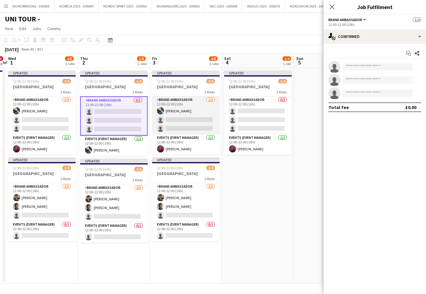
click at [172, 124] on app-card-role "Brand Ambassador [DATE] 12:00-22:00 (10h) [PERSON_NAME] single-neutral-actions …" at bounding box center [185, 115] width 67 height 38
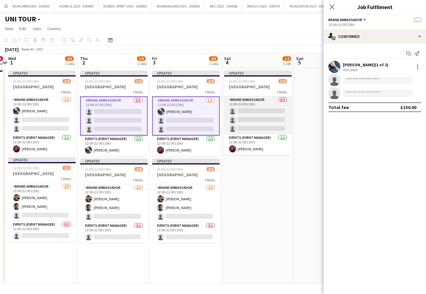
drag, startPoint x: 276, startPoint y: 128, endPoint x: 273, endPoint y: 117, distance: 11.8
click at [276, 128] on app-card-role "Brand Ambassador 0/3 12:00-22:00 (10h) single-neutral-actions single-neutral-ac…" at bounding box center [257, 115] width 67 height 38
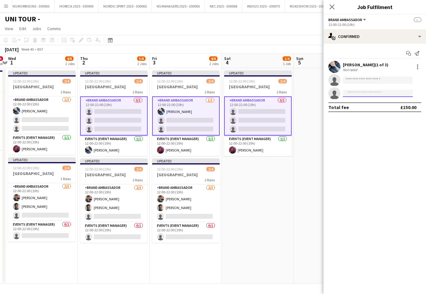
click at [355, 95] on input at bounding box center [378, 93] width 70 height 7
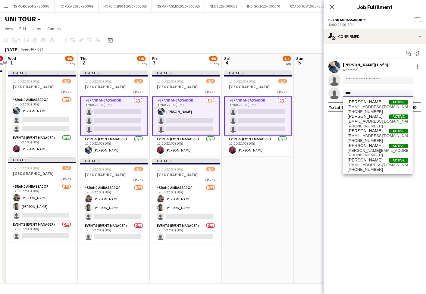
scroll to position [0, 0]
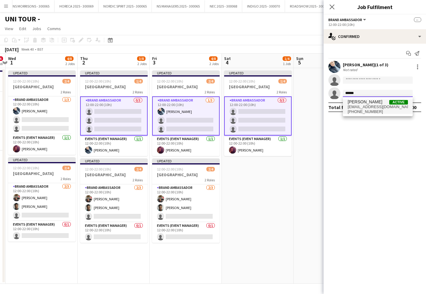
type input "******"
click at [356, 104] on span "[PERSON_NAME]" at bounding box center [364, 101] width 35 height 5
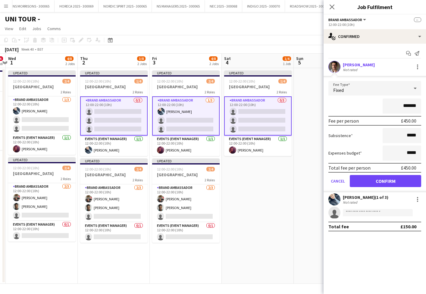
scroll to position [0, 0]
click at [361, 181] on button "Confirm" at bounding box center [385, 181] width 71 height 12
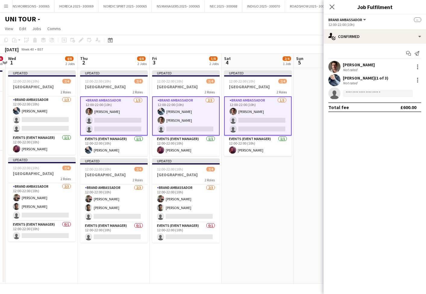
click at [287, 184] on app-date-cell "Updated 12:00-22:00 (10h) 2/4 BRIGHTON 2 Roles Brand Ambassador [DATE] 12:00-22…" at bounding box center [258, 176] width 72 height 216
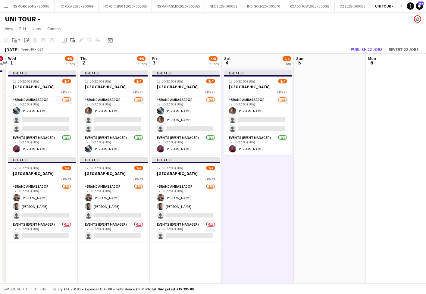
click at [6, 6] on app-icon "Menu" at bounding box center [6, 6] width 5 height 5
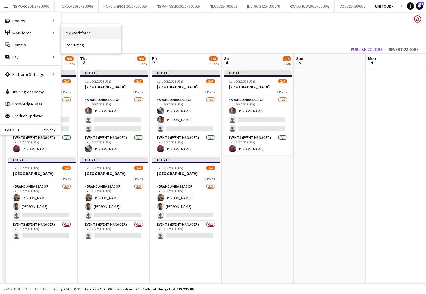
click at [91, 34] on link "My Workforce" at bounding box center [91, 33] width 60 height 12
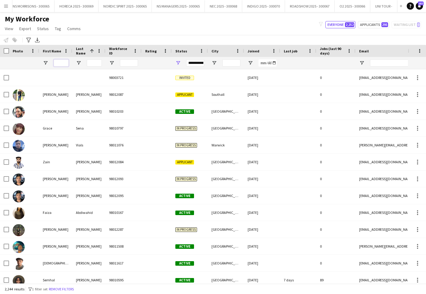
click at [62, 64] on input "First Name Filter Input" at bounding box center [61, 62] width 15 height 7
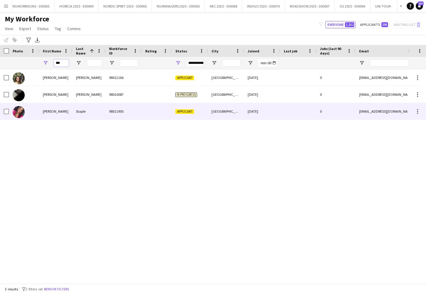
type input "***"
click at [182, 113] on span "Applicant" at bounding box center [184, 111] width 19 height 5
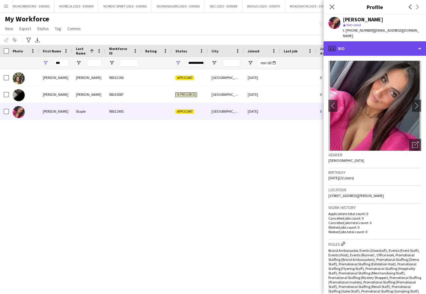
click at [361, 41] on div "profile Bio" at bounding box center [374, 48] width 102 height 14
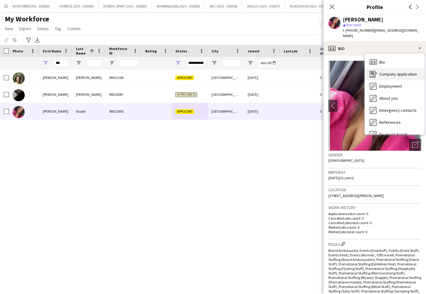
click at [390, 72] on div "Company application Company application" at bounding box center [395, 74] width 60 height 12
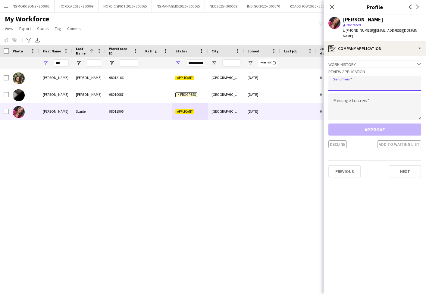
click at [371, 77] on input "email" at bounding box center [374, 83] width 93 height 15
type input "**********"
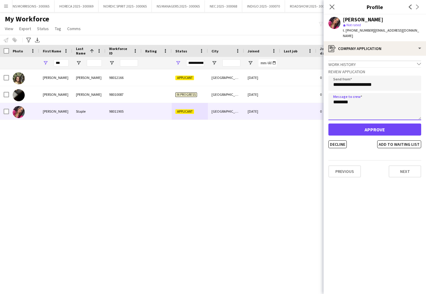
type textarea "********"
drag, startPoint x: 378, startPoint y: 128, endPoint x: 374, endPoint y: 126, distance: 5.0
click at [377, 128] on button "Approve" at bounding box center [374, 129] width 93 height 12
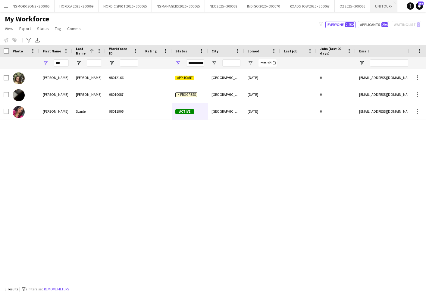
click at [380, 6] on button "UNI TOUR - Close" at bounding box center [383, 6] width 27 height 12
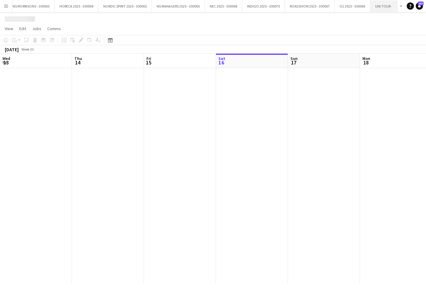
click at [380, 6] on button "UNI TOUR - Close" at bounding box center [383, 6] width 27 height 12
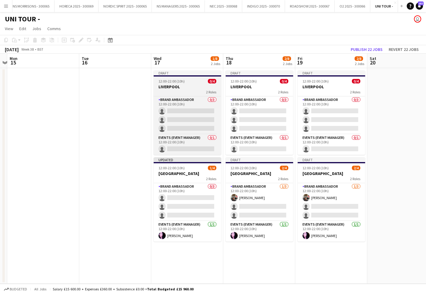
scroll to position [0, 231]
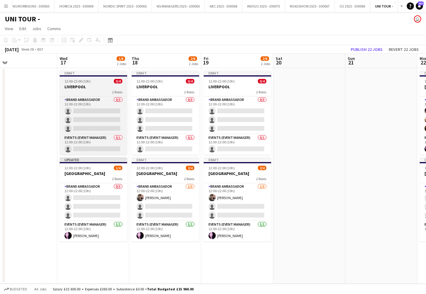
click at [106, 86] on h3 "LIVERPOOL" at bounding box center [93, 86] width 67 height 5
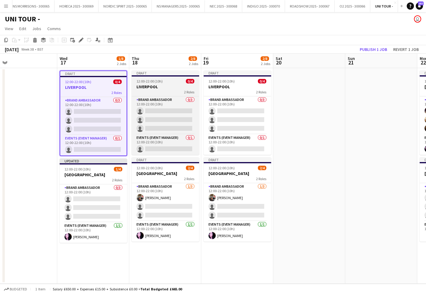
click at [158, 87] on h3 "LIVERPOOL" at bounding box center [165, 86] width 67 height 5
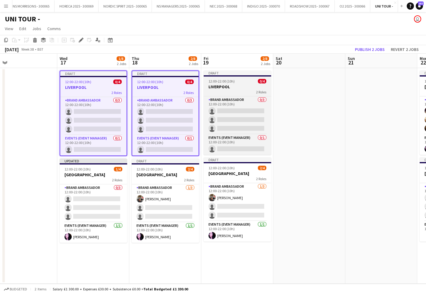
click at [210, 87] on h3 "LIVERPOOL" at bounding box center [236, 86] width 67 height 5
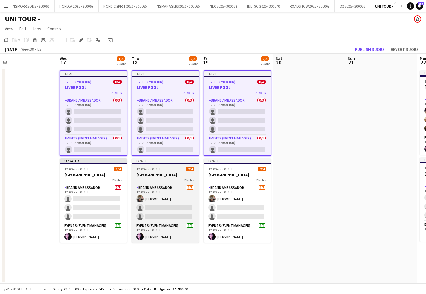
drag, startPoint x: 95, startPoint y: 181, endPoint x: 145, endPoint y: 173, distance: 50.8
click at [99, 179] on app-calendar-viewport "Sat 13 Sun 14 Mon 15 Tue 16 Wed 17 1/8 2 Jobs Thu 18 2/8 2 Jobs Fri 19 2/8 2 Jo…" at bounding box center [213, 169] width 426 height 230
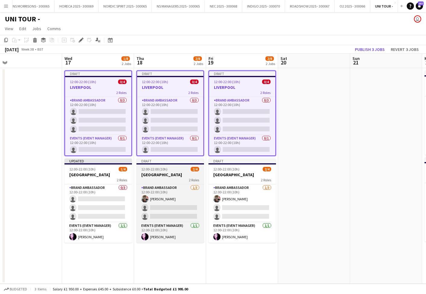
drag, startPoint x: 158, startPoint y: 173, endPoint x: 142, endPoint y: 173, distance: 16.0
click at [157, 173] on h3 "[GEOGRAPHIC_DATA]" at bounding box center [169, 174] width 67 height 5
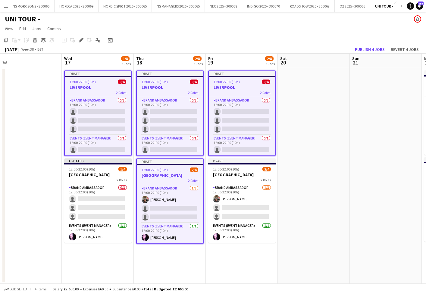
drag, startPoint x: 110, startPoint y: 172, endPoint x: 153, endPoint y: 172, distance: 43.3
click at [111, 172] on h3 "[GEOGRAPHIC_DATA]" at bounding box center [97, 174] width 67 height 5
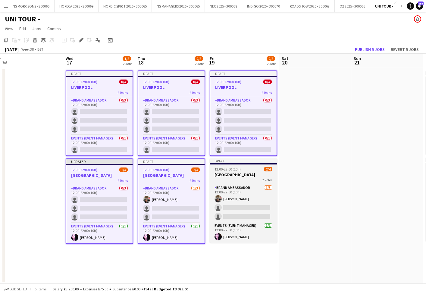
click at [252, 174] on h3 "[GEOGRAPHIC_DATA]" at bounding box center [243, 174] width 67 height 5
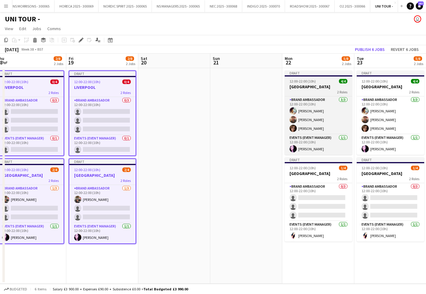
scroll to position [0, 186]
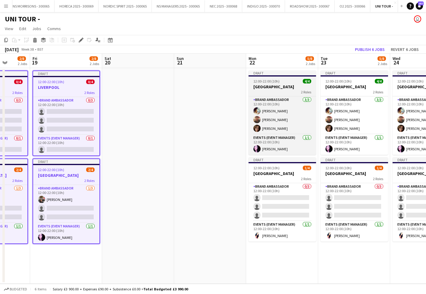
click at [282, 83] on app-job-card "Draft 12:00-22:00 (10h) 4/4 BIRMINGHAM 2 Roles Brand Ambassador [DATE] 12:00-22…" at bounding box center [281, 112] width 67 height 84
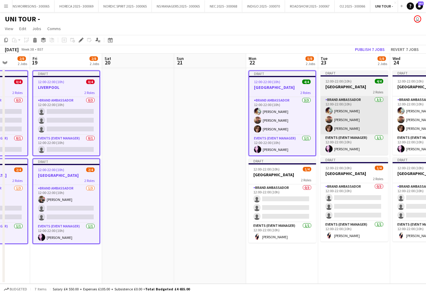
drag, startPoint x: 282, startPoint y: 170, endPoint x: 336, endPoint y: 122, distance: 71.8
click at [283, 170] on div "12:00-22:00 (10h) 1/4" at bounding box center [281, 169] width 67 height 5
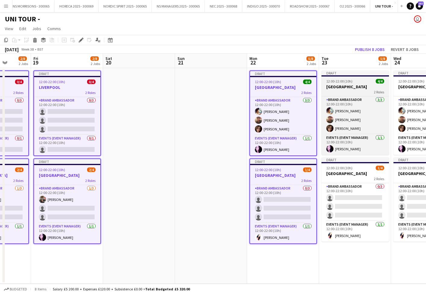
drag, startPoint x: 362, startPoint y: 87, endPoint x: 362, endPoint y: 90, distance: 3.0
click at [361, 87] on h3 "[GEOGRAPHIC_DATA]" at bounding box center [354, 86] width 67 height 5
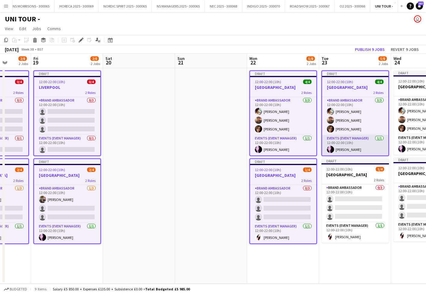
scroll to position [0, 185]
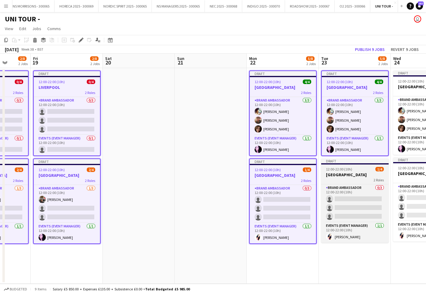
click at [353, 170] on div "12:00-22:00 (10h) 1/4" at bounding box center [354, 169] width 67 height 5
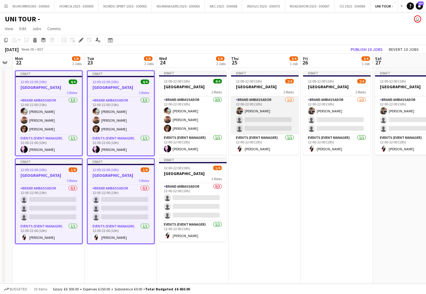
scroll to position [0, 212]
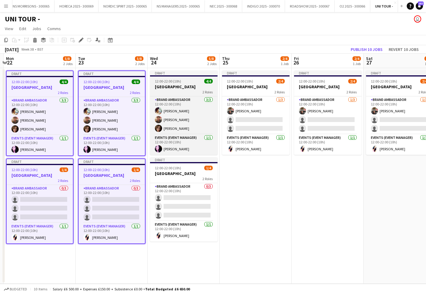
click at [194, 90] on div "2 Roles" at bounding box center [183, 91] width 67 height 5
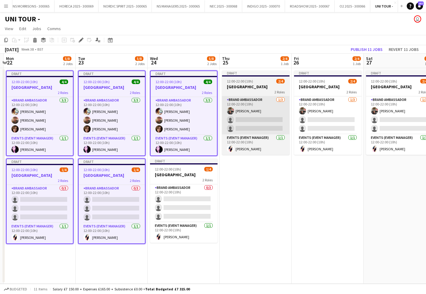
drag, startPoint x: 193, startPoint y: 168, endPoint x: 238, endPoint y: 102, distance: 79.4
click at [193, 168] on div "12:00-22:00 (10h) 1/4" at bounding box center [183, 169] width 67 height 5
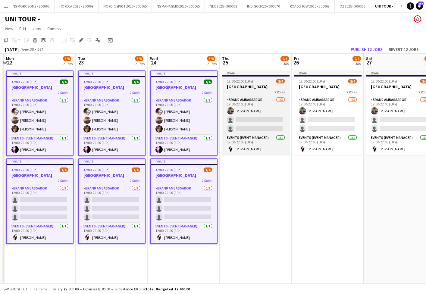
drag, startPoint x: 247, startPoint y: 85, endPoint x: 289, endPoint y: 85, distance: 42.1
click at [247, 85] on h3 "[GEOGRAPHIC_DATA]" at bounding box center [255, 86] width 67 height 5
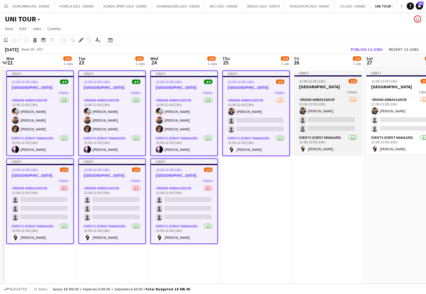
click at [314, 85] on h3 "[GEOGRAPHIC_DATA]" at bounding box center [327, 86] width 67 height 5
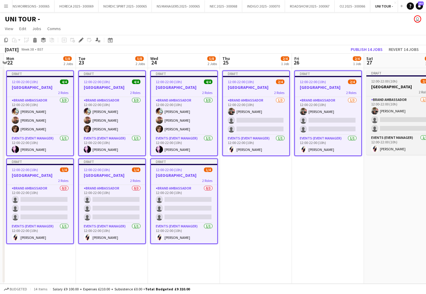
click at [390, 87] on h3 "[GEOGRAPHIC_DATA]" at bounding box center [399, 86] width 67 height 5
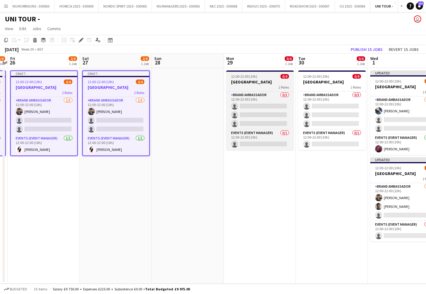
drag, startPoint x: 263, startPoint y: 82, endPoint x: 269, endPoint y: 82, distance: 6.6
click at [263, 82] on h3 "[GEOGRAPHIC_DATA]" at bounding box center [259, 81] width 67 height 5
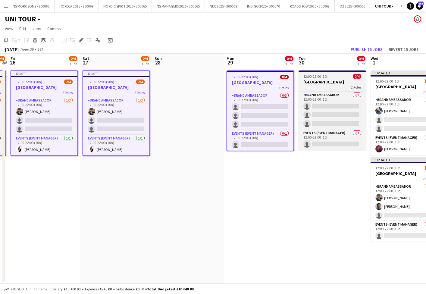
click at [338, 82] on h3 "[GEOGRAPHIC_DATA]" at bounding box center [331, 81] width 67 height 5
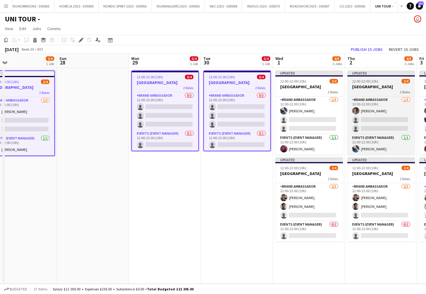
drag, startPoint x: 301, startPoint y: 83, endPoint x: 355, endPoint y: 84, distance: 53.9
click at [301, 83] on span "12:00-22:00 (10h)" at bounding box center [293, 81] width 26 height 5
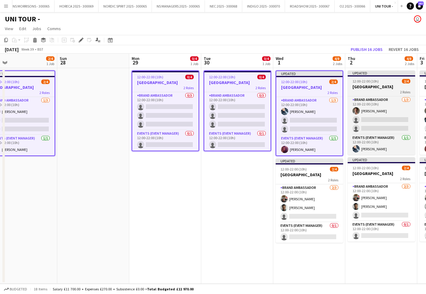
click at [370, 84] on h3 "[GEOGRAPHIC_DATA]" at bounding box center [380, 86] width 67 height 5
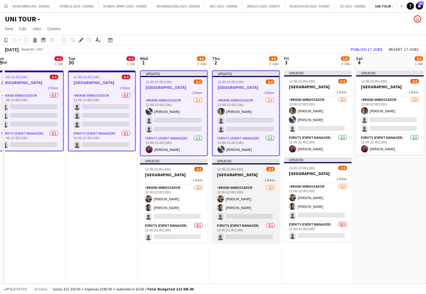
drag, startPoint x: 196, startPoint y: 175, endPoint x: 224, endPoint y: 173, distance: 28.0
click at [197, 175] on h3 "[GEOGRAPHIC_DATA]" at bounding box center [173, 174] width 67 height 5
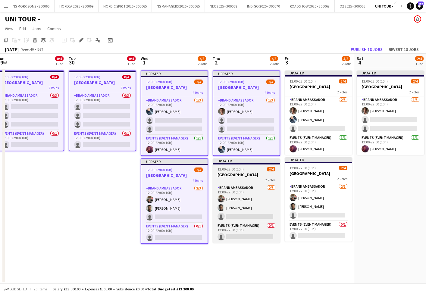
click at [225, 173] on h3 "[GEOGRAPHIC_DATA]" at bounding box center [246, 174] width 67 height 5
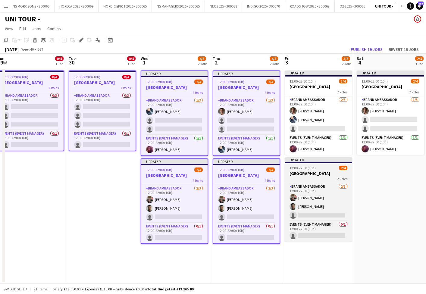
click at [326, 167] on div "12:00-22:00 (10h) 2/4" at bounding box center [317, 168] width 67 height 5
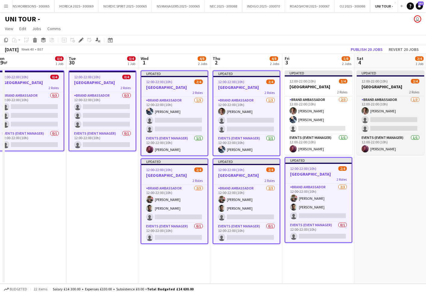
drag, startPoint x: 303, startPoint y: 82, endPoint x: 360, endPoint y: 85, distance: 57.2
click at [304, 82] on span "12:00-22:00 (10h)" at bounding box center [302, 81] width 26 height 5
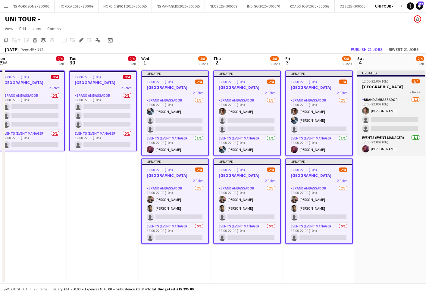
drag, startPoint x: 385, startPoint y: 85, endPoint x: 360, endPoint y: 96, distance: 27.5
click at [385, 85] on h3 "[GEOGRAPHIC_DATA]" at bounding box center [390, 86] width 67 height 5
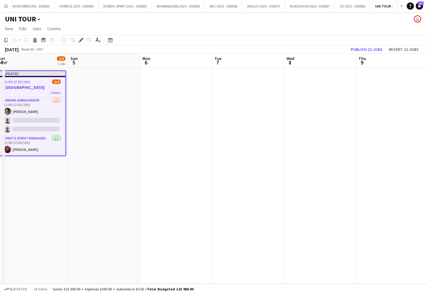
scroll to position [0, 220]
click at [82, 42] on icon "Edit" at bounding box center [81, 40] width 5 height 5
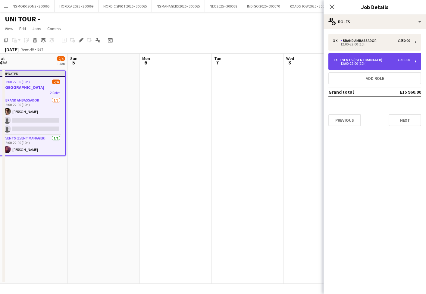
click at [351, 64] on div "12:00-22:00 (10h)" at bounding box center [371, 63] width 77 height 3
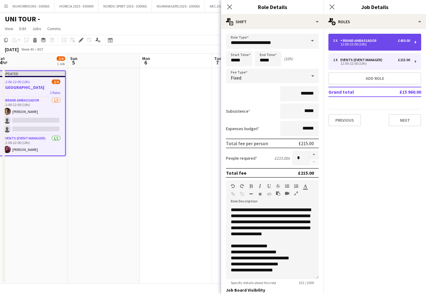
click at [349, 40] on div "Brand Ambassador" at bounding box center [359, 41] width 39 height 4
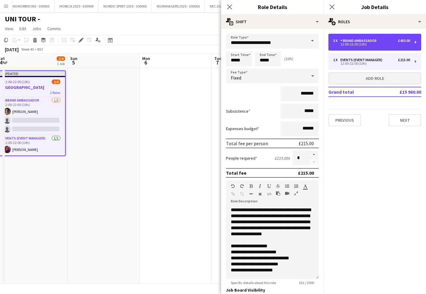
type input "**********"
type input "*******"
type input "*****"
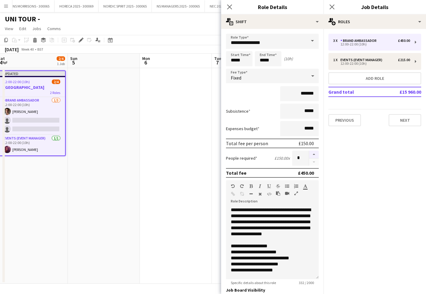
click at [315, 154] on button "button" at bounding box center [314, 155] width 10 height 8
type input "*"
click at [195, 151] on app-date-cell at bounding box center [176, 176] width 72 height 216
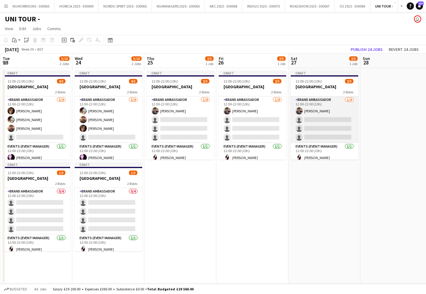
scroll to position [0, 137]
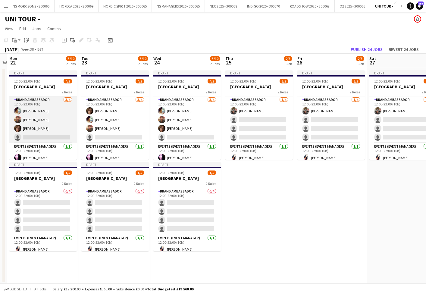
click at [52, 130] on app-card-role "Brand Ambassador [DATE] 12:00-22:00 (10h) [PERSON_NAME] [PERSON_NAME] [PERSON_N…" at bounding box center [42, 119] width 67 height 47
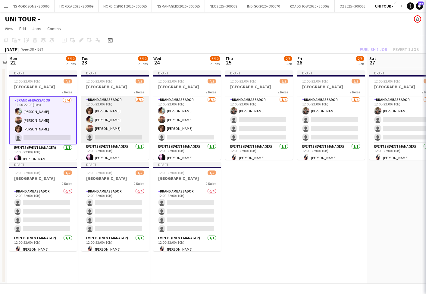
click at [104, 129] on app-card-role "Brand Ambassador [DATE] 12:00-22:00 (10h) [PERSON_NAME] [PERSON_NAME] [PERSON_N…" at bounding box center [114, 119] width 67 height 47
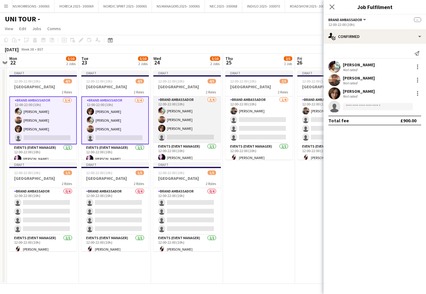
click at [168, 130] on app-card-role "Brand Ambassador [DATE] 12:00-22:00 (10h) [PERSON_NAME] [PERSON_NAME] [PERSON_N…" at bounding box center [186, 119] width 67 height 47
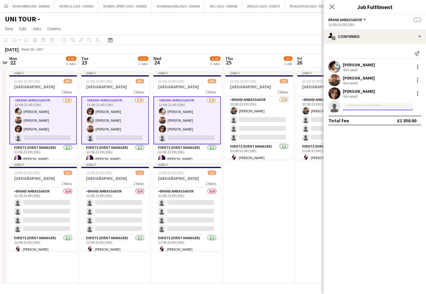
click at [350, 108] on input at bounding box center [378, 106] width 70 height 7
type input "***"
click at [353, 118] on span "[EMAIL_ADDRESS][DOMAIN_NAME]" at bounding box center [377, 120] width 60 height 5
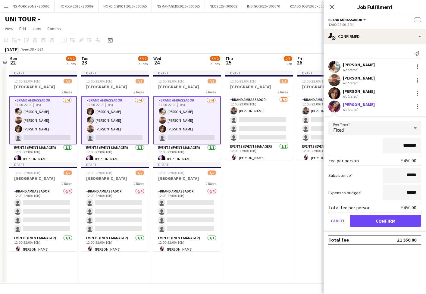
click at [354, 219] on button "Confirm" at bounding box center [385, 221] width 71 height 12
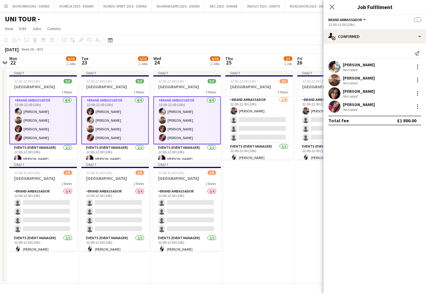
click at [293, 210] on app-date-cell "Draft 12:00-22:00 (10h) 2/5 LEEDS 2 Roles Brand Ambassador [DATE] 12:00-22:00 (…" at bounding box center [259, 176] width 72 height 216
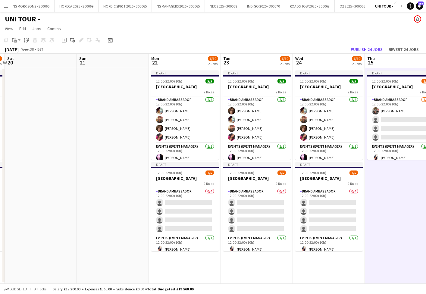
scroll to position [0, 138]
